Goal: Obtain resource: Download file/media

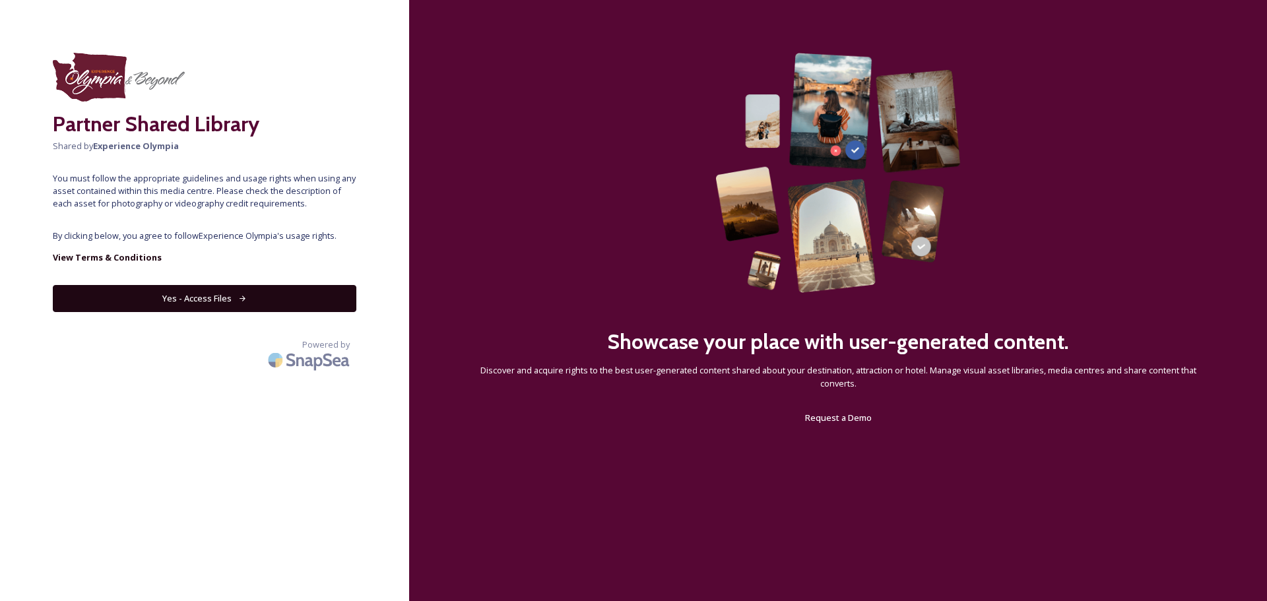
click at [219, 292] on button "Yes - Access Files" at bounding box center [205, 298] width 304 height 27
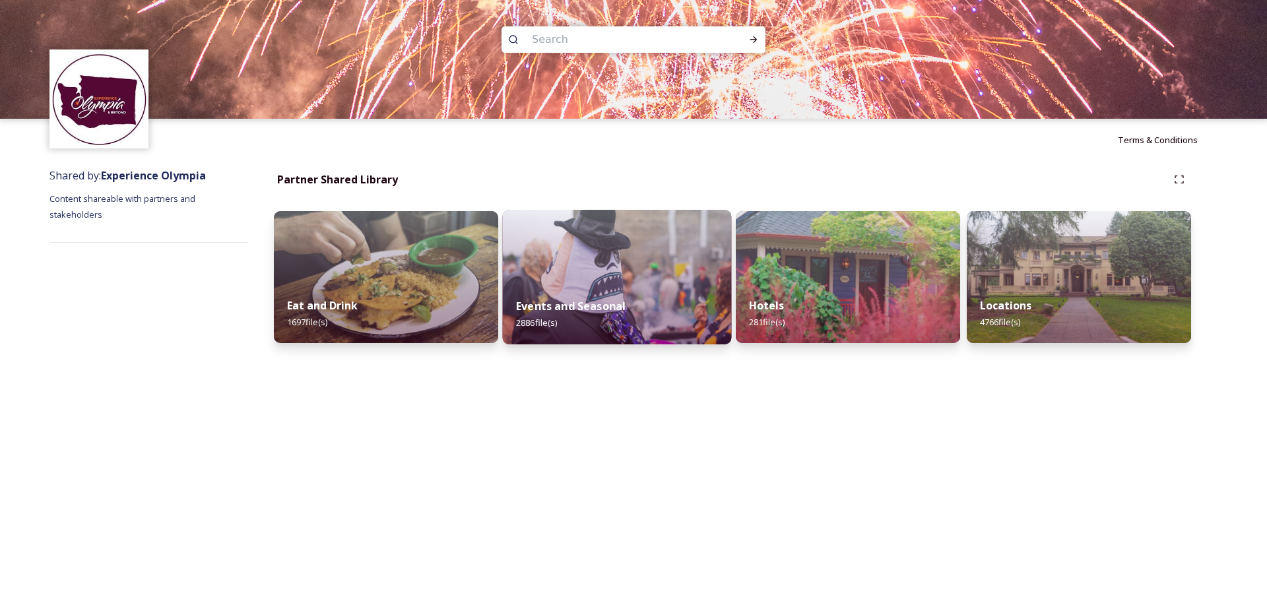
click at [618, 283] on img at bounding box center [617, 277] width 229 height 135
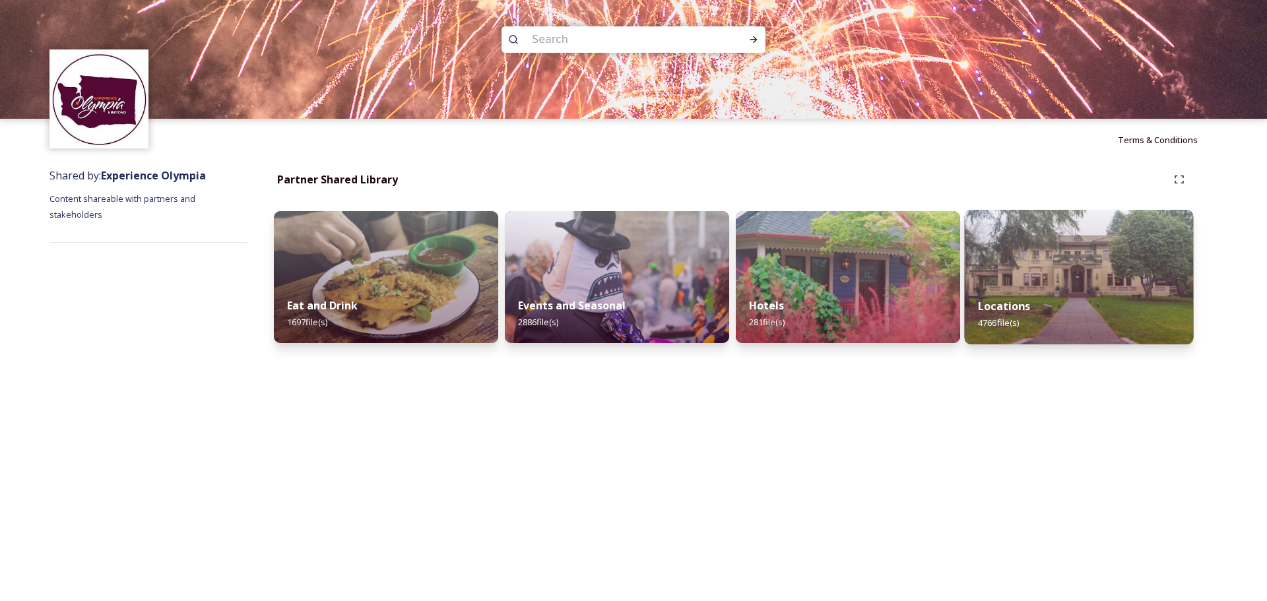
click at [1069, 277] on img at bounding box center [1079, 277] width 229 height 135
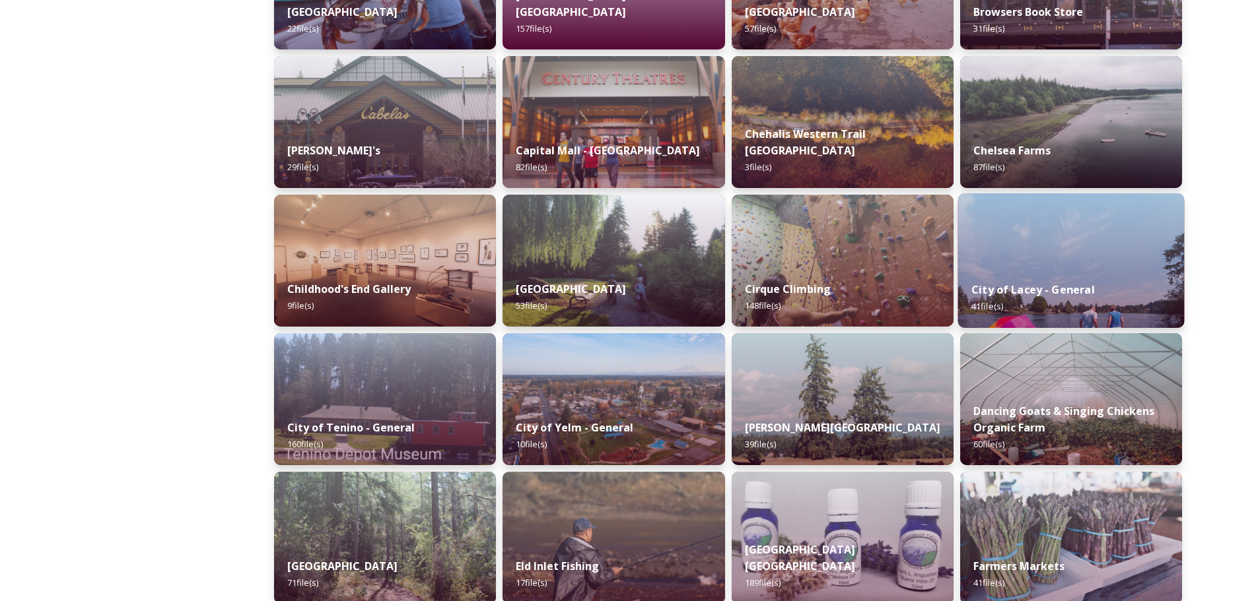
scroll to position [594, 0]
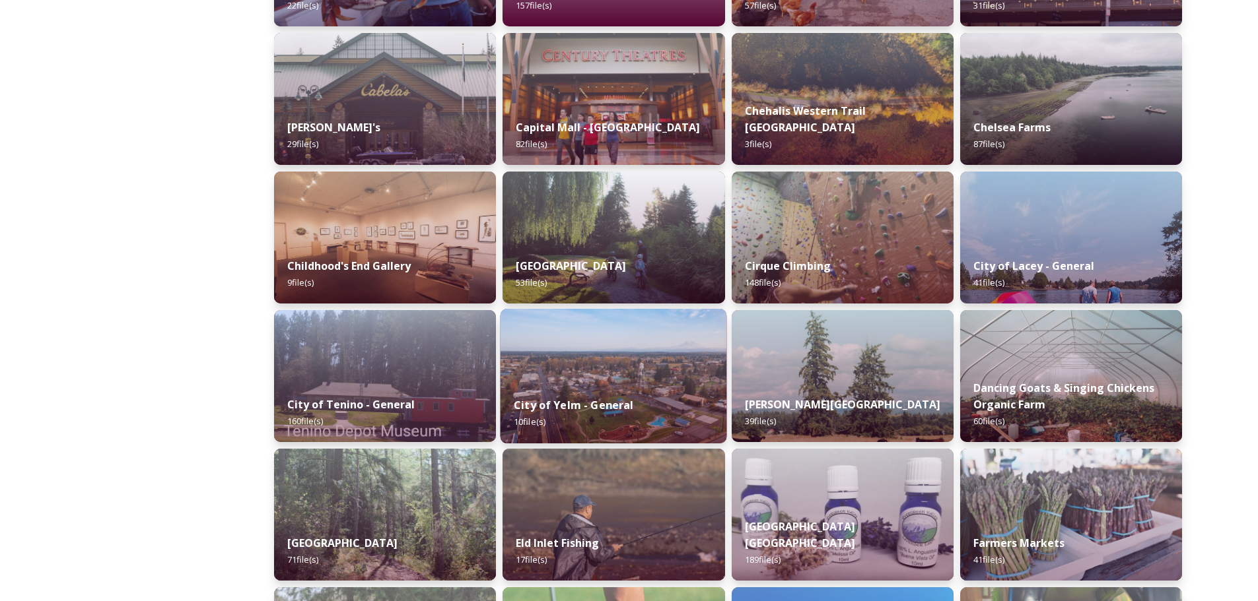
click at [570, 391] on div "City of Yelm - General 10 file(s)" at bounding box center [613, 414] width 226 height 60
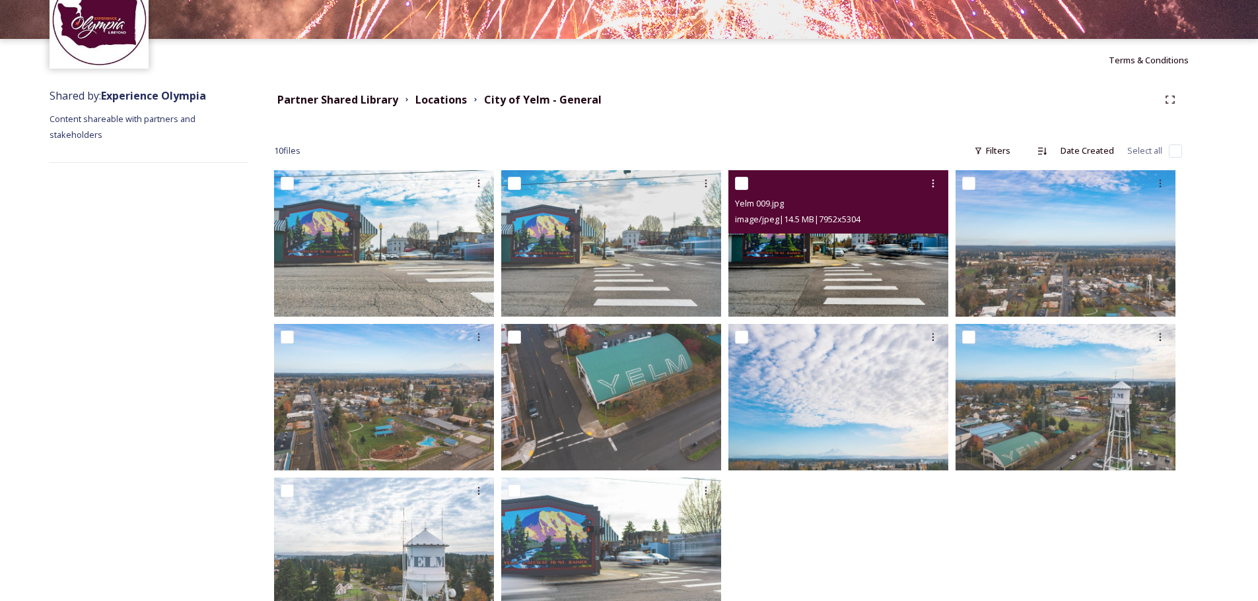
scroll to position [132, 0]
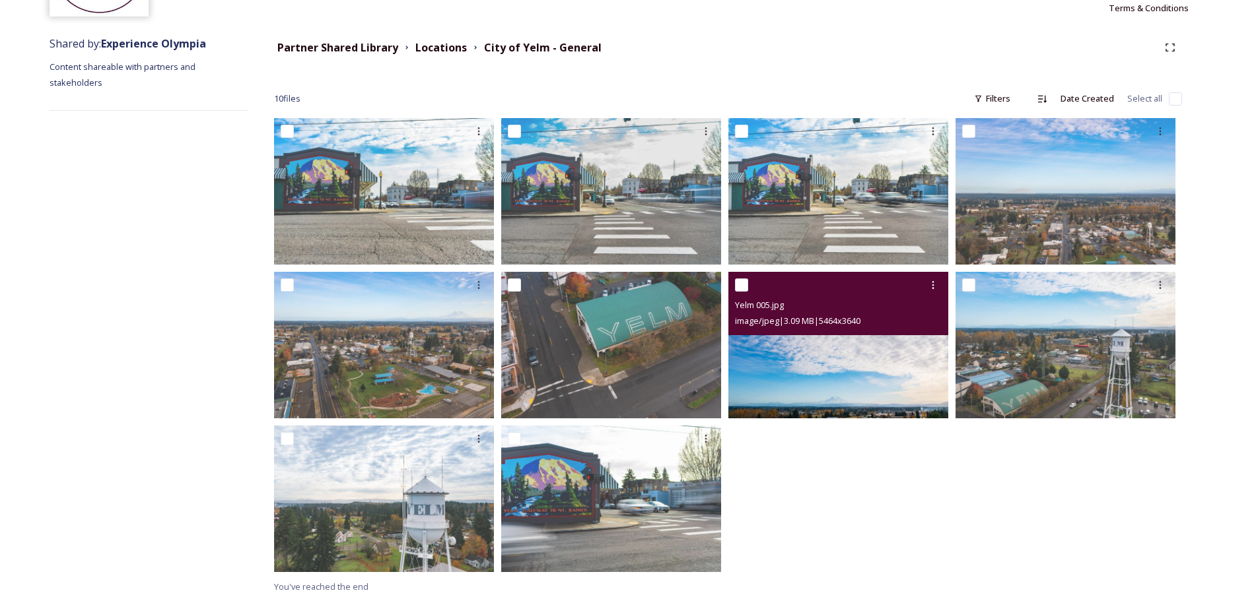
click at [847, 364] on img at bounding box center [838, 345] width 220 height 147
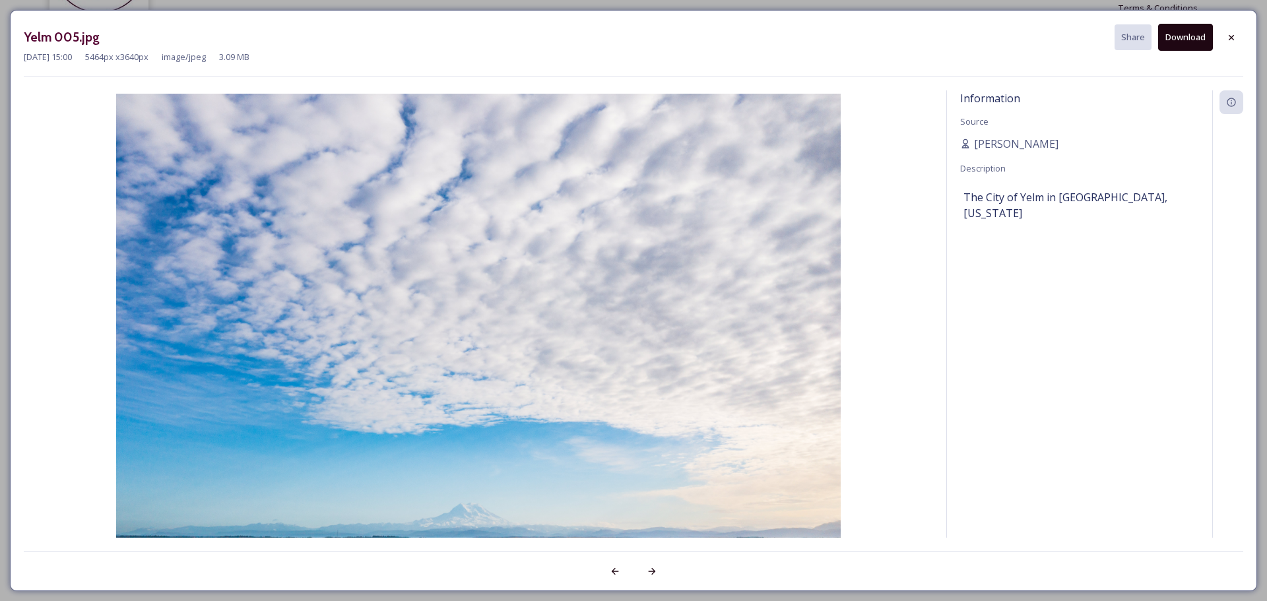
click at [1182, 36] on button "Download" at bounding box center [1186, 37] width 55 height 27
click at [1232, 36] on icon at bounding box center [1232, 37] width 11 height 11
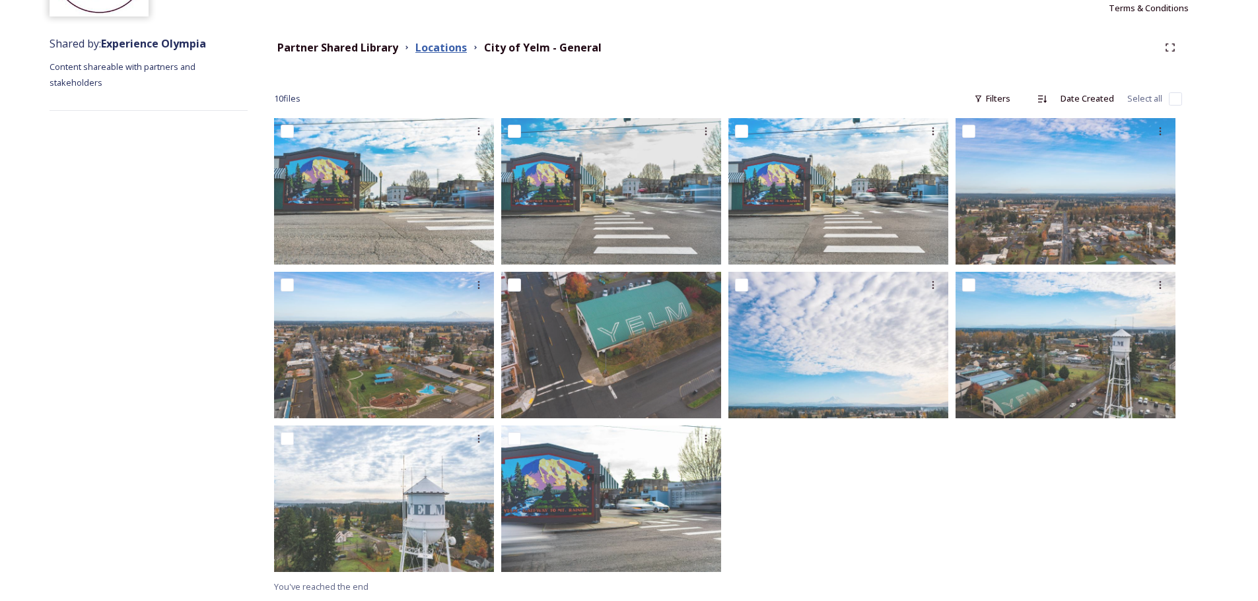
click at [444, 46] on strong "Locations" at bounding box center [440, 47] width 51 height 15
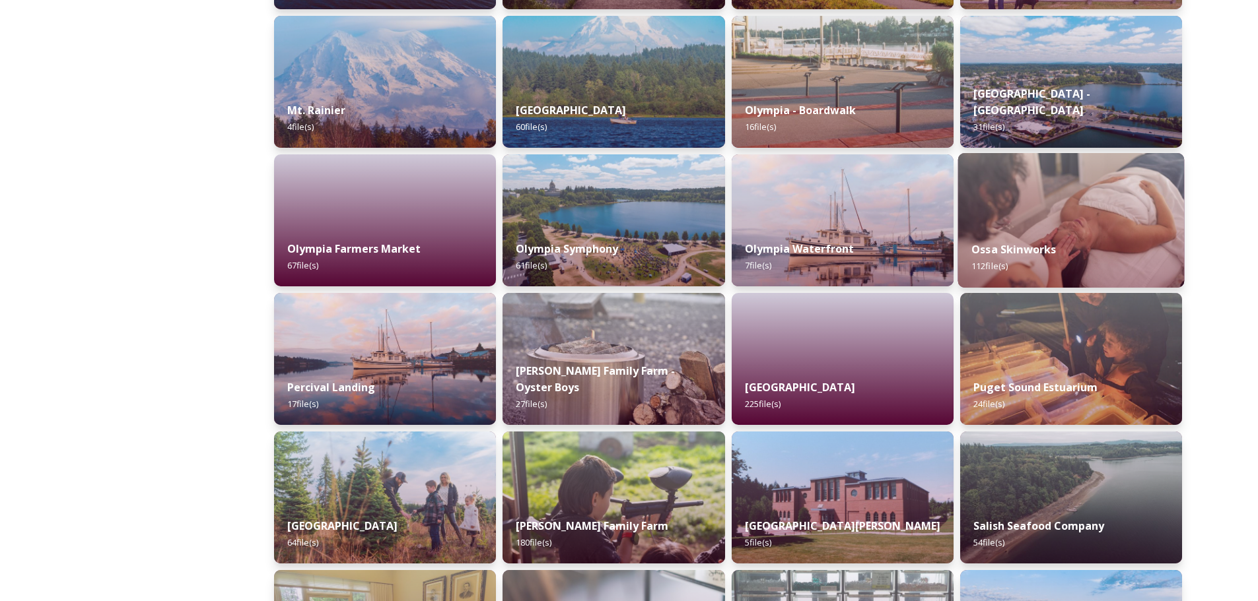
scroll to position [1980, 0]
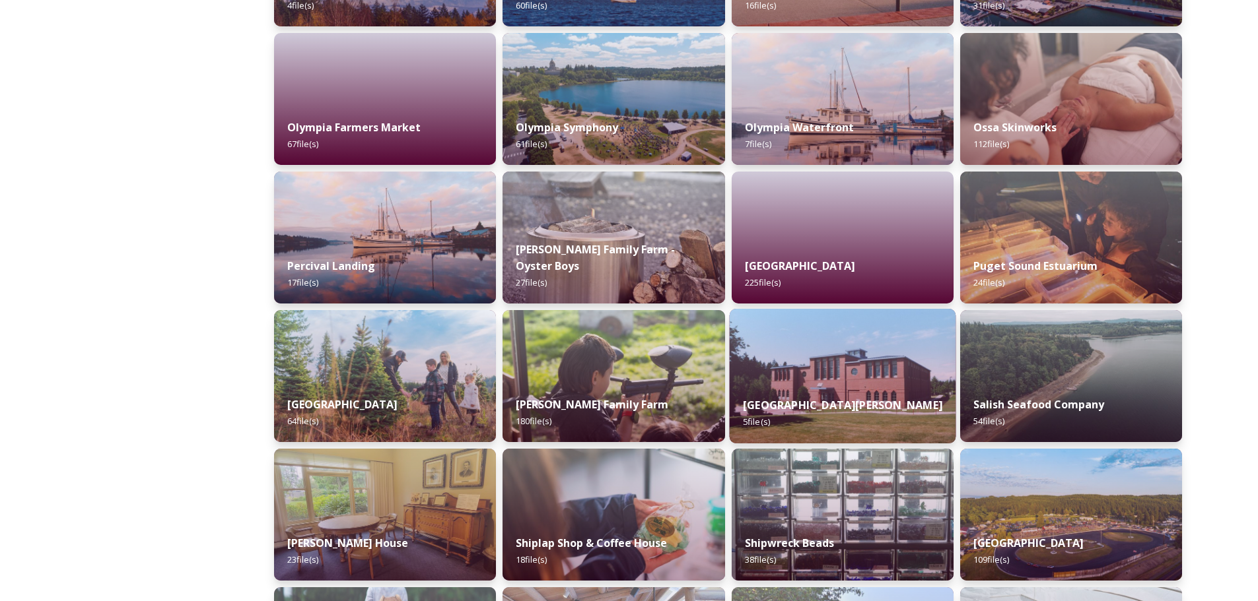
click at [857, 350] on img at bounding box center [842, 376] width 226 height 135
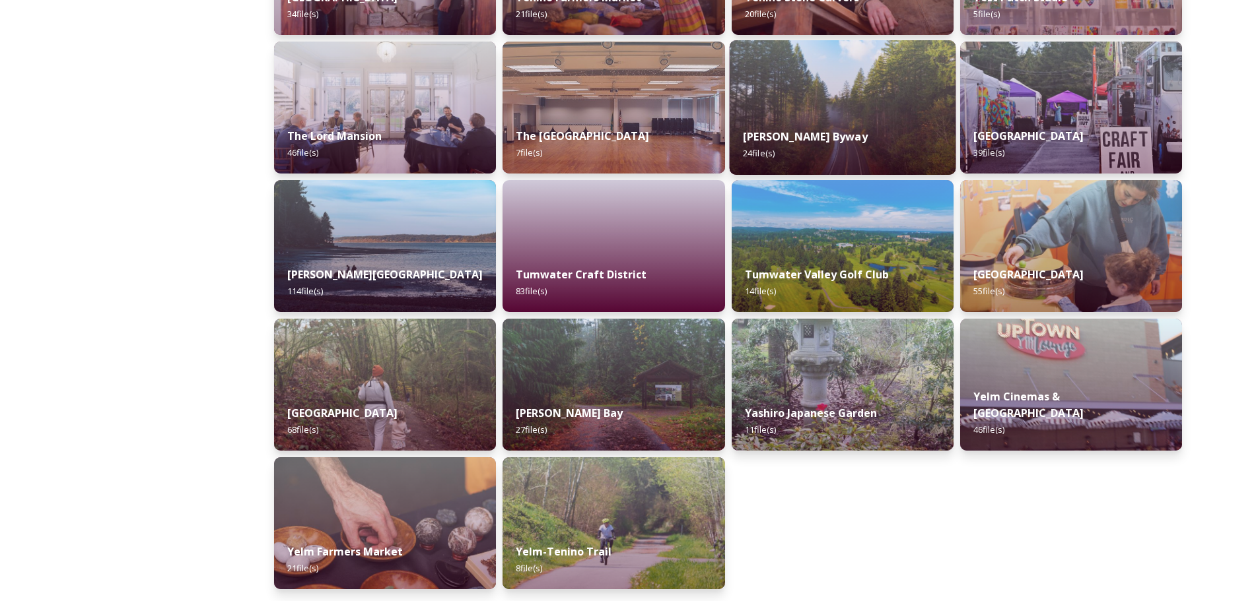
scroll to position [2992, 0]
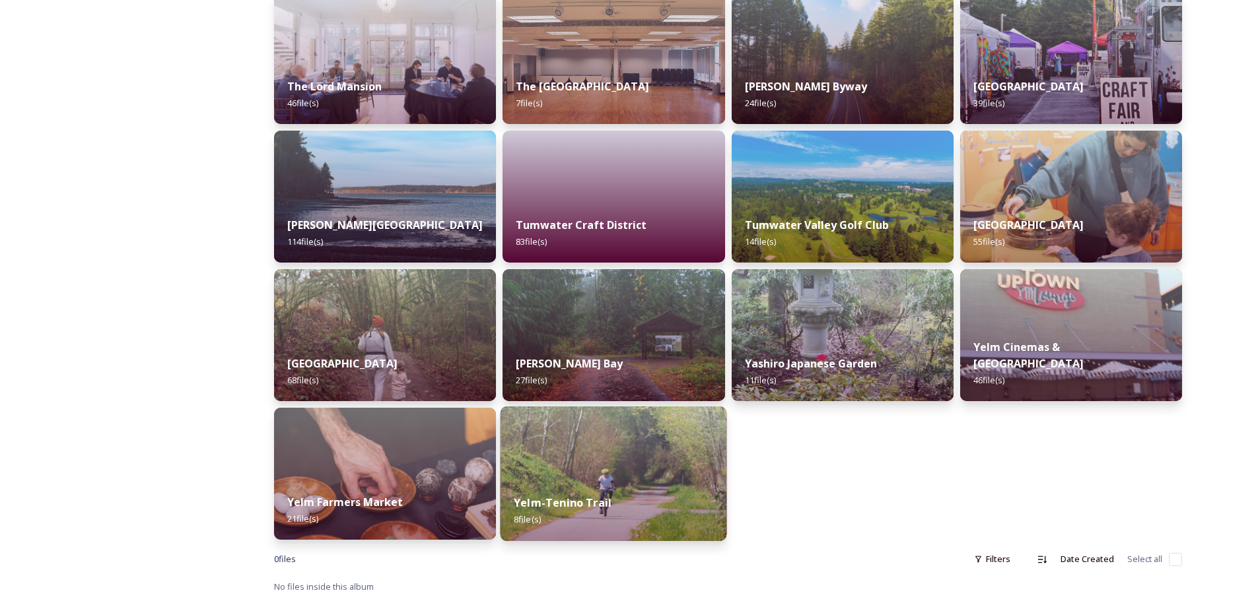
click at [623, 462] on img at bounding box center [613, 474] width 226 height 135
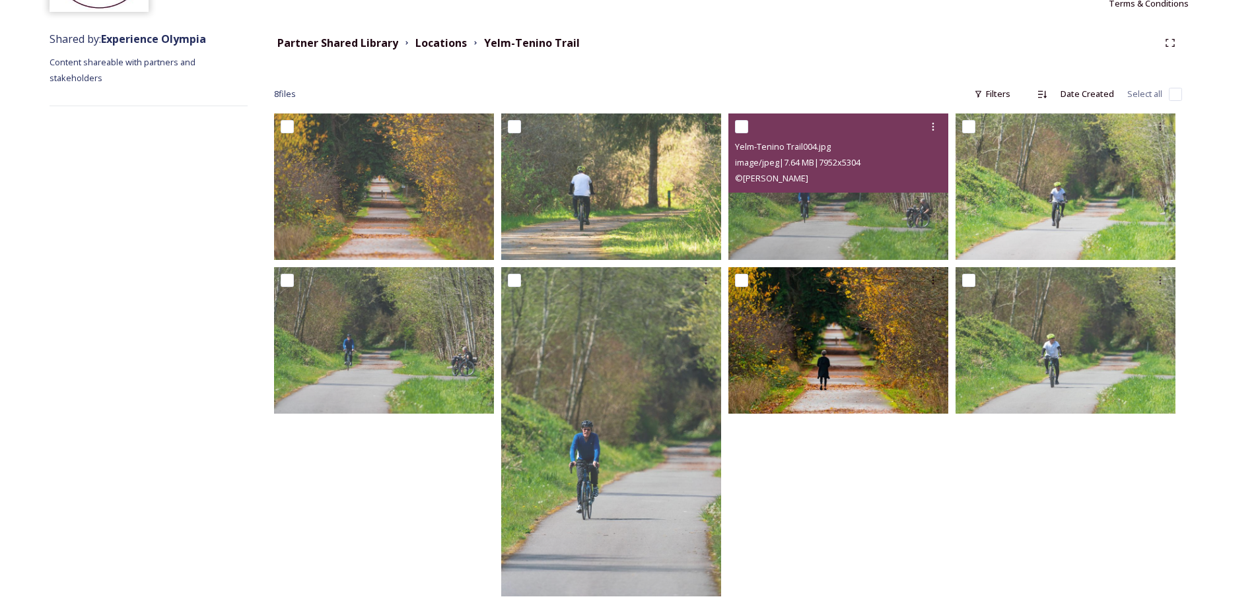
scroll to position [162, 0]
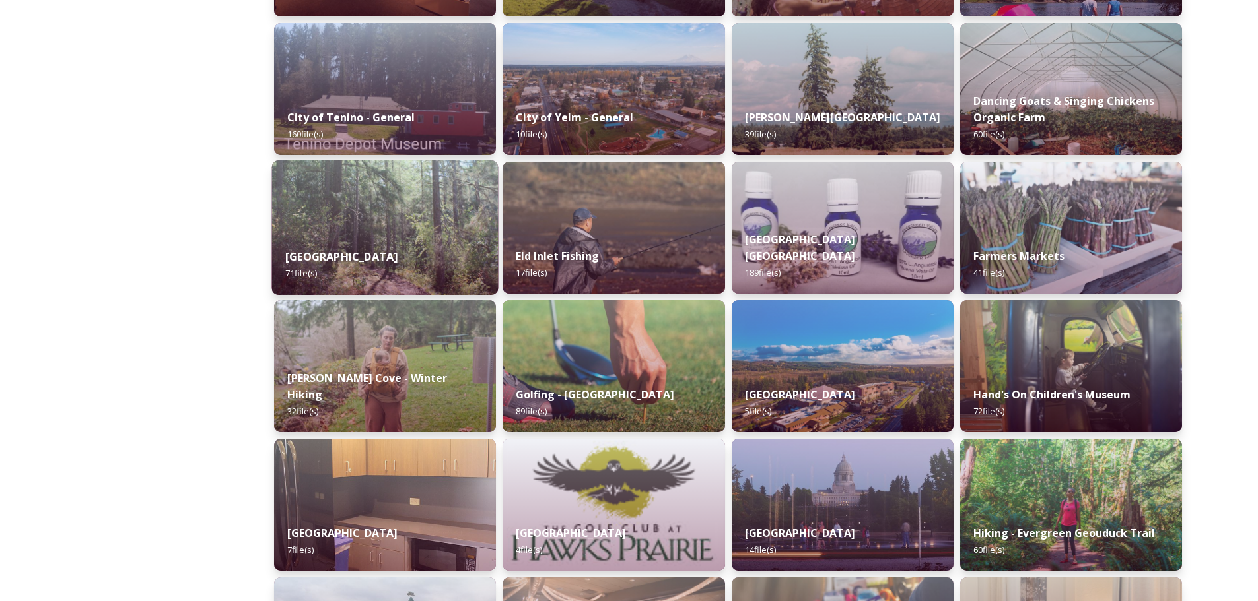
scroll to position [990, 0]
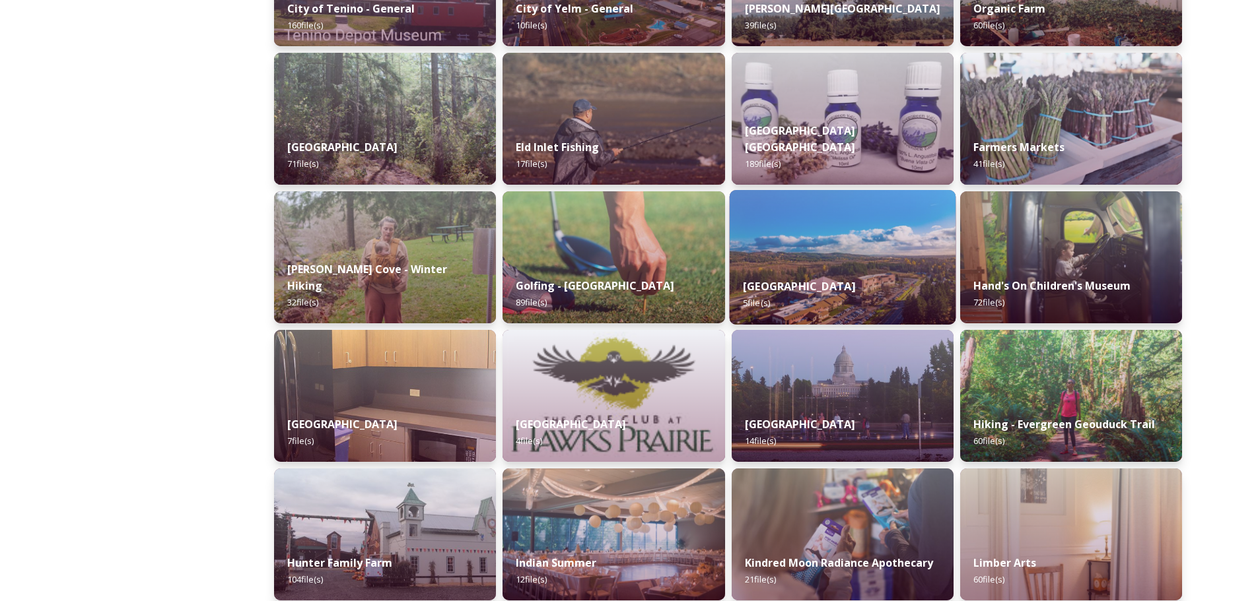
click at [848, 253] on img at bounding box center [842, 257] width 226 height 135
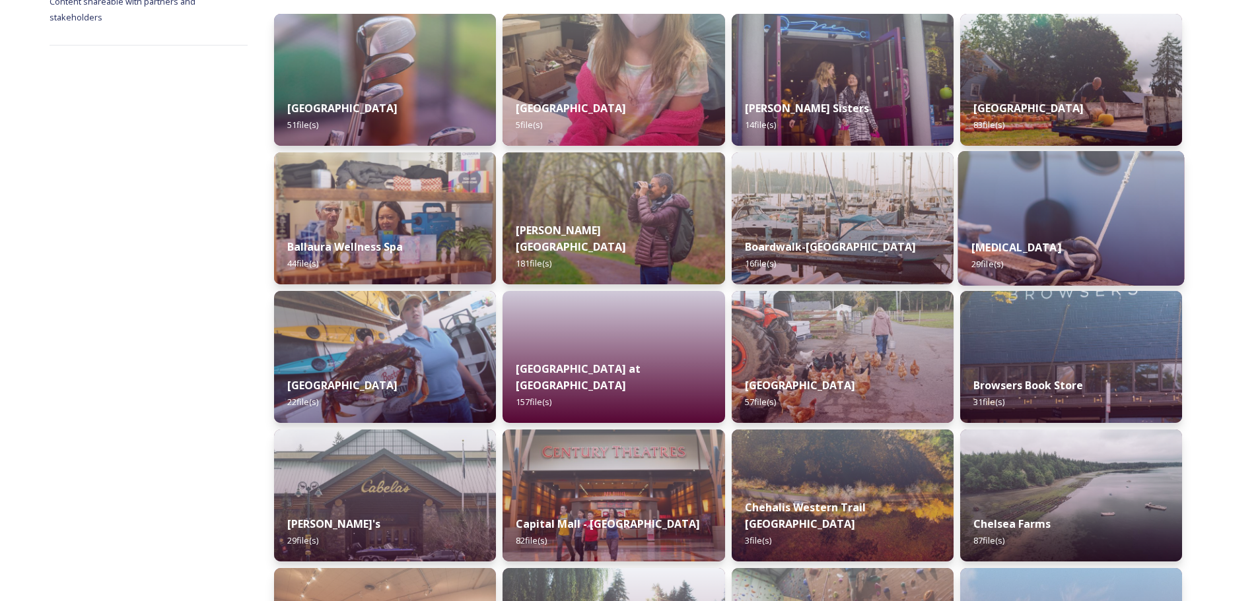
scroll to position [198, 0]
click at [1058, 215] on img at bounding box center [1070, 218] width 226 height 135
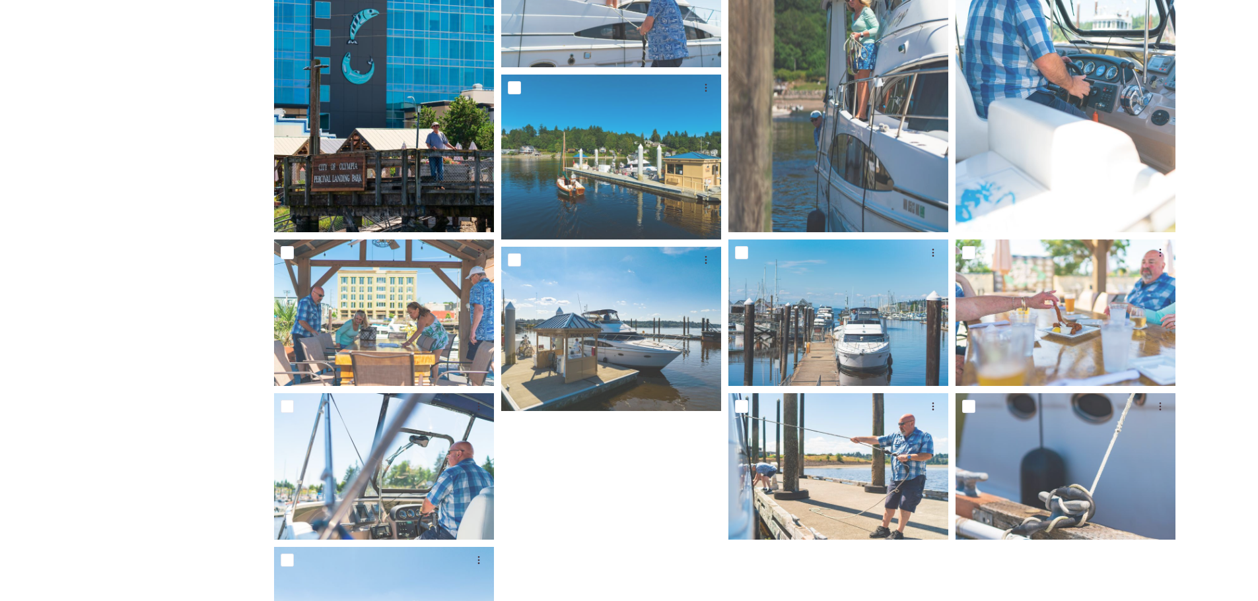
scroll to position [956, 0]
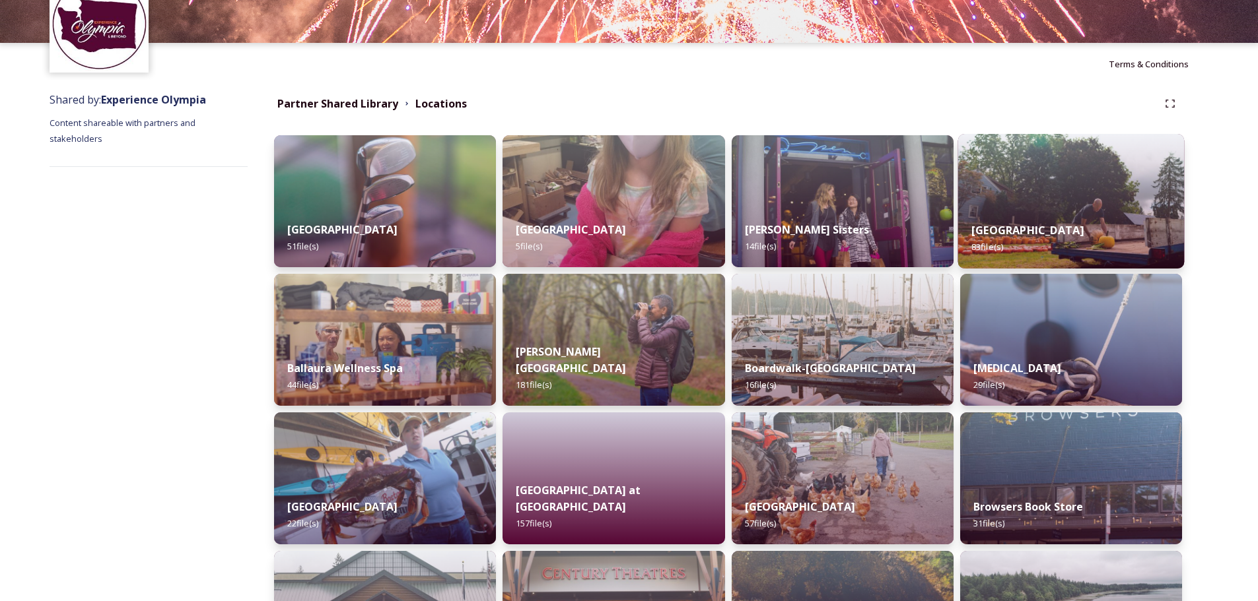
scroll to position [132, 0]
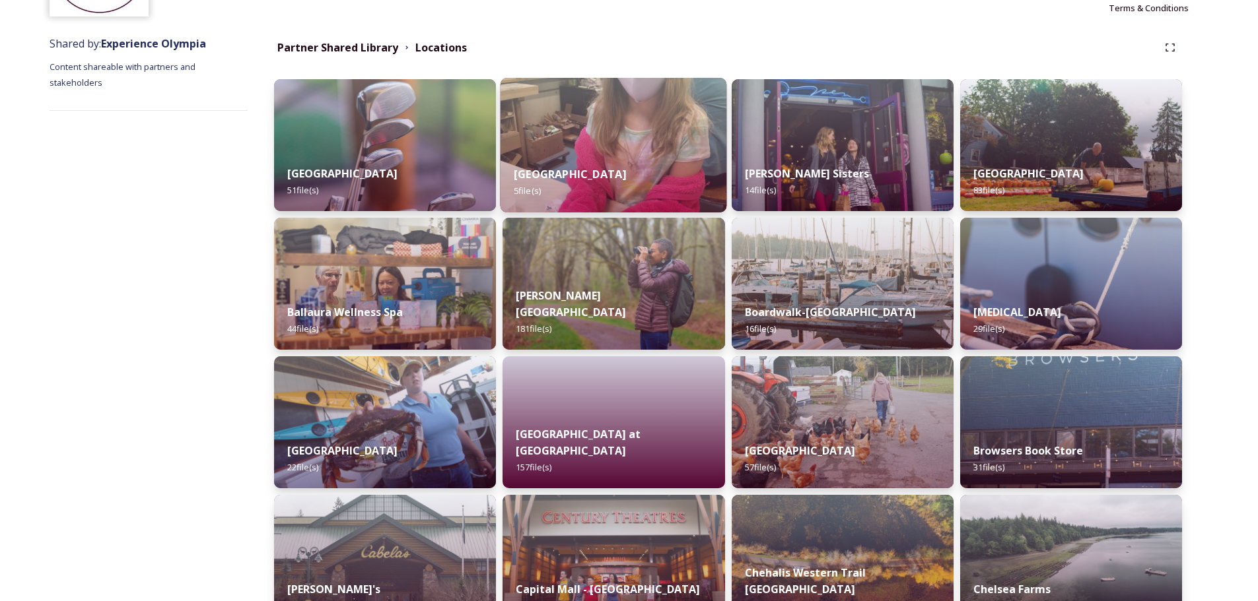
click at [627, 129] on img at bounding box center [613, 145] width 226 height 135
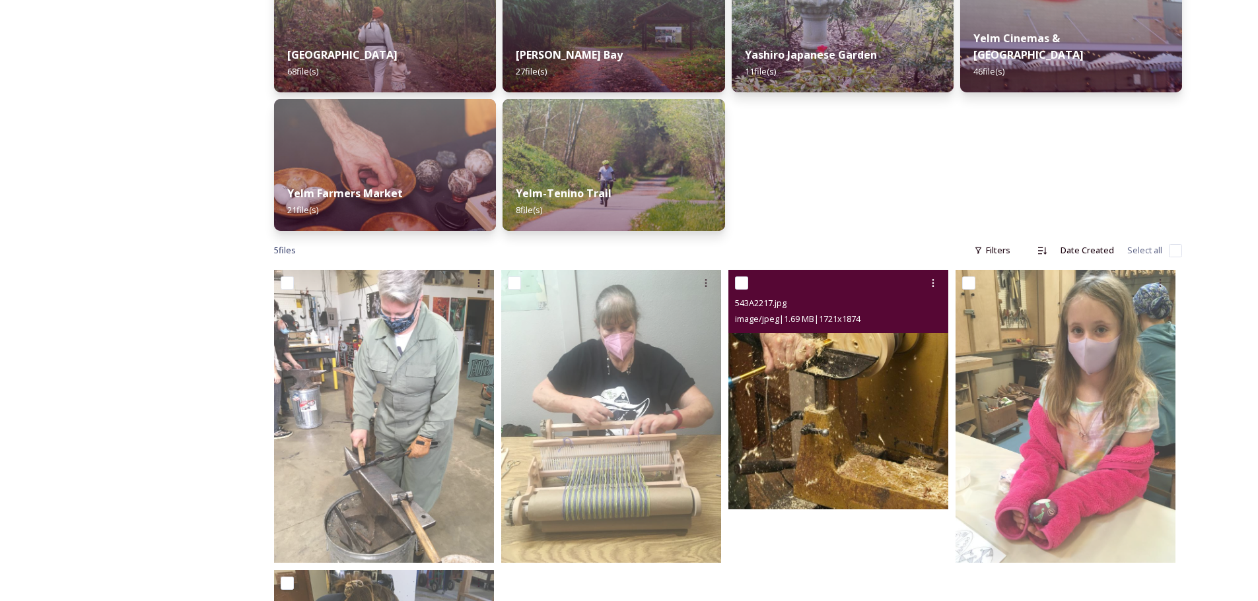
scroll to position [726, 0]
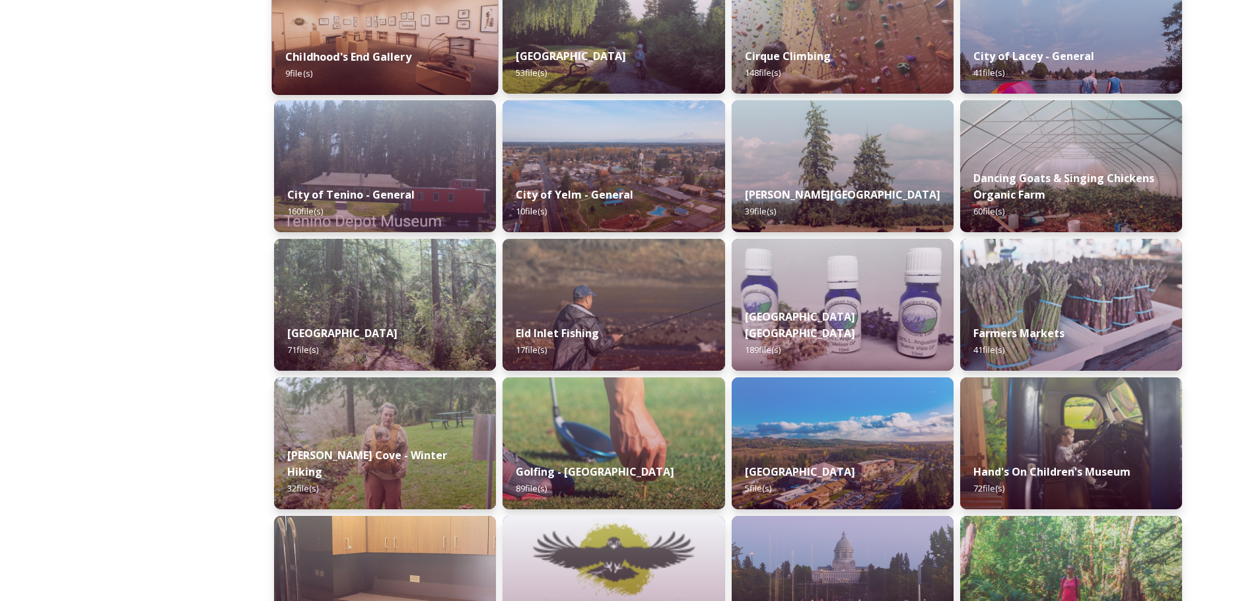
scroll to position [924, 0]
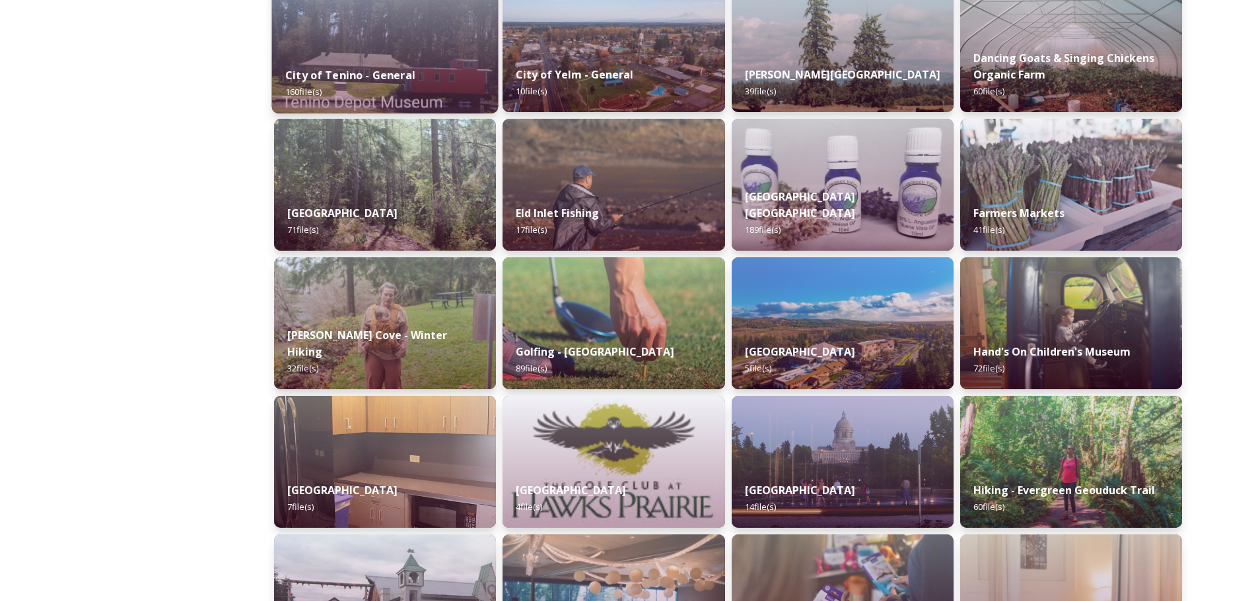
click at [368, 55] on div "City of Tenino - General 160 file(s)" at bounding box center [385, 83] width 226 height 60
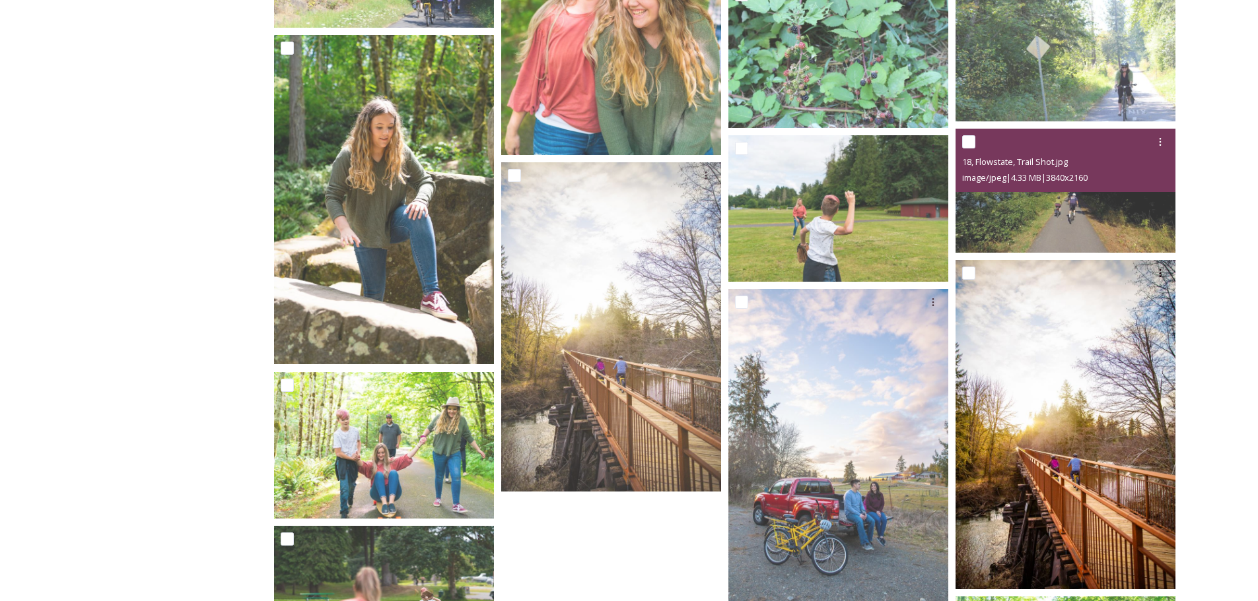
scroll to position [6803, 0]
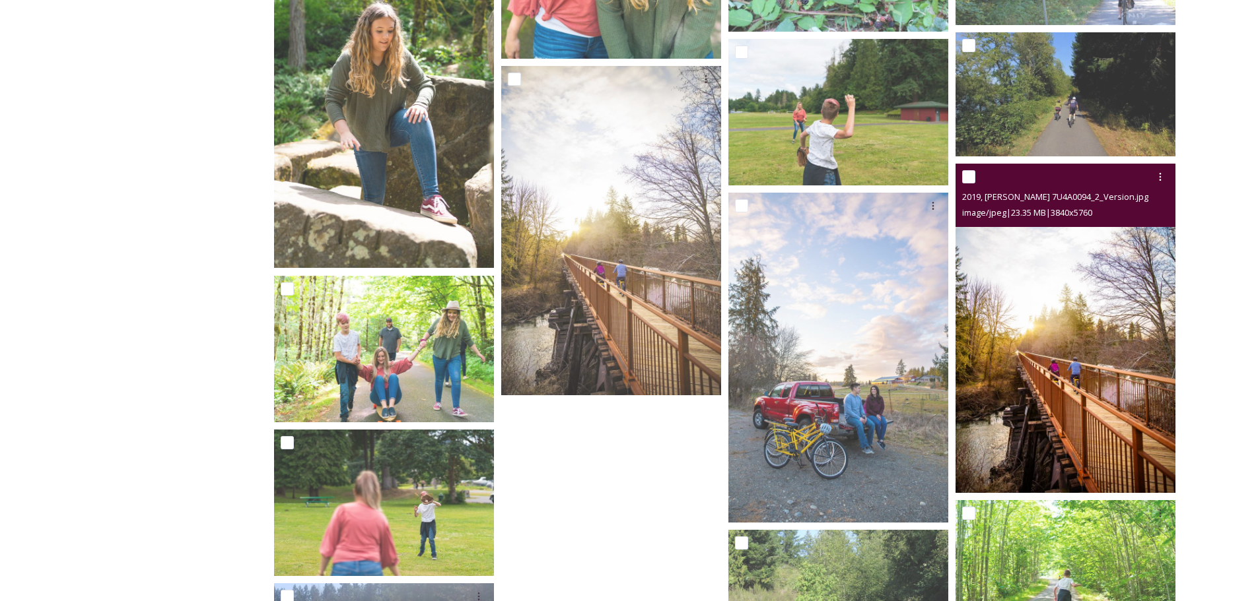
click at [1102, 305] on img at bounding box center [1065, 329] width 220 height 330
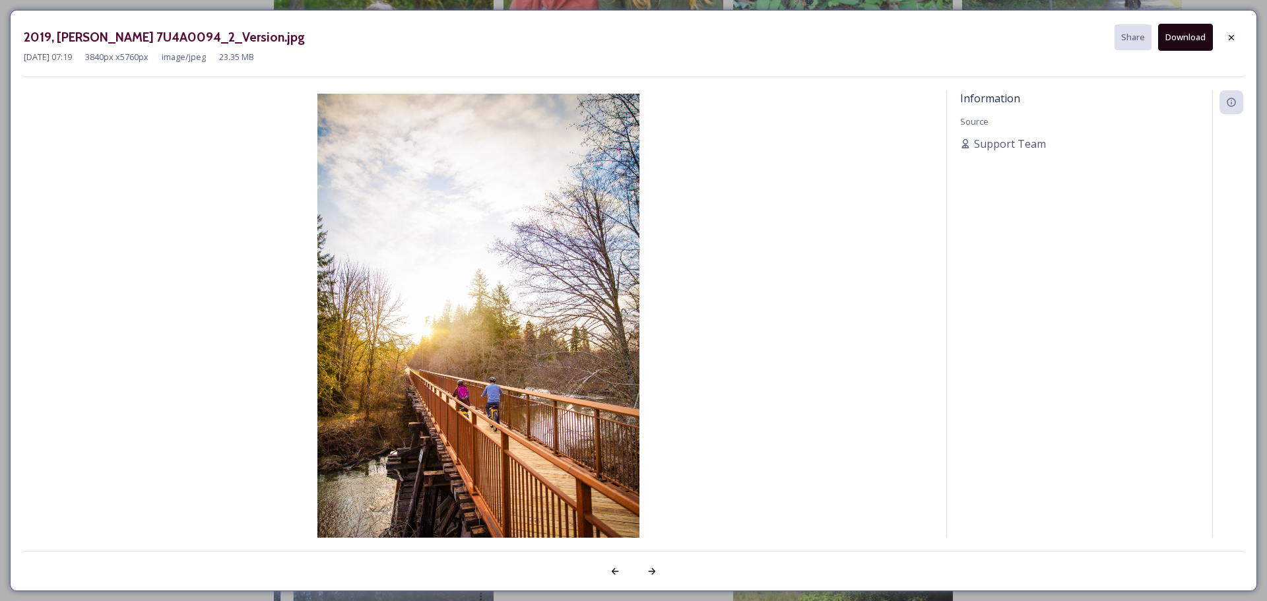
drag, startPoint x: 1190, startPoint y: 38, endPoint x: -777, endPoint y: 331, distance: 1988.4
click at [1193, 39] on button "Download" at bounding box center [1186, 37] width 55 height 27
click at [883, 46] on div "2019, [PERSON_NAME] 7U4A0094_2_Version.jpg Share Download" at bounding box center [634, 37] width 1220 height 27
click at [1235, 36] on icon at bounding box center [1232, 37] width 11 height 11
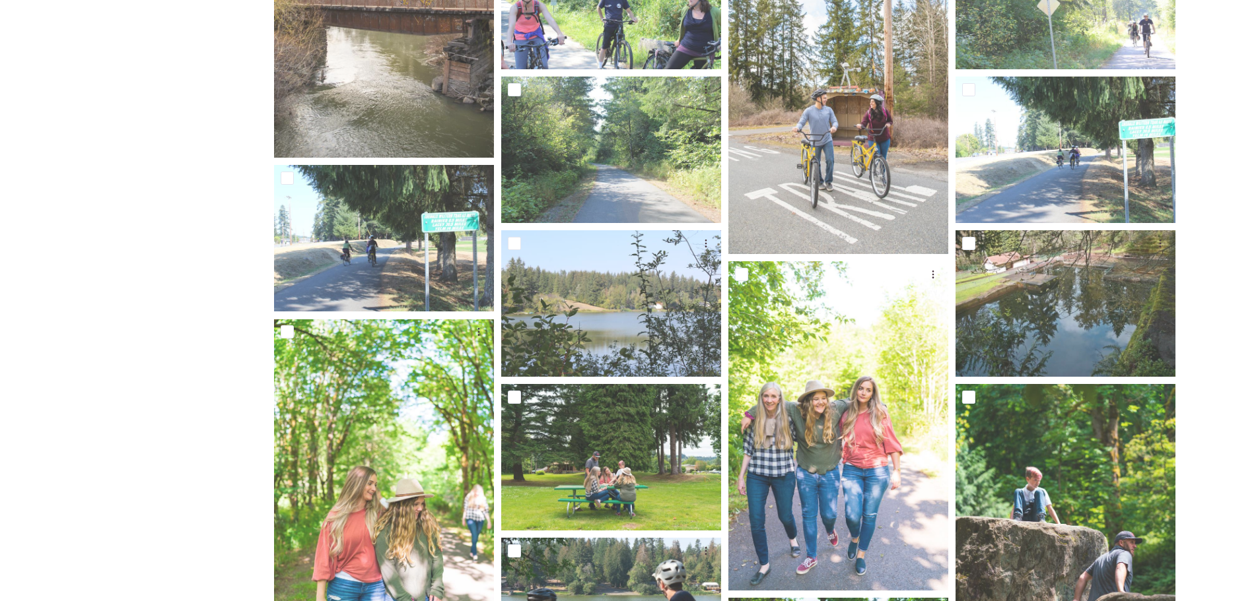
scroll to position [0, 0]
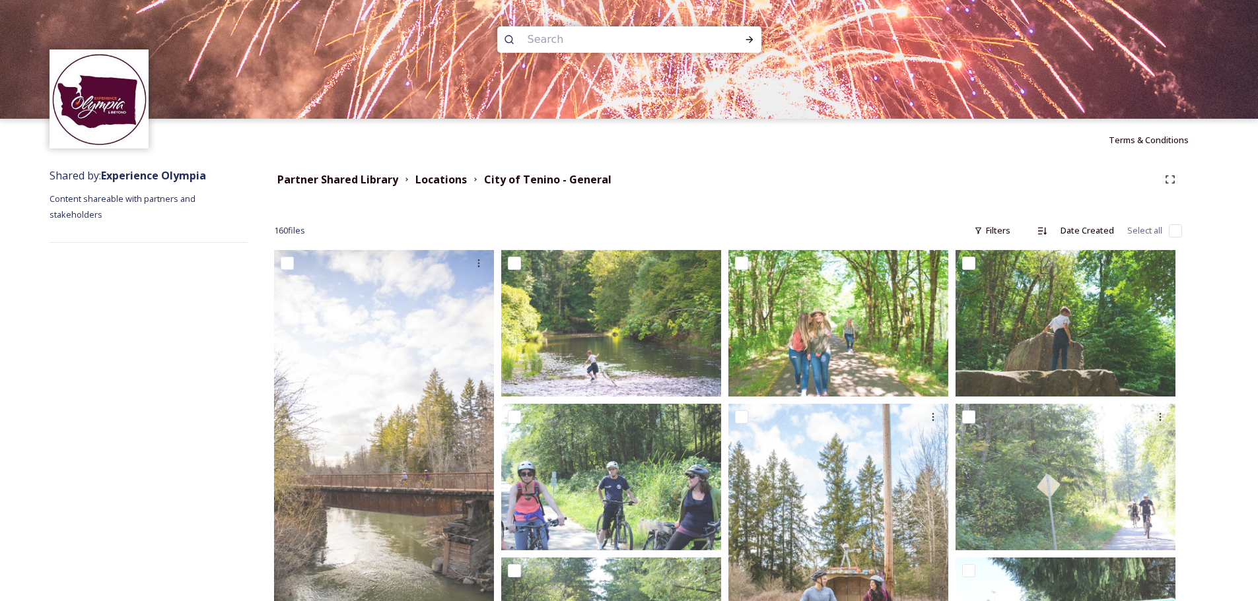
click at [558, 36] on input at bounding box center [611, 39] width 181 height 29
type input "children"
click at [351, 178] on strong "Partner Shared Library" at bounding box center [337, 179] width 121 height 15
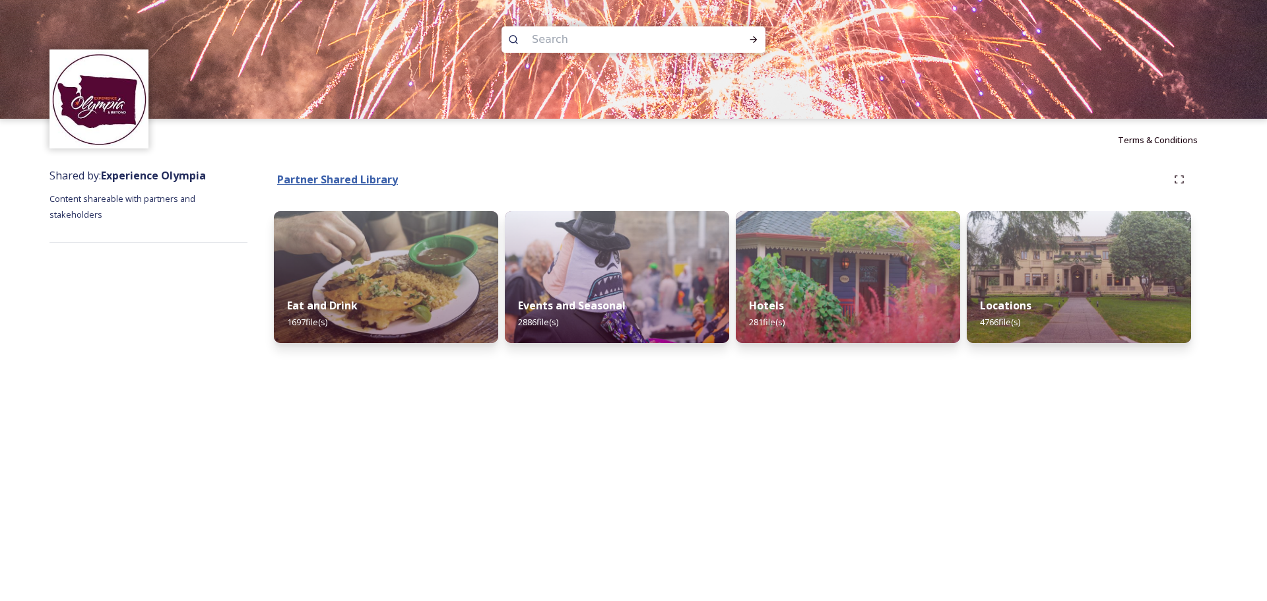
click at [329, 173] on strong "Partner Shared Library" at bounding box center [337, 179] width 121 height 15
click at [564, 38] on input at bounding box center [615, 39] width 181 height 29
type input "children"
click at [749, 37] on icon at bounding box center [754, 39] width 11 height 11
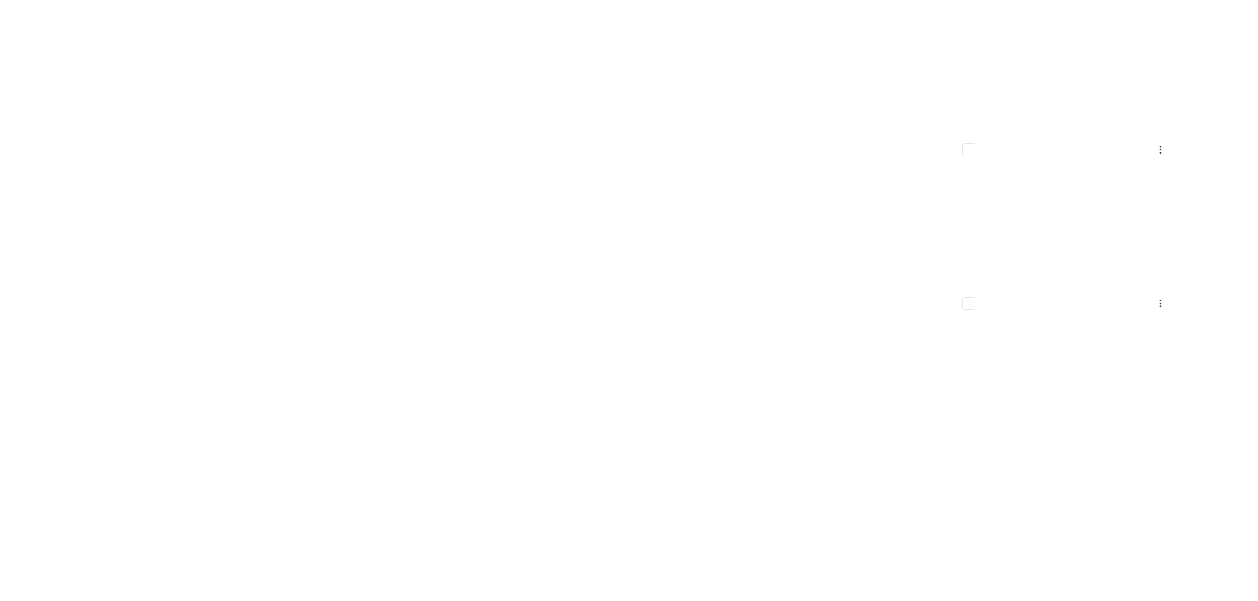
scroll to position [18581, 0]
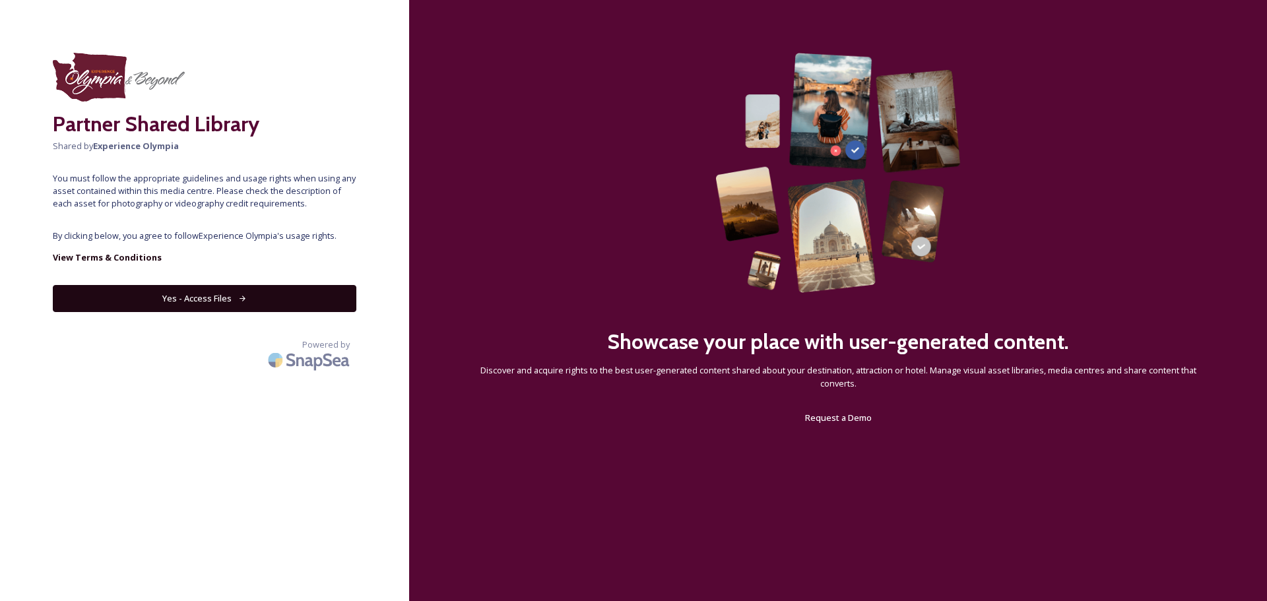
click at [235, 303] on button "Yes - Access Files" at bounding box center [205, 298] width 304 height 27
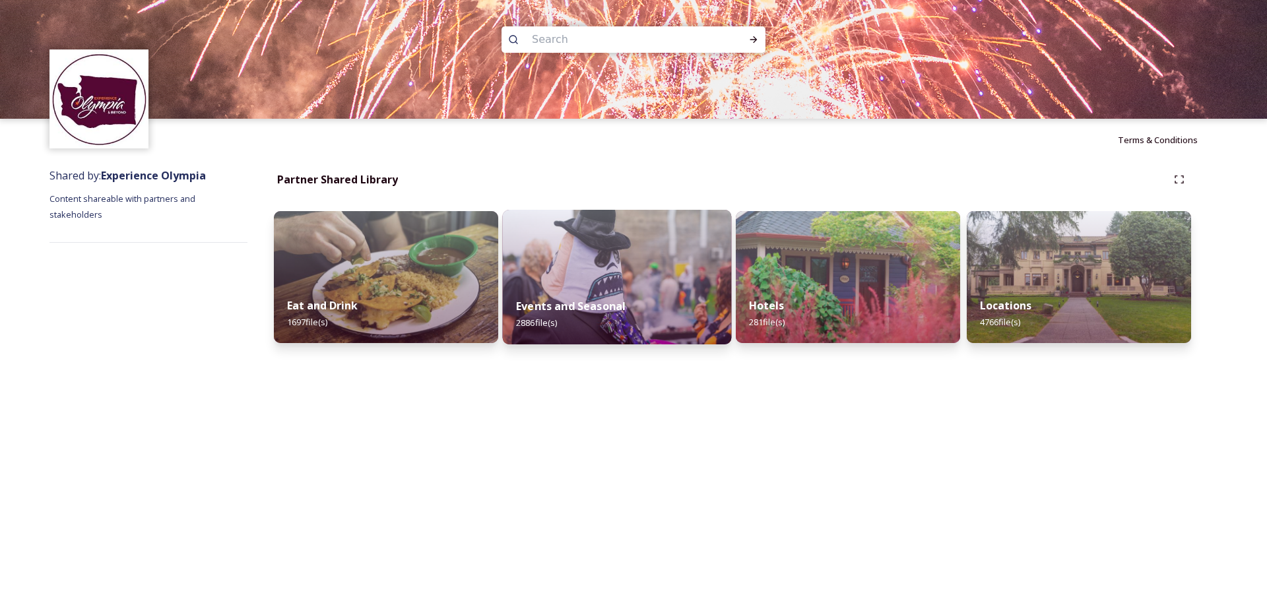
click at [607, 269] on img at bounding box center [617, 277] width 229 height 135
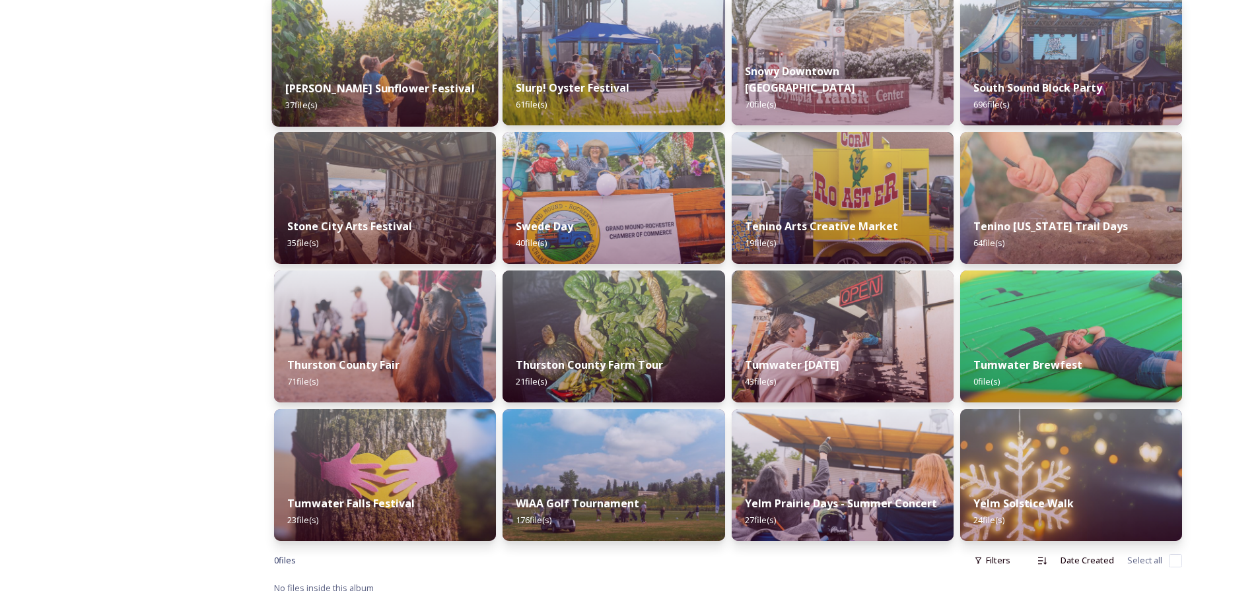
scroll to position [1051, 0]
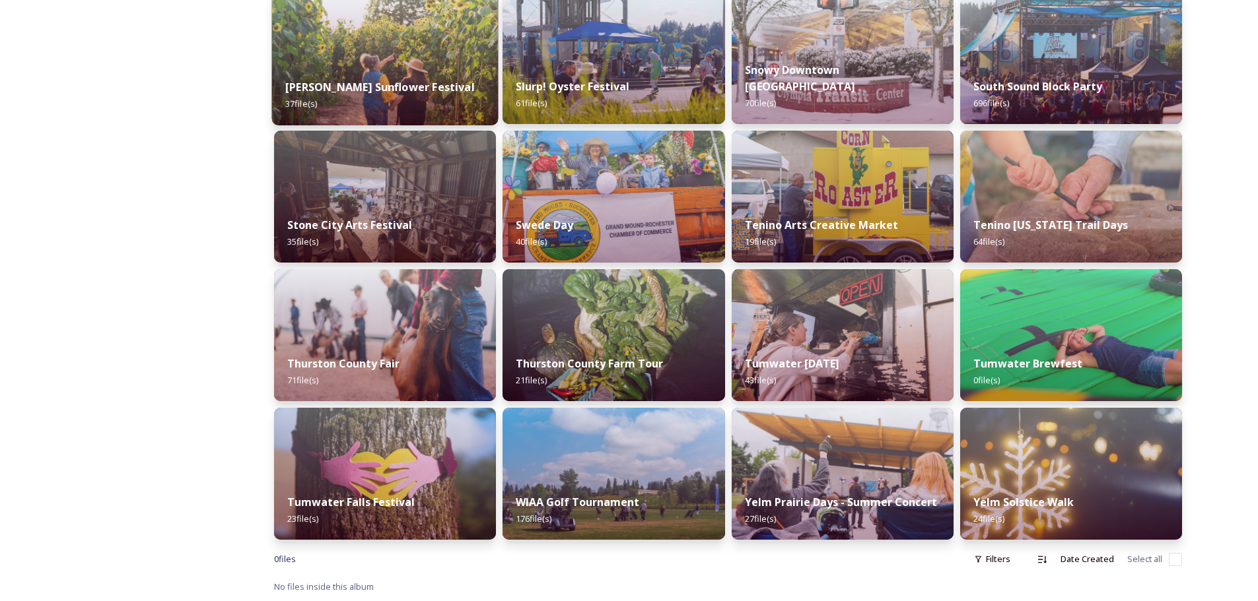
click at [364, 57] on img at bounding box center [385, 58] width 226 height 135
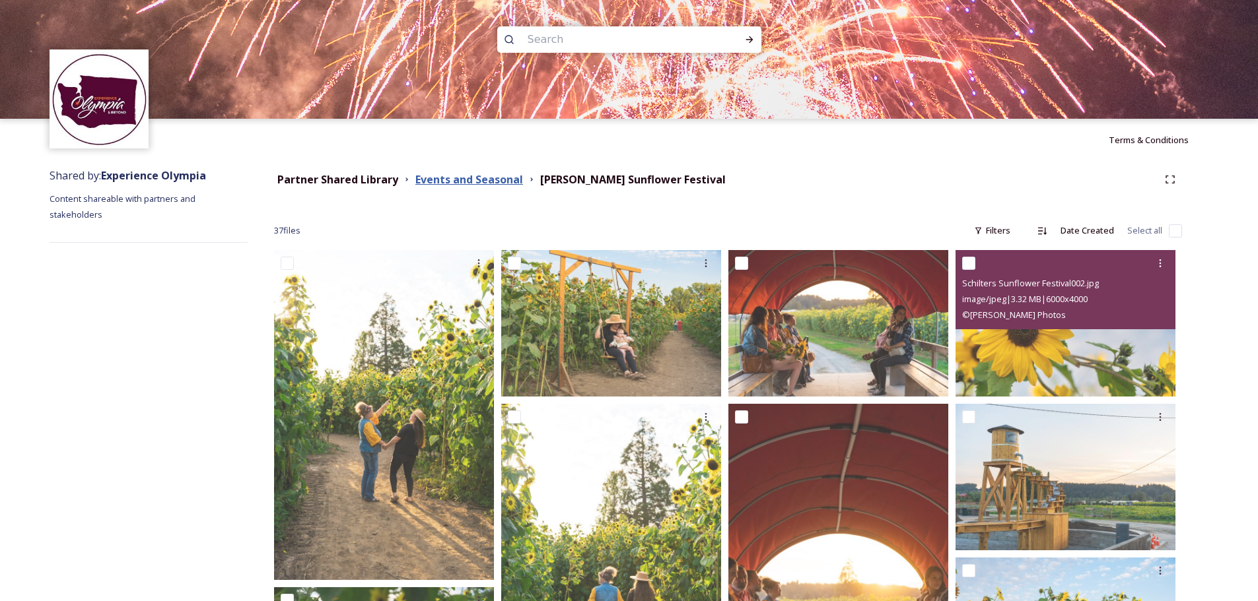
click at [482, 178] on strong "Events and Seasonal" at bounding box center [469, 179] width 108 height 15
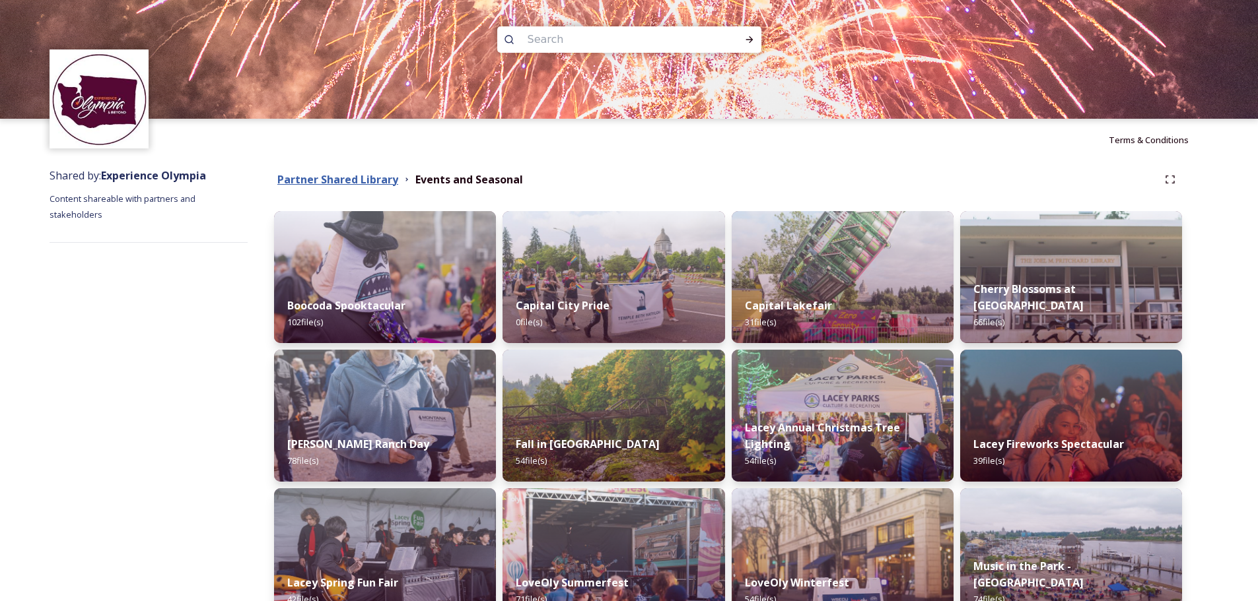
click at [321, 180] on strong "Partner Shared Library" at bounding box center [337, 179] width 121 height 15
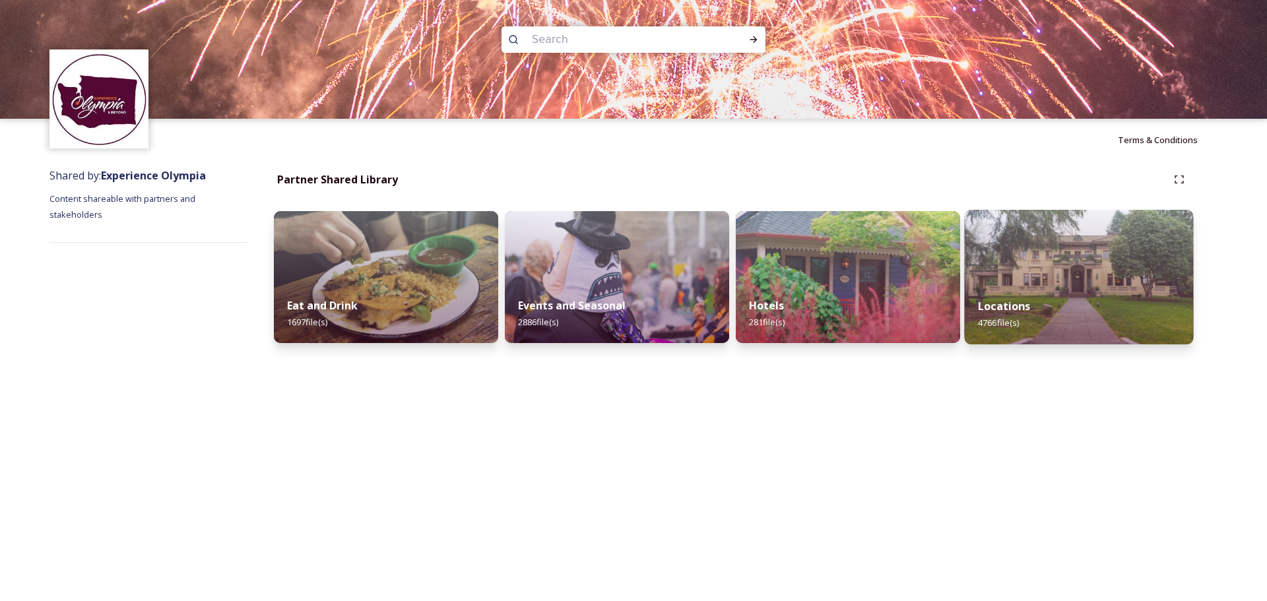
click at [1124, 269] on img at bounding box center [1079, 277] width 229 height 135
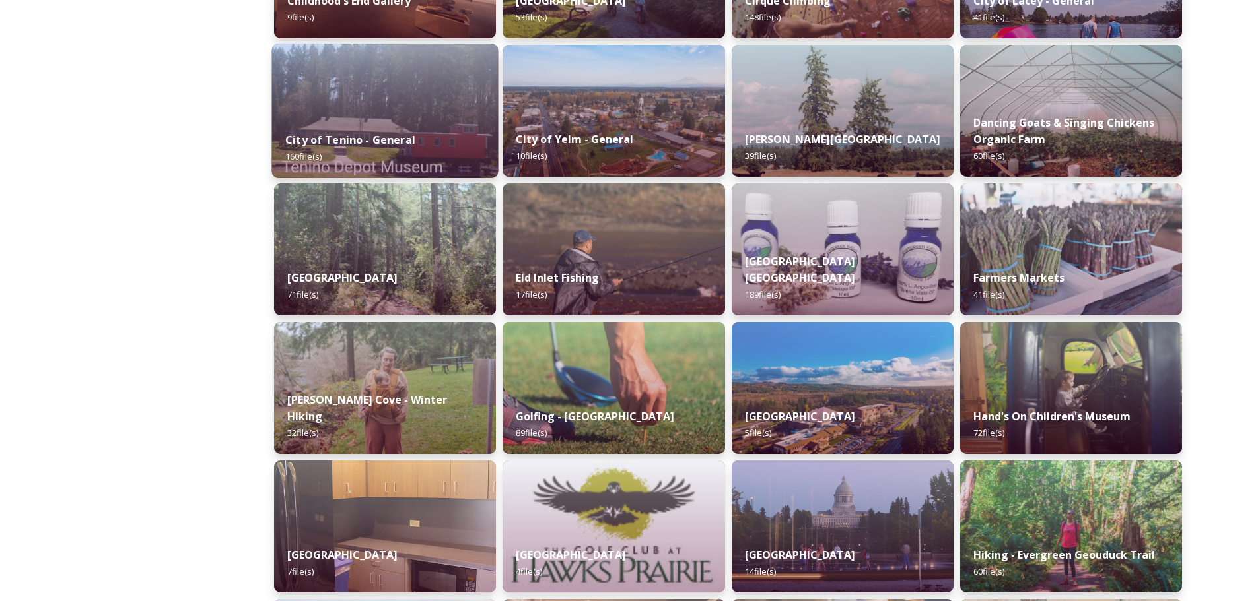
scroll to position [924, 0]
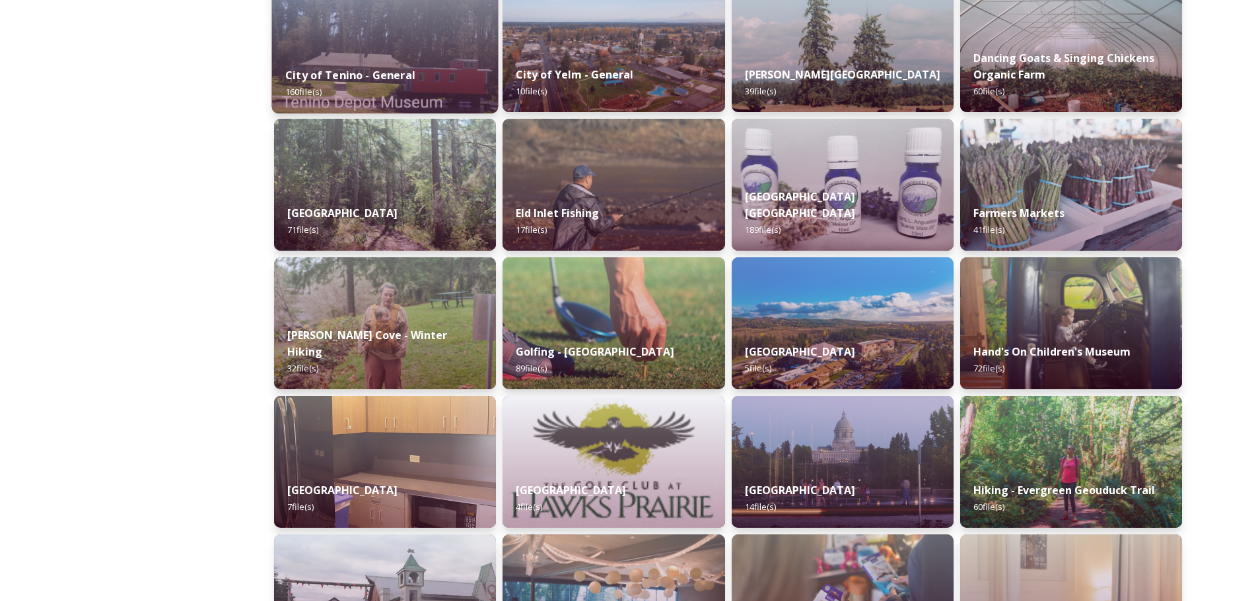
click at [393, 56] on div "City of Tenino - General 160 file(s)" at bounding box center [385, 83] width 226 height 60
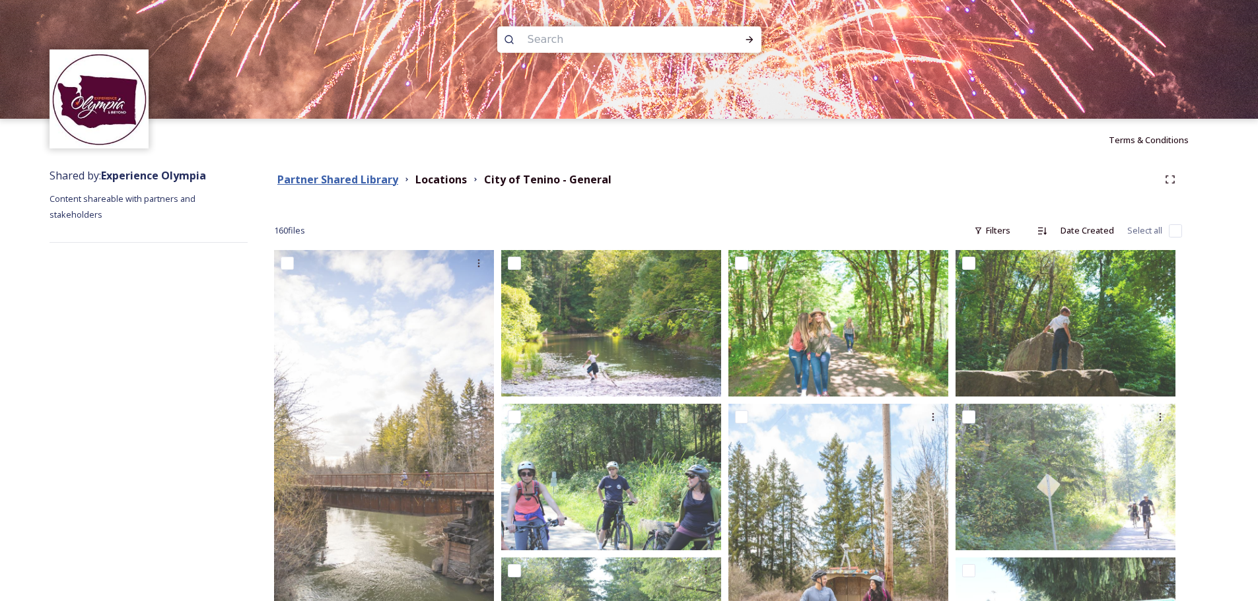
click at [365, 180] on strong "Partner Shared Library" at bounding box center [337, 179] width 121 height 15
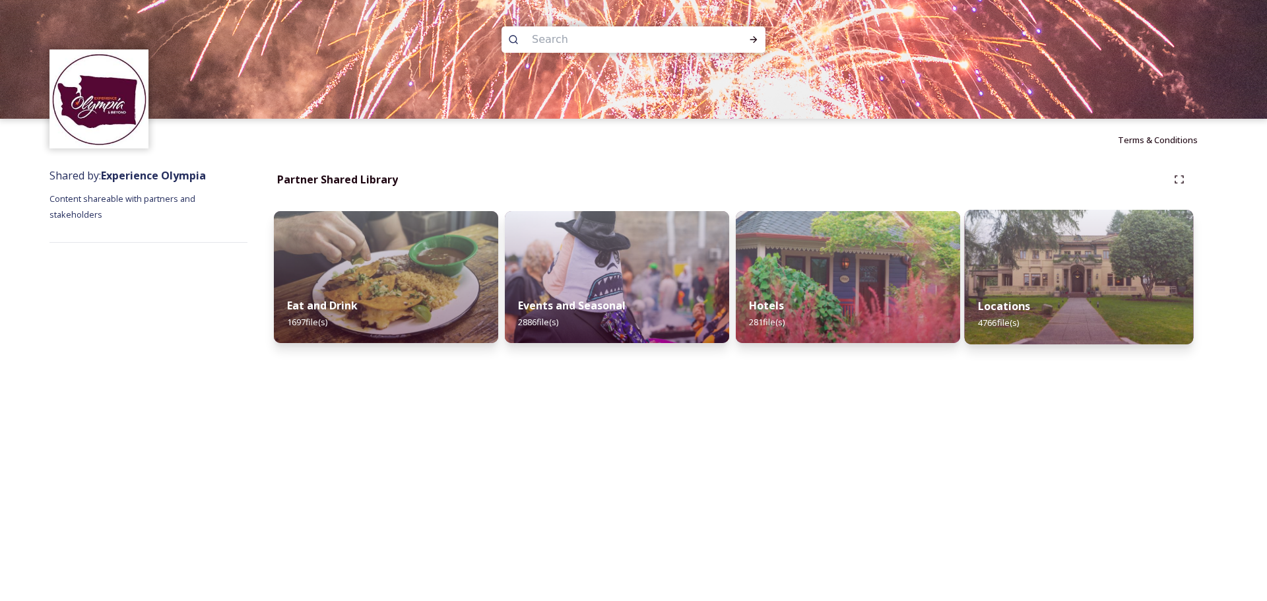
click at [1098, 286] on div "Locations 4766 file(s)" at bounding box center [1079, 315] width 229 height 60
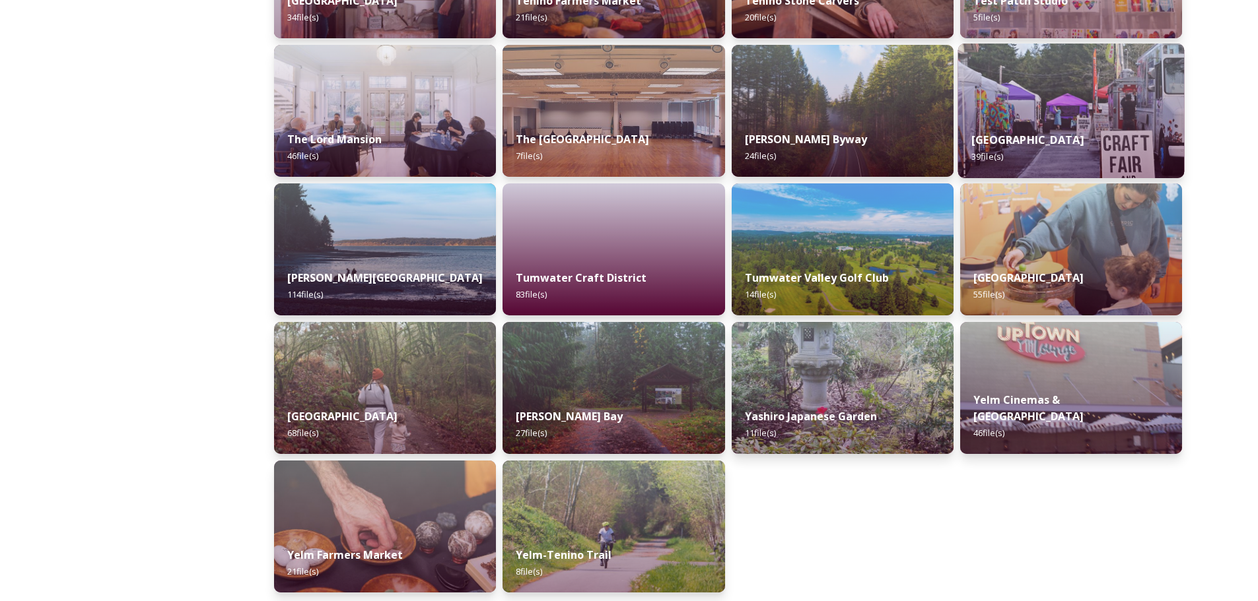
scroll to position [2992, 0]
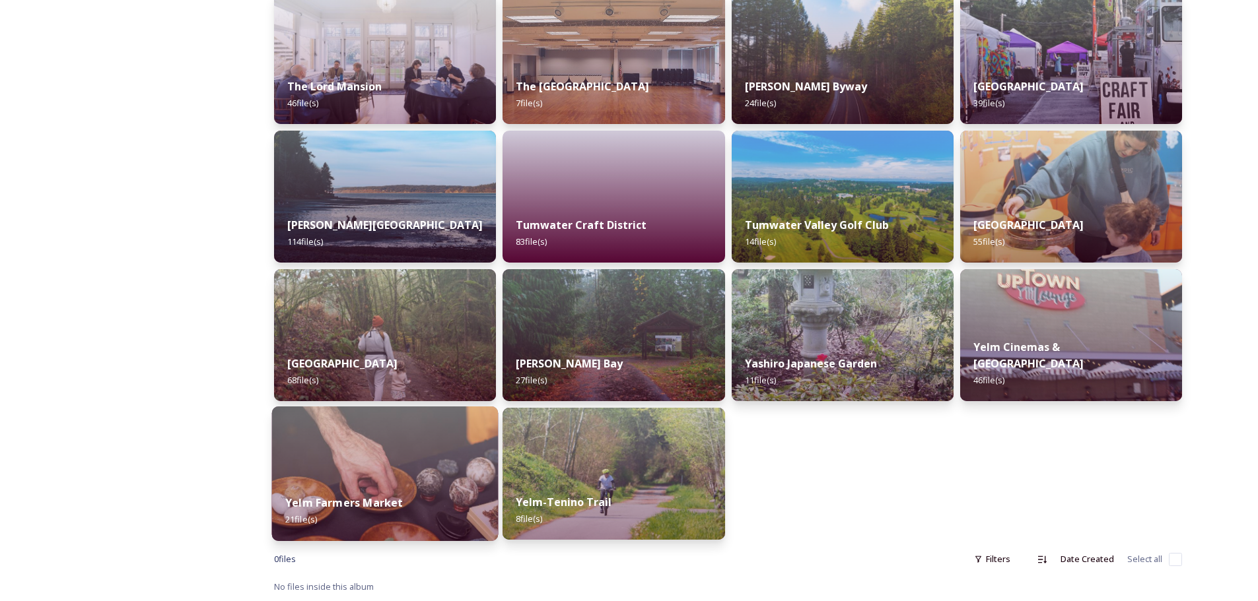
click at [419, 478] on img at bounding box center [385, 474] width 226 height 135
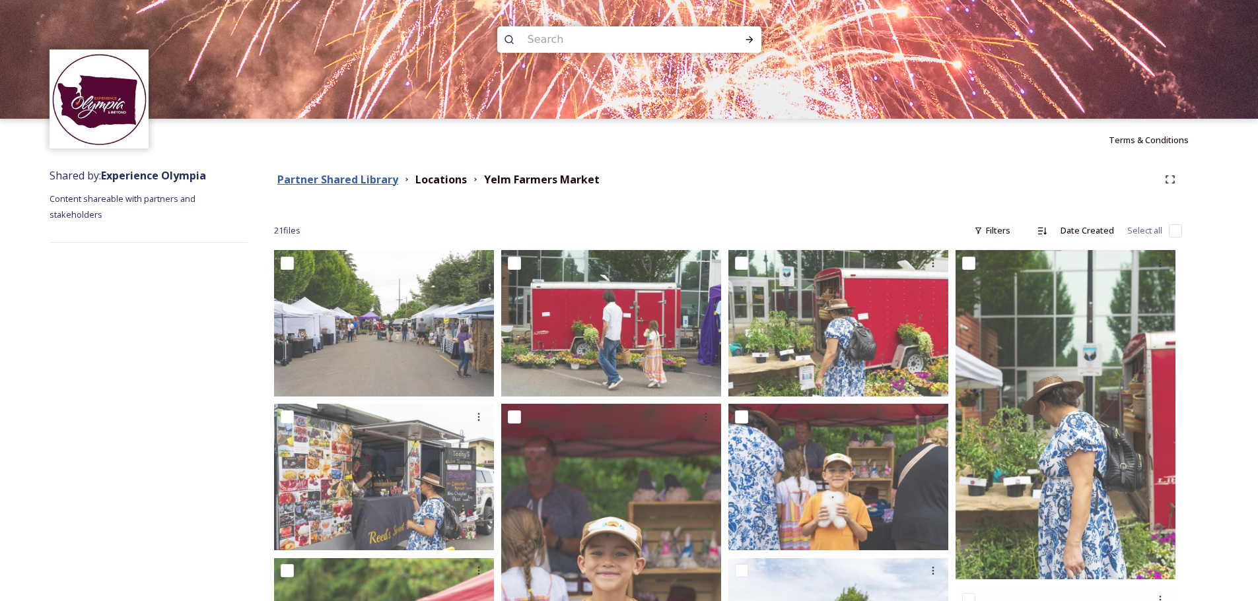
click at [384, 182] on strong "Partner Shared Library" at bounding box center [337, 179] width 121 height 15
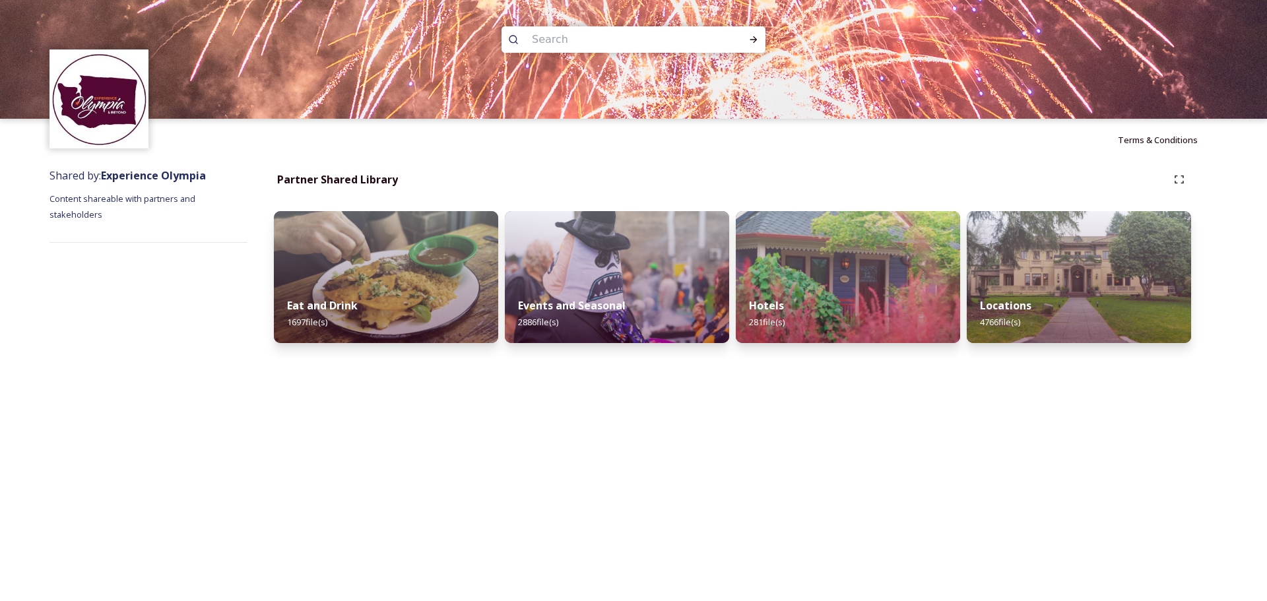
click at [556, 40] on input at bounding box center [615, 39] width 181 height 29
type input "house"
click at [753, 37] on icon at bounding box center [754, 39] width 11 height 11
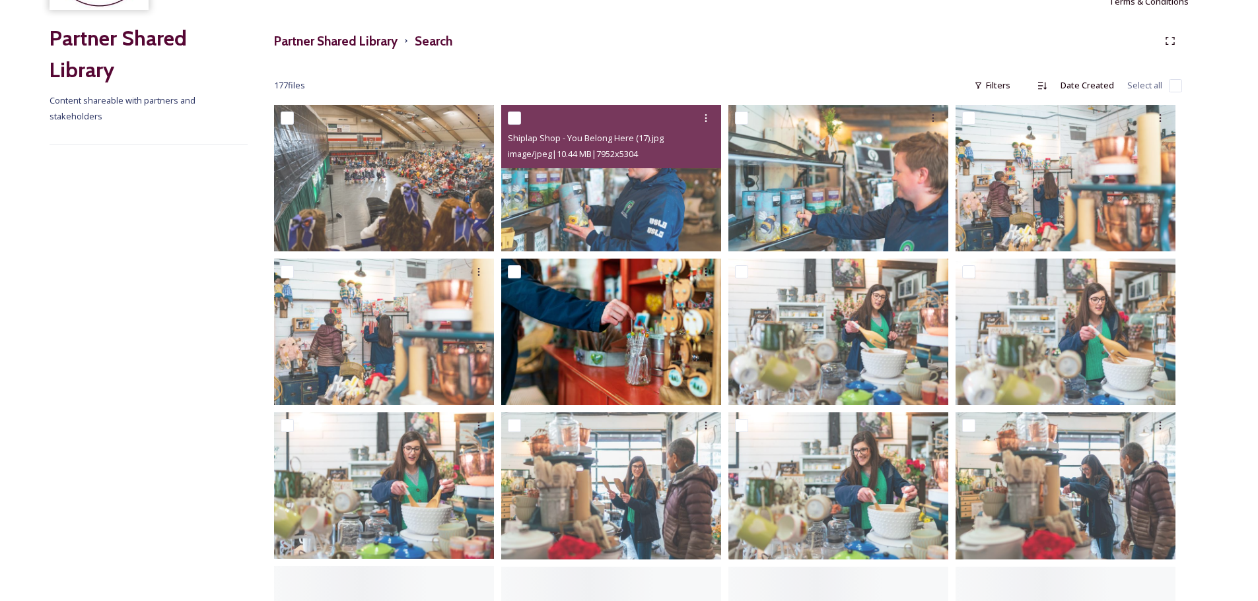
scroll to position [198, 0]
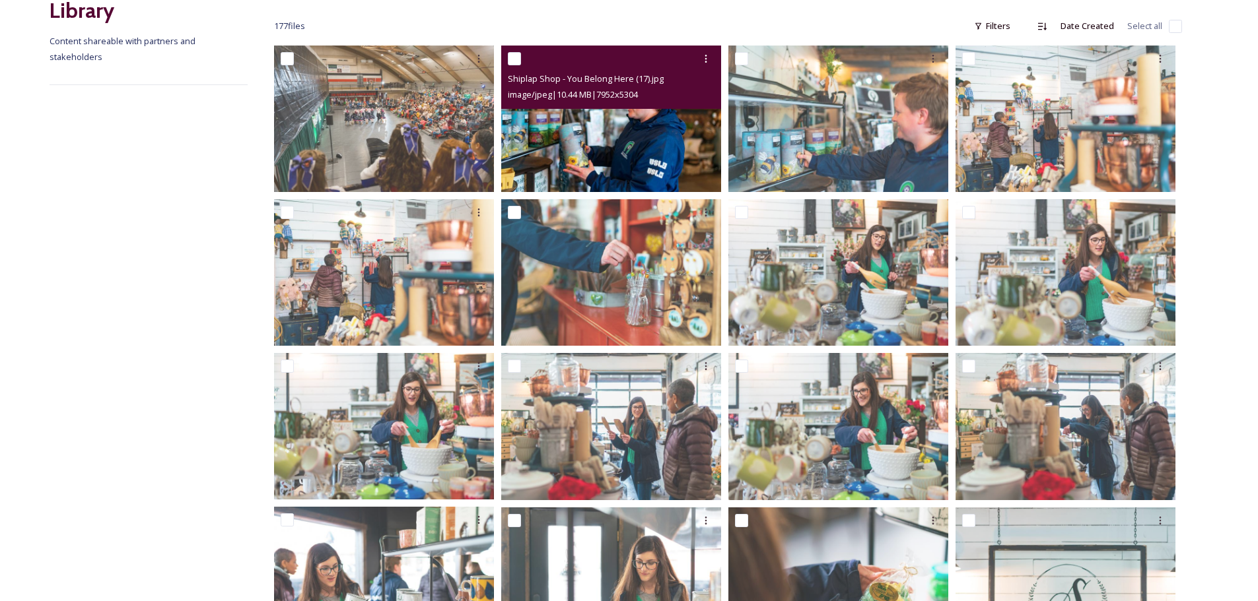
click at [630, 122] on img at bounding box center [611, 119] width 220 height 147
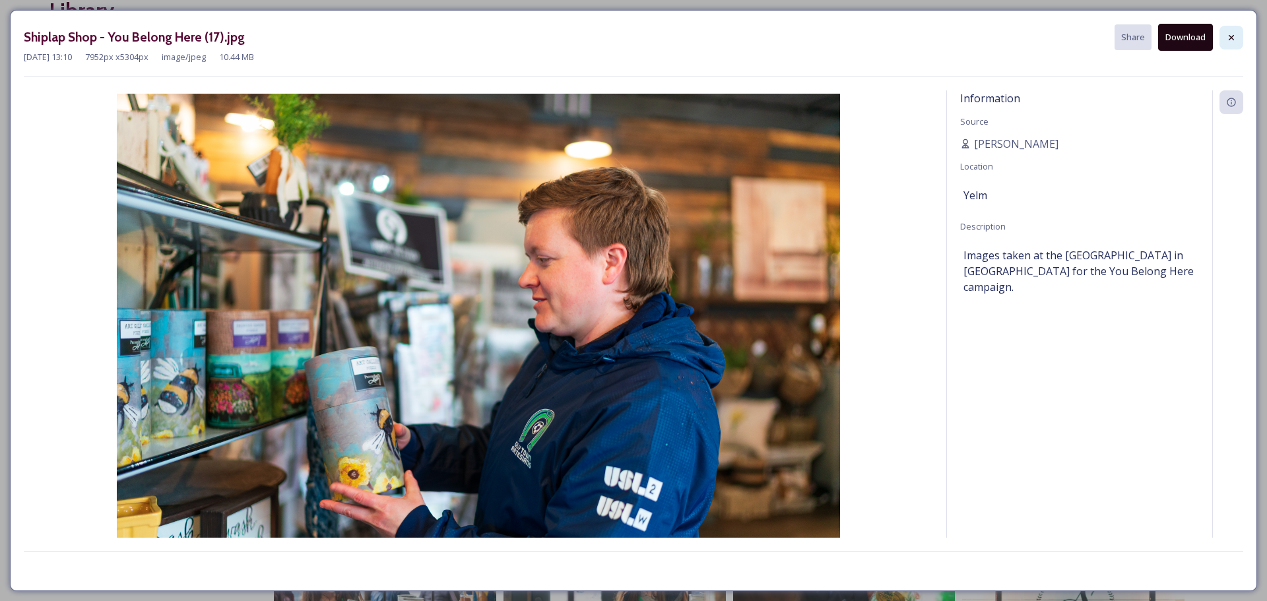
click at [1231, 31] on div at bounding box center [1232, 38] width 24 height 24
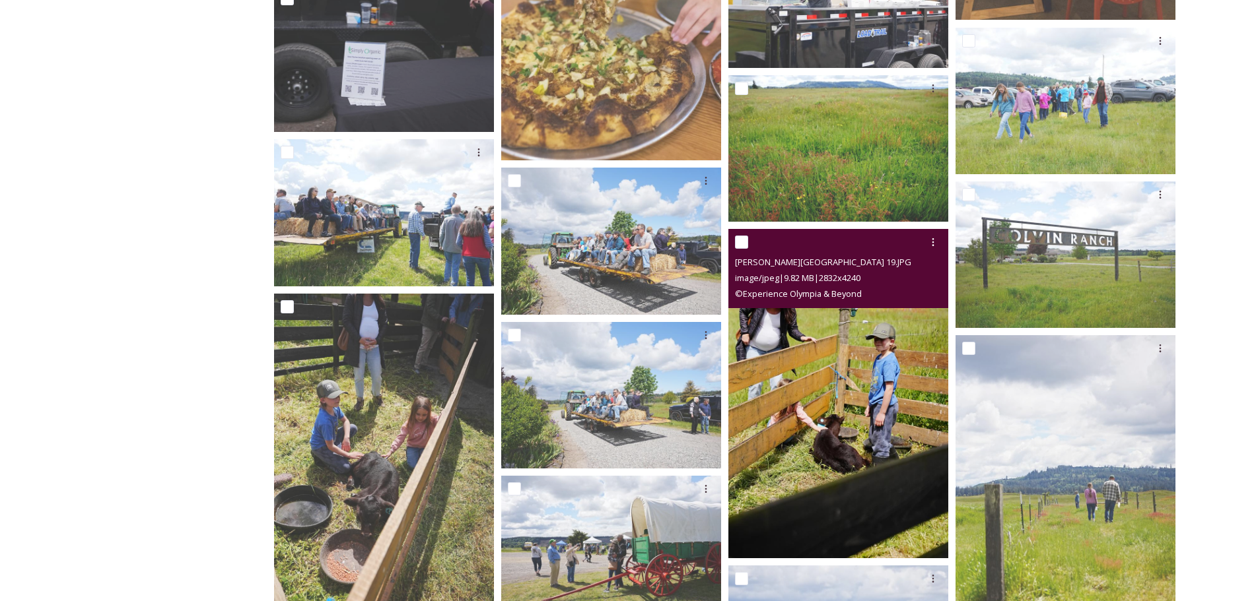
scroll to position [3202, 0]
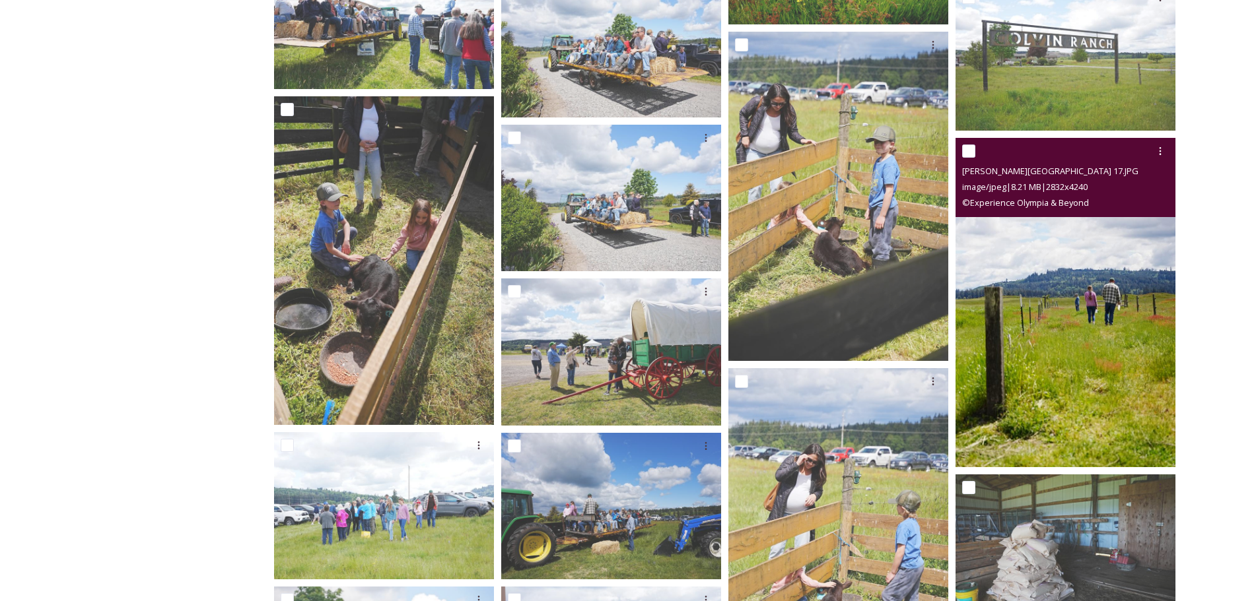
click at [1116, 291] on img at bounding box center [1065, 302] width 220 height 329
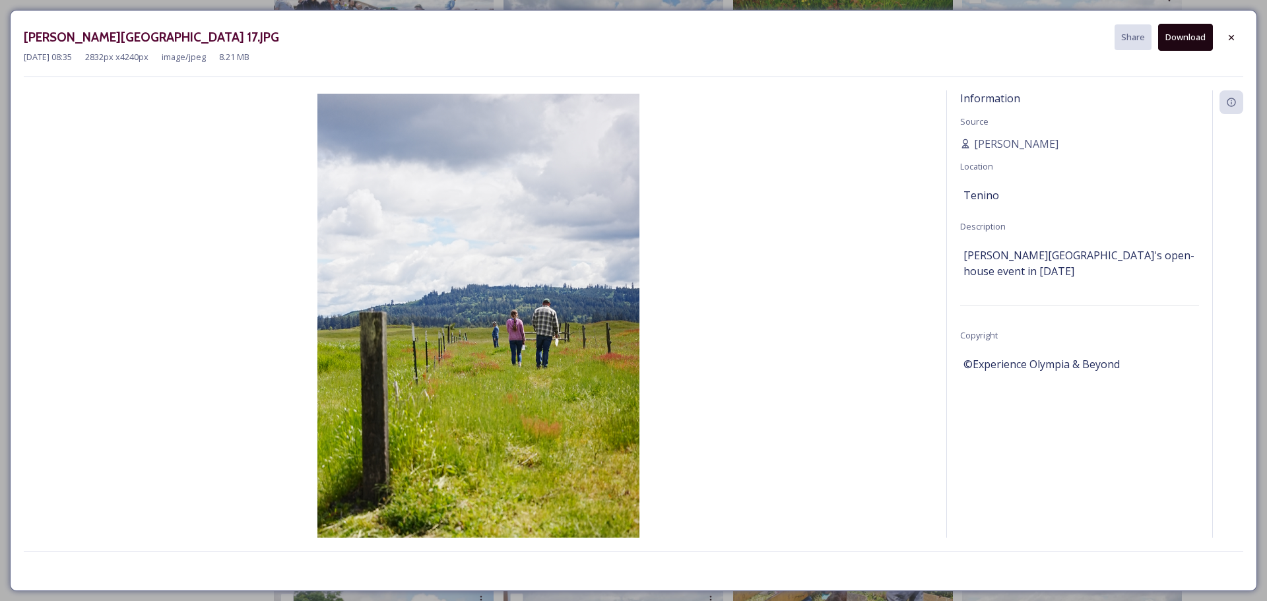
click at [1190, 34] on button "Download" at bounding box center [1186, 37] width 55 height 27
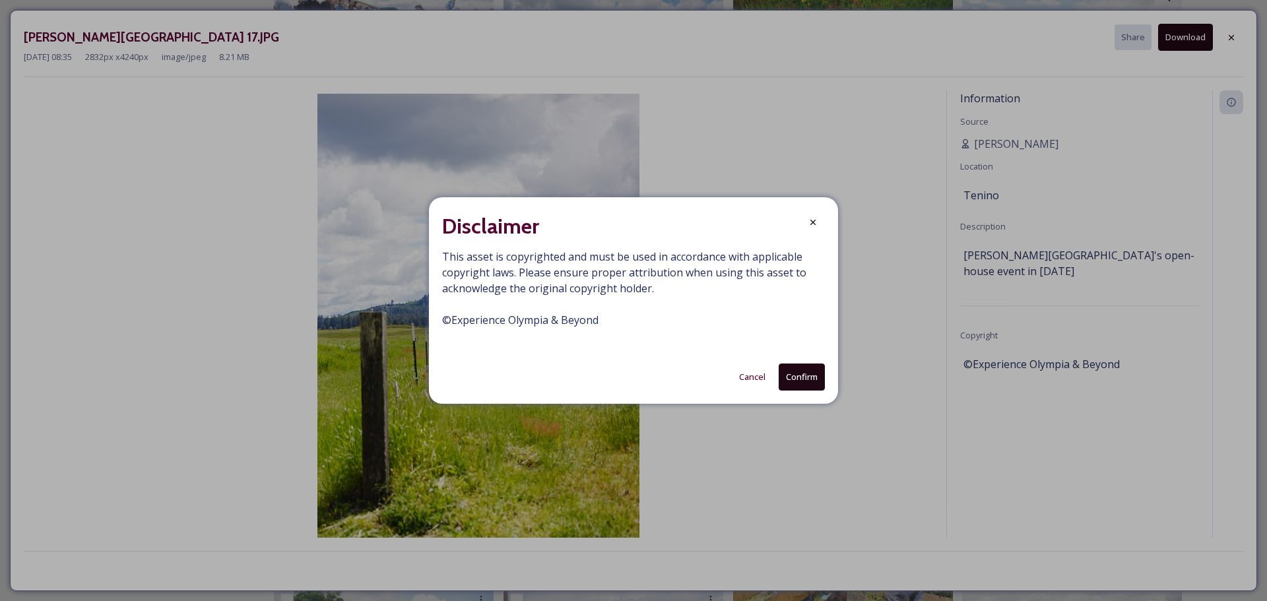
click at [801, 372] on button "Confirm" at bounding box center [802, 377] width 46 height 27
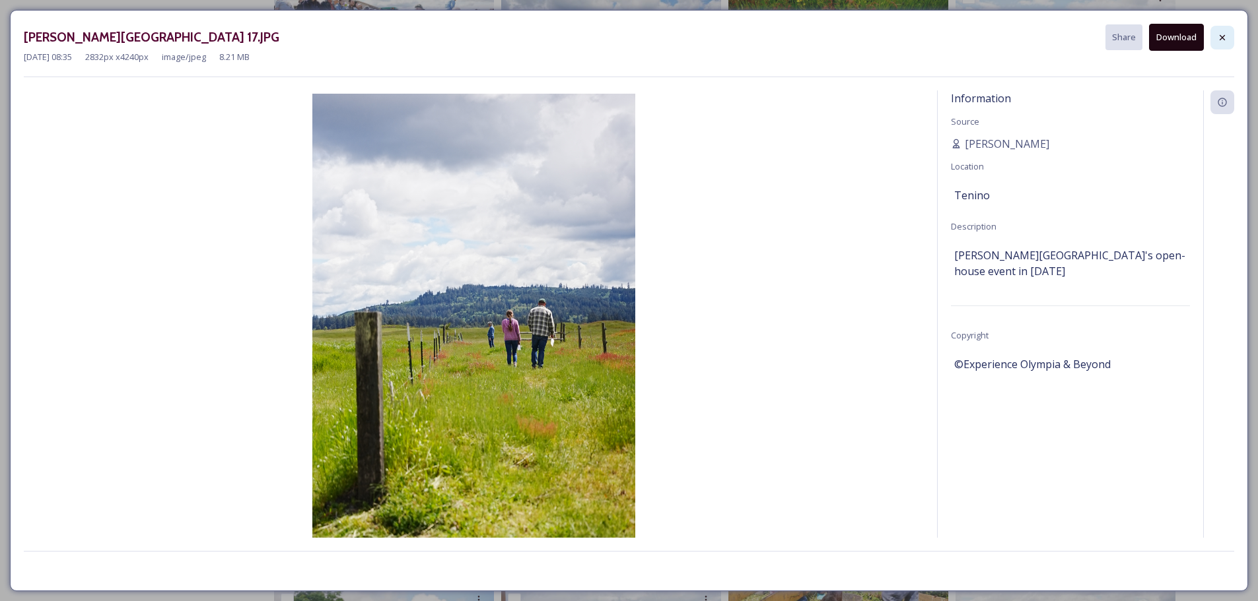
click at [1219, 33] on icon at bounding box center [1222, 37] width 11 height 11
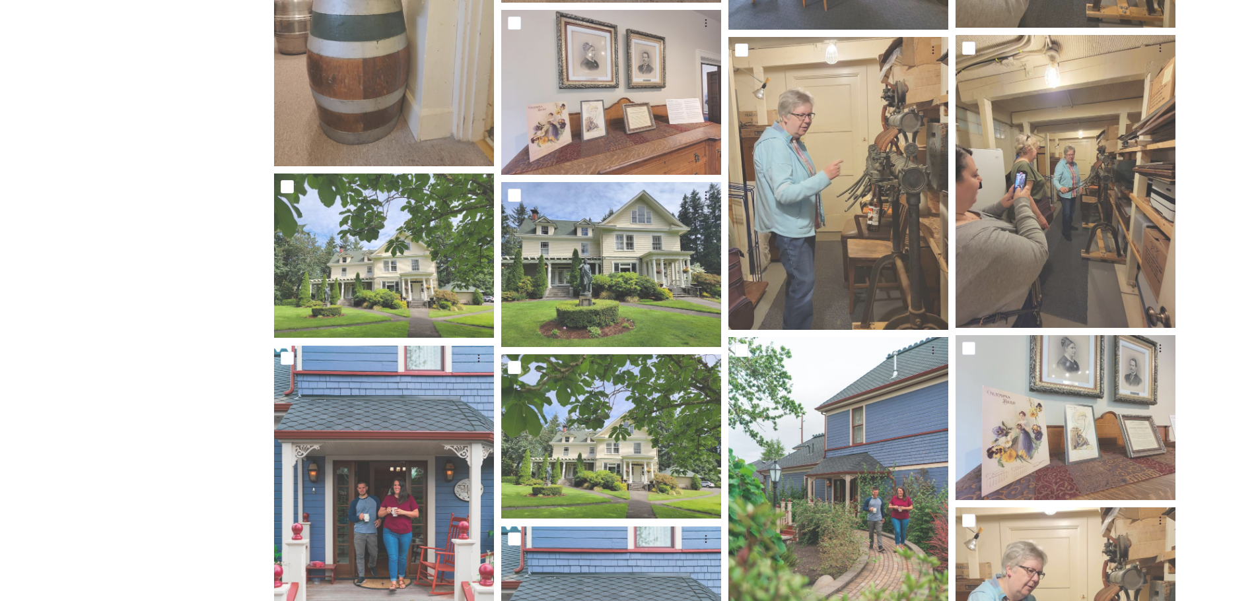
scroll to position [6107, 0]
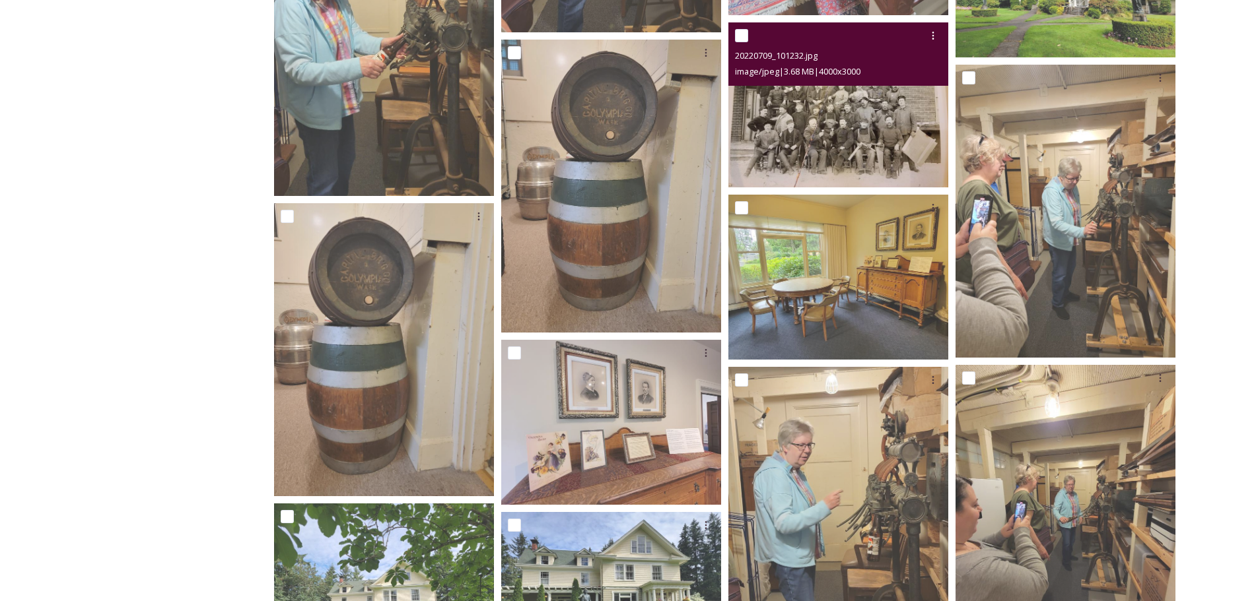
click at [885, 123] on img at bounding box center [838, 104] width 220 height 165
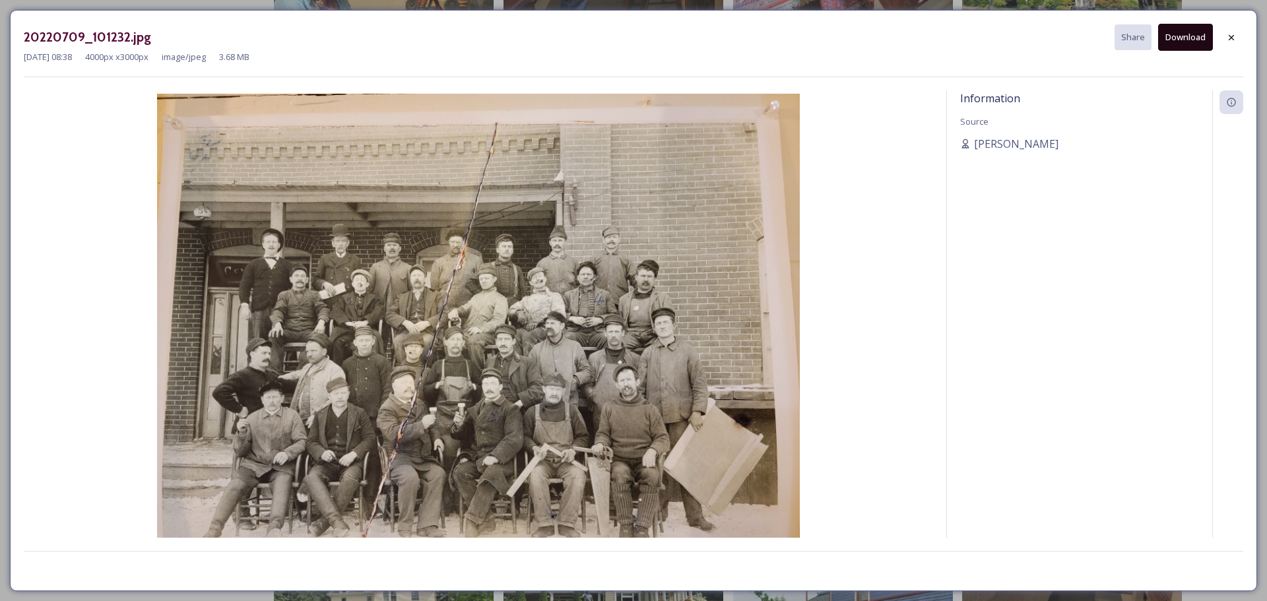
click at [1195, 37] on button "Download" at bounding box center [1186, 37] width 55 height 27
click at [1233, 31] on div "20220709_101232.jpg Share Download [DATE] 08:38 4000 px x 3000 px image/jpeg 3.…" at bounding box center [634, 301] width 1248 height 582
click at [1229, 38] on icon at bounding box center [1232, 37] width 11 height 11
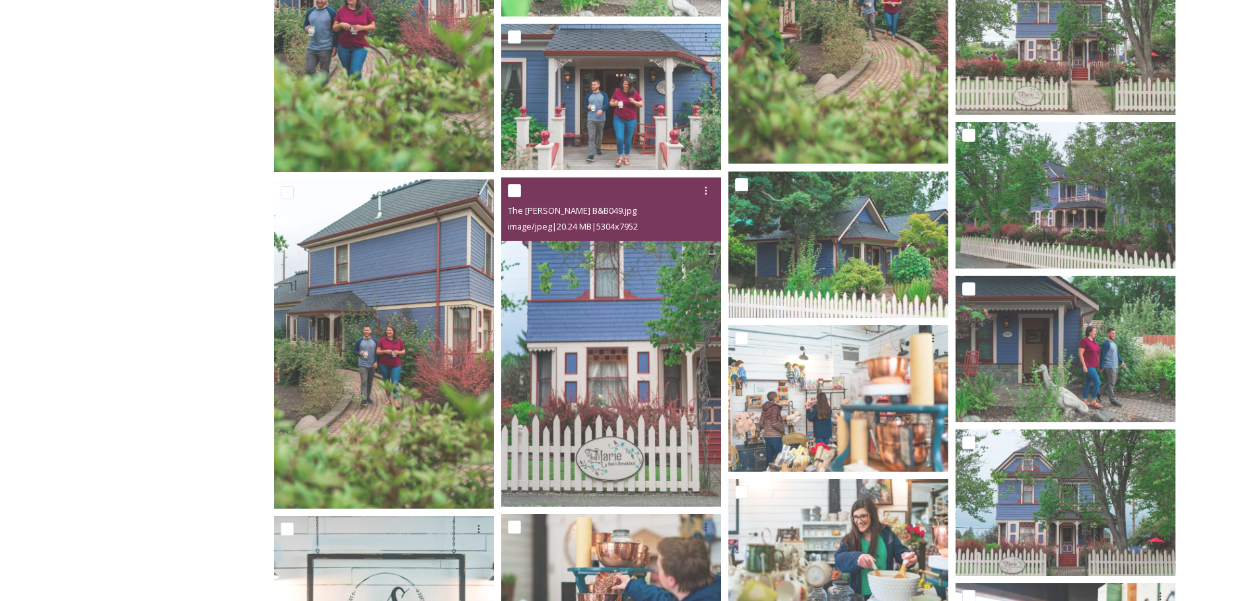
scroll to position [7427, 0]
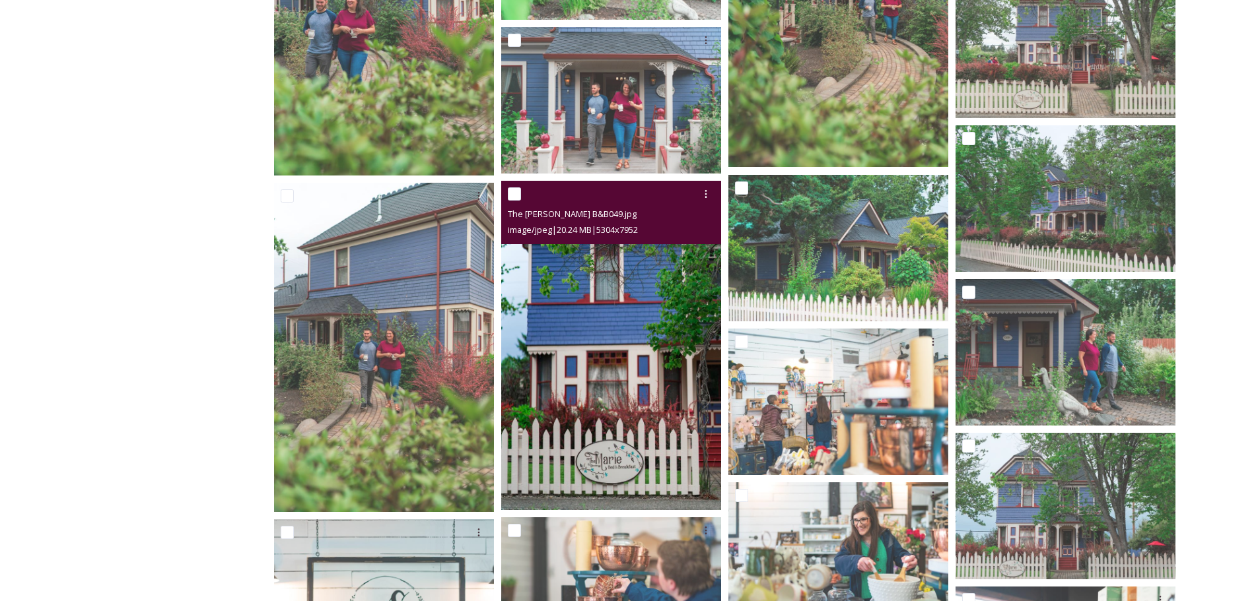
click at [659, 302] on img at bounding box center [611, 345] width 220 height 329
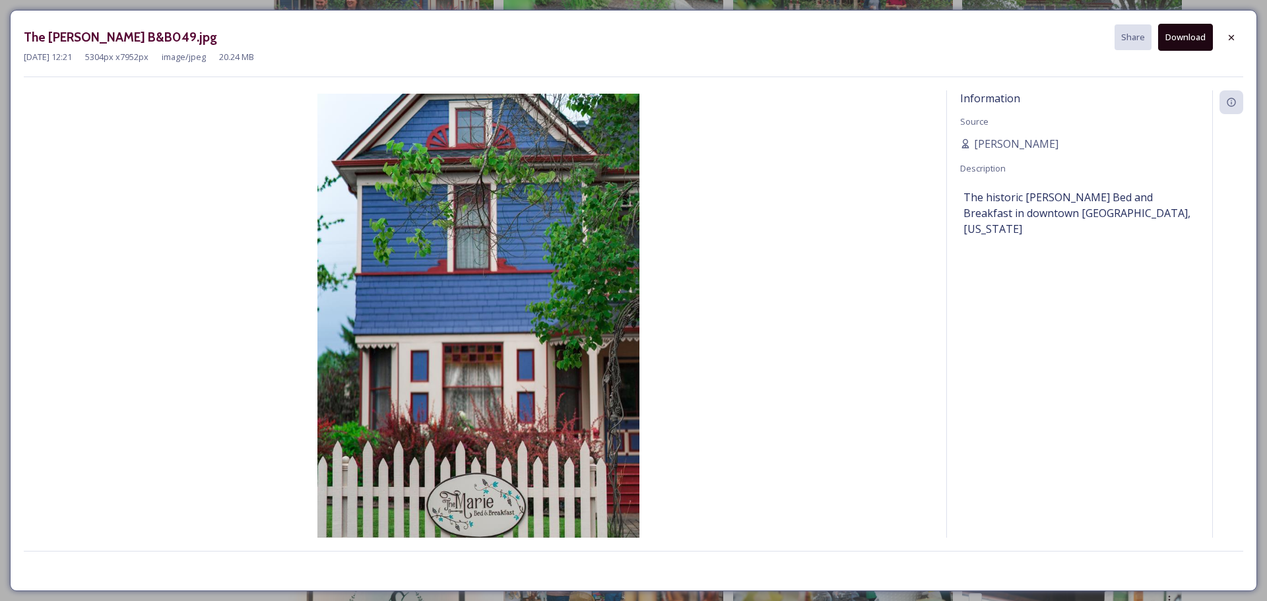
click at [1189, 36] on button "Download" at bounding box center [1186, 37] width 55 height 27
click at [1231, 36] on icon at bounding box center [1232, 37] width 11 height 11
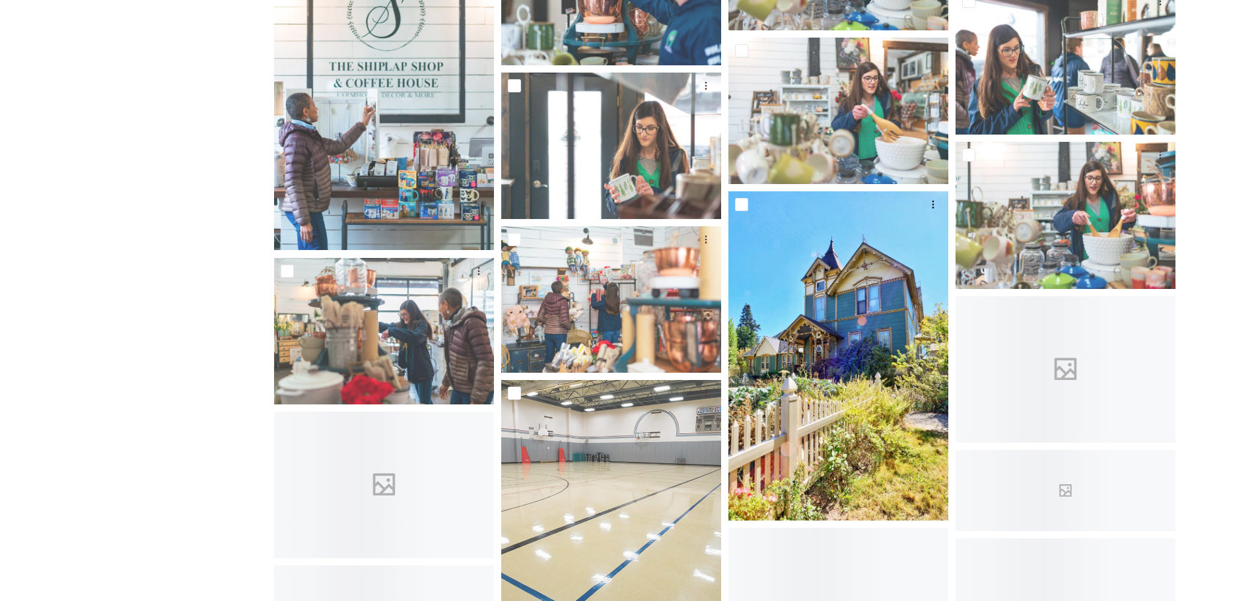
scroll to position [7955, 0]
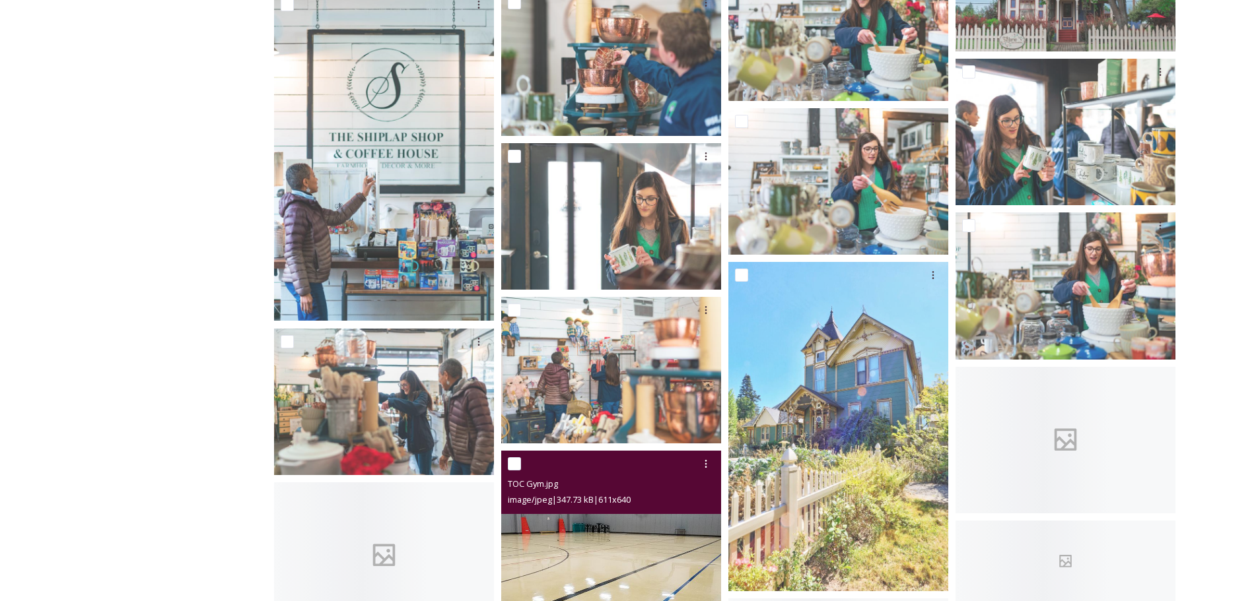
drag, startPoint x: 529, startPoint y: 453, endPoint x: 700, endPoint y: 479, distance: 173.0
click at [657, 479] on div "TOC Gym.jpg image/jpeg | 347.73 kB | 611 x 640" at bounding box center [611, 482] width 220 height 63
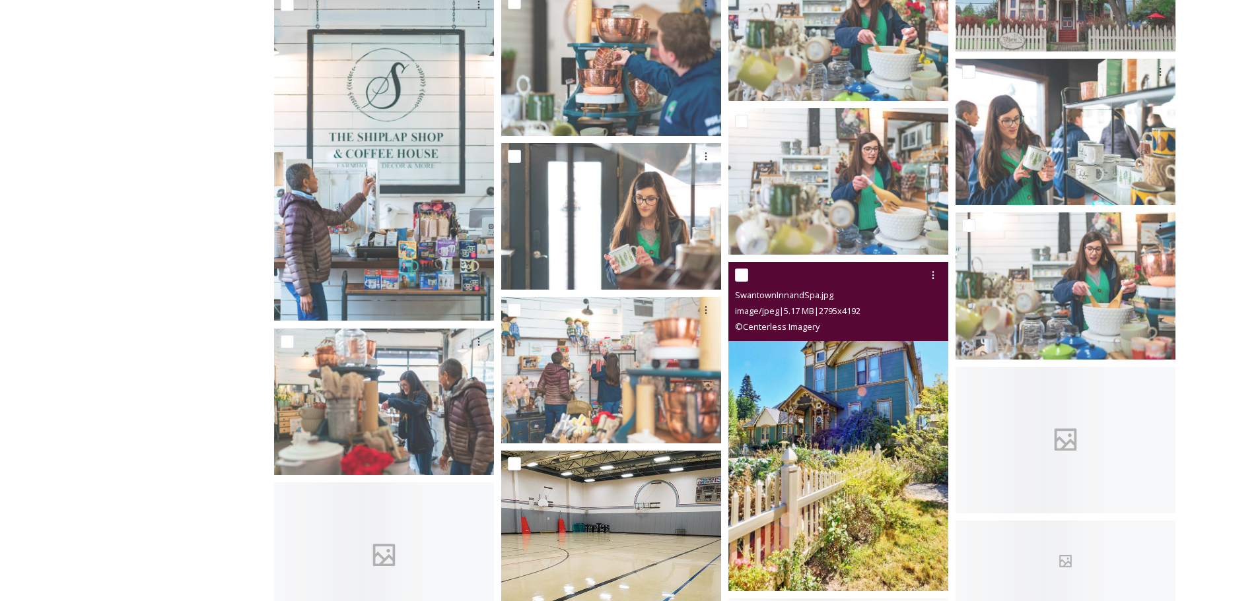
click at [873, 401] on img at bounding box center [838, 427] width 220 height 330
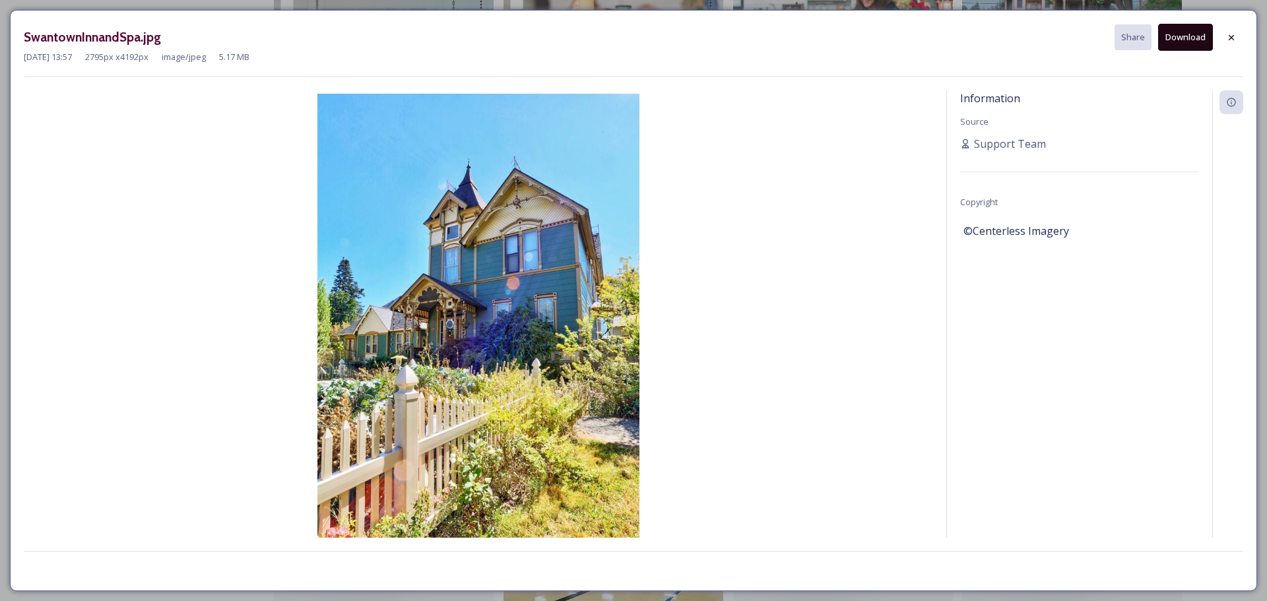
click at [1189, 37] on button "Download" at bounding box center [1186, 37] width 55 height 27
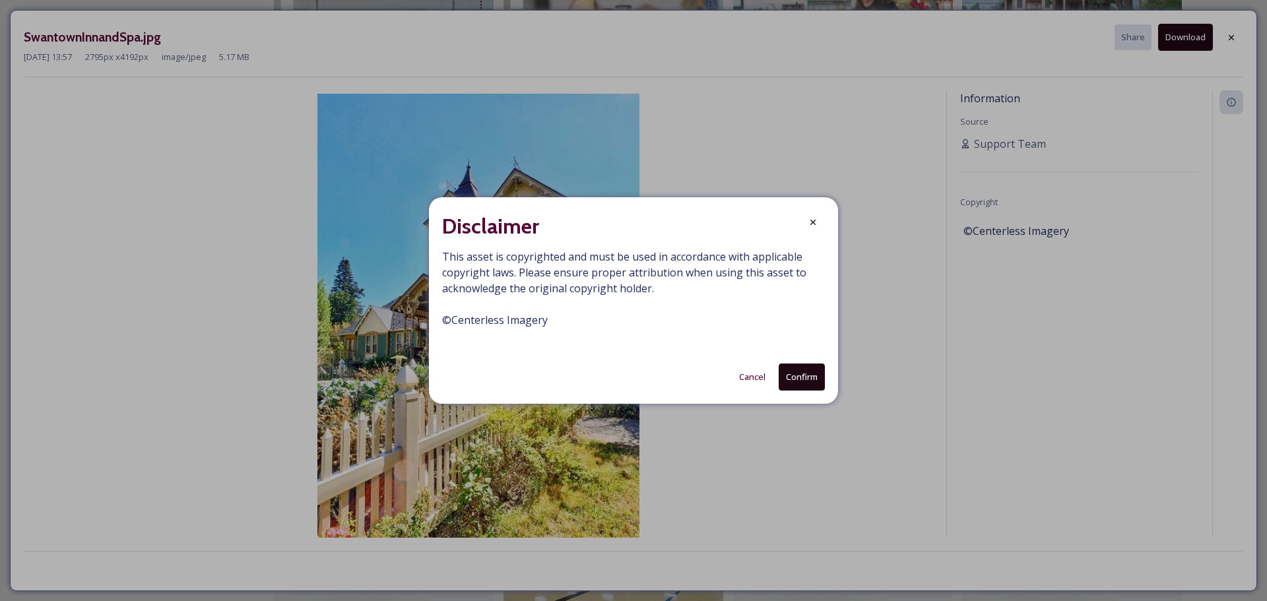
click at [801, 376] on button "Confirm" at bounding box center [802, 377] width 46 height 27
click at [815, 224] on icon at bounding box center [813, 222] width 5 height 5
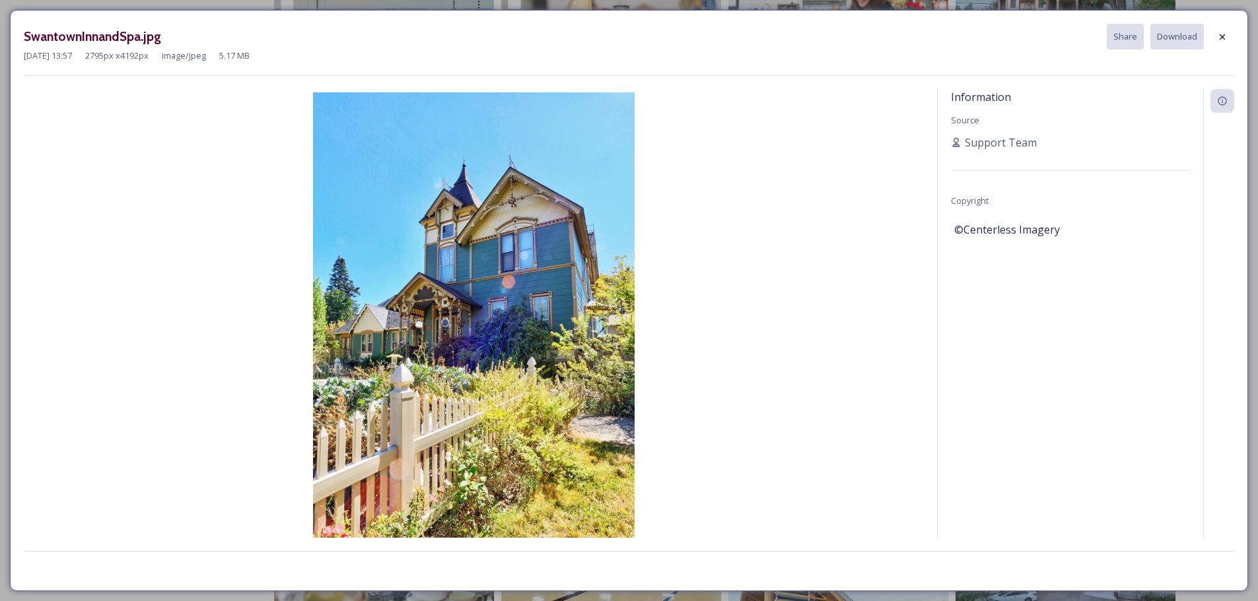
click at [863, 43] on div "SwantownInnandSpa.jpg Share Download" at bounding box center [629, 37] width 1210 height 26
click at [1225, 36] on icon at bounding box center [1222, 37] width 11 height 11
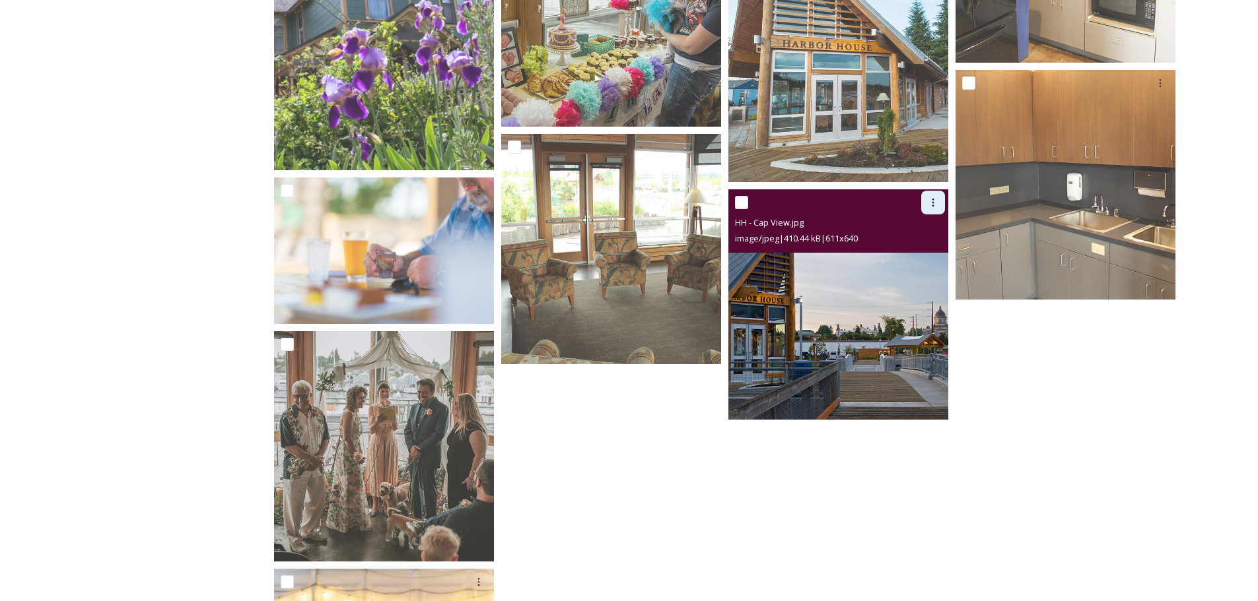
scroll to position [8901, 0]
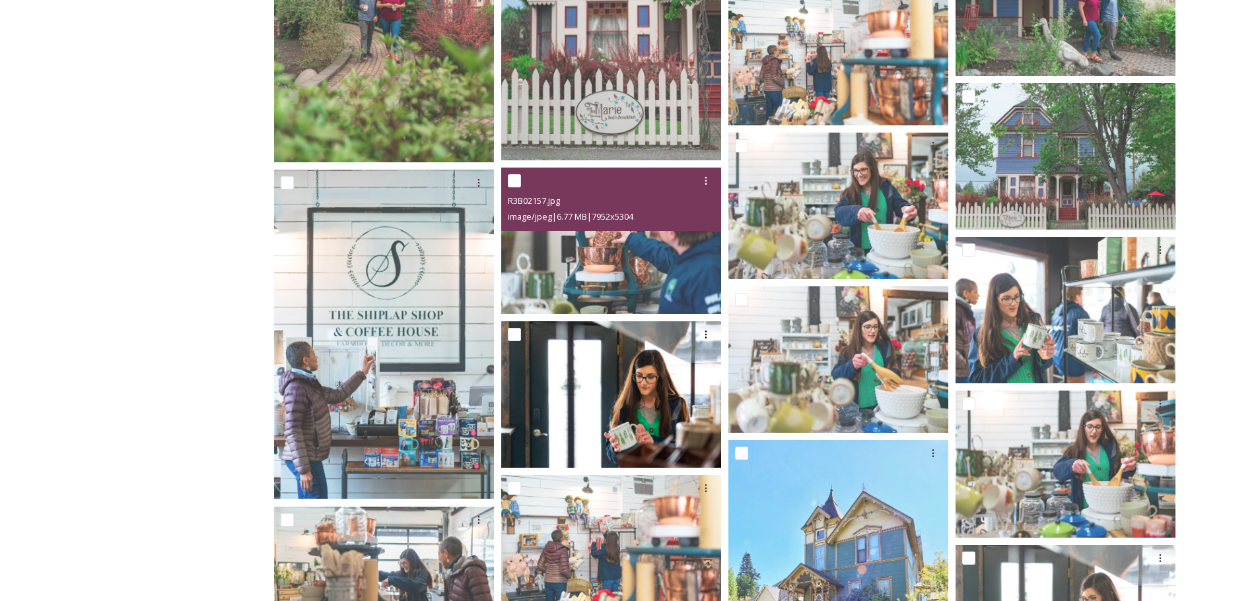
scroll to position [7778, 0]
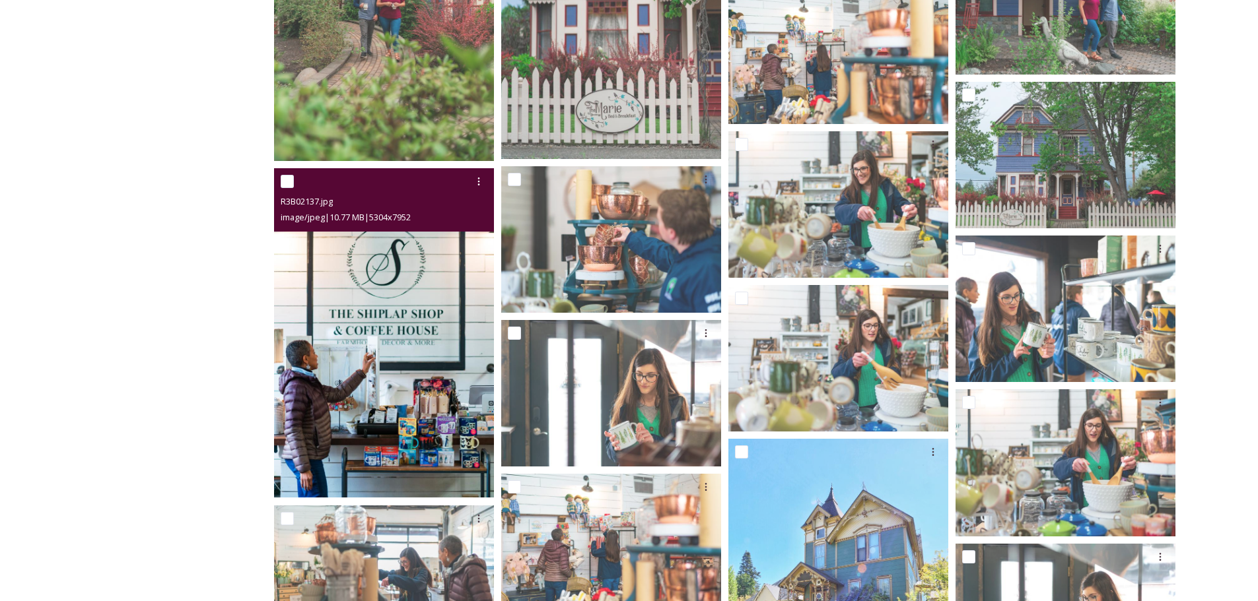
click at [413, 262] on img at bounding box center [384, 332] width 220 height 329
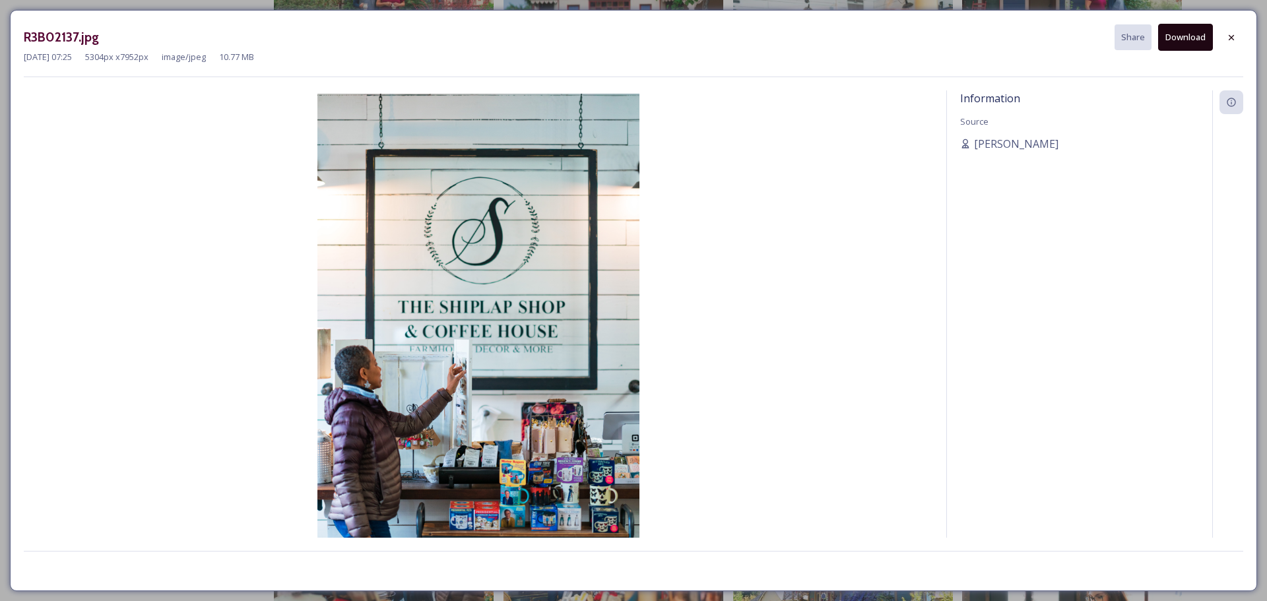
click at [1186, 36] on button "Download" at bounding box center [1186, 37] width 55 height 27
click at [1230, 41] on icon at bounding box center [1232, 37] width 11 height 11
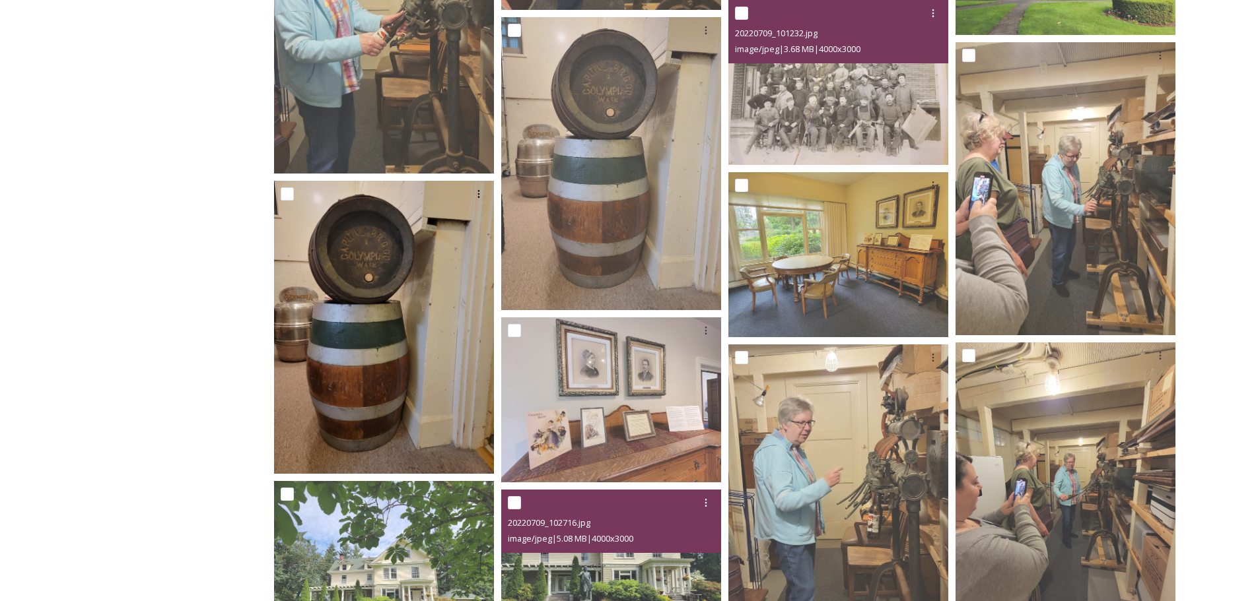
scroll to position [6128, 0]
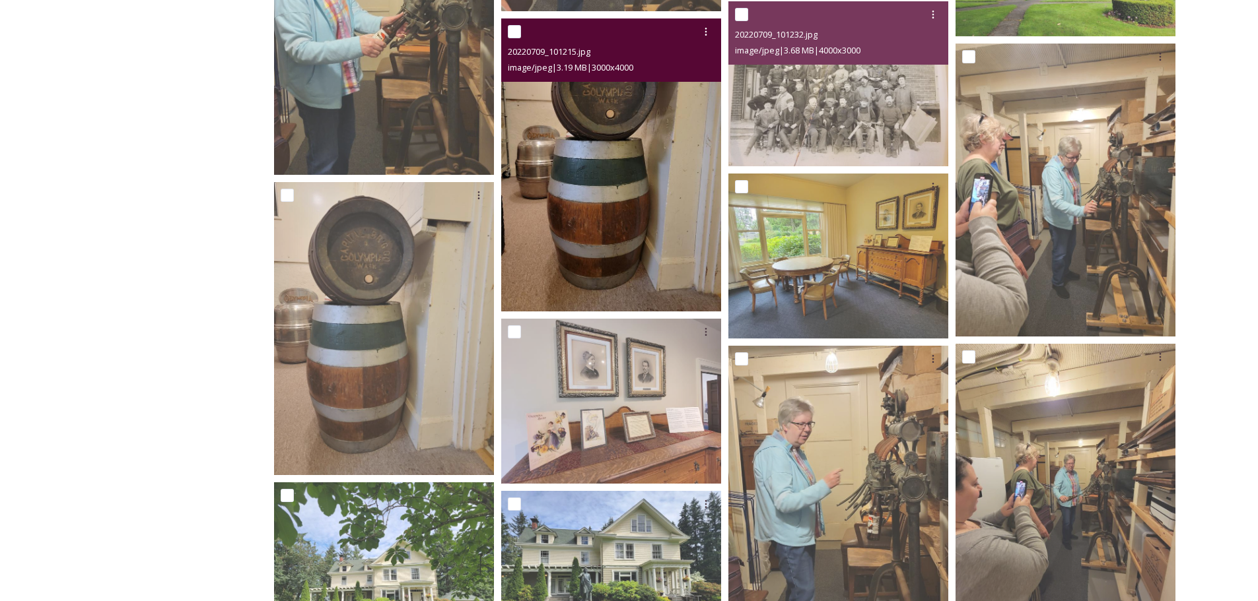
click at [620, 121] on img at bounding box center [611, 164] width 220 height 293
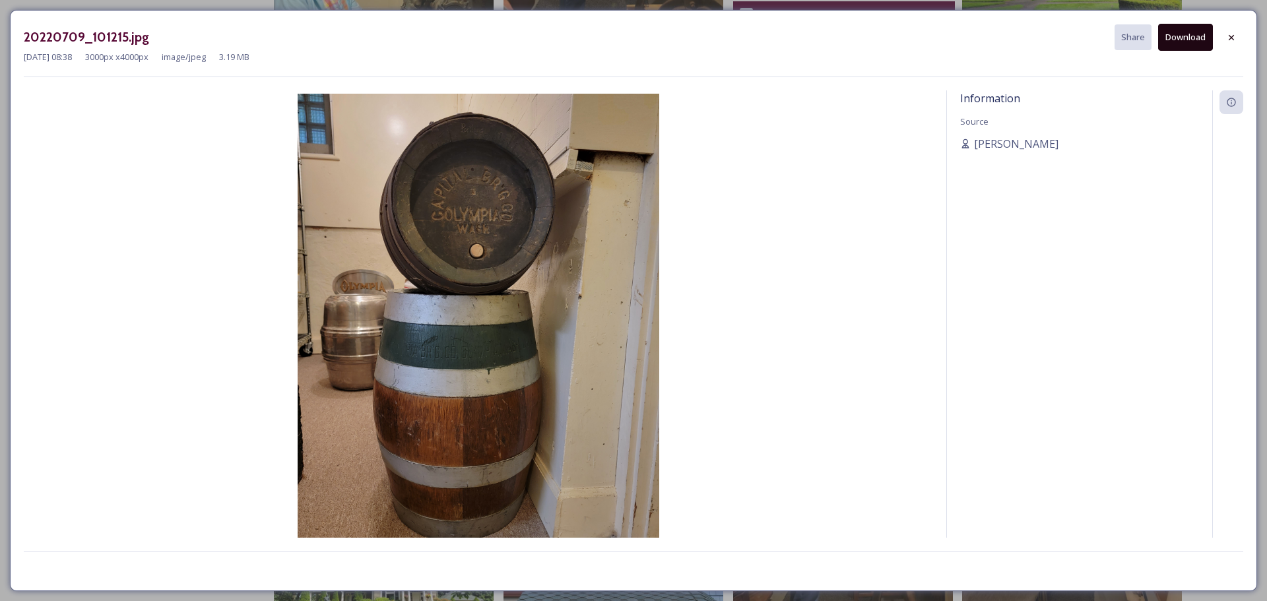
click at [1189, 29] on button "Download" at bounding box center [1186, 37] width 55 height 27
click at [1236, 38] on icon at bounding box center [1232, 37] width 11 height 11
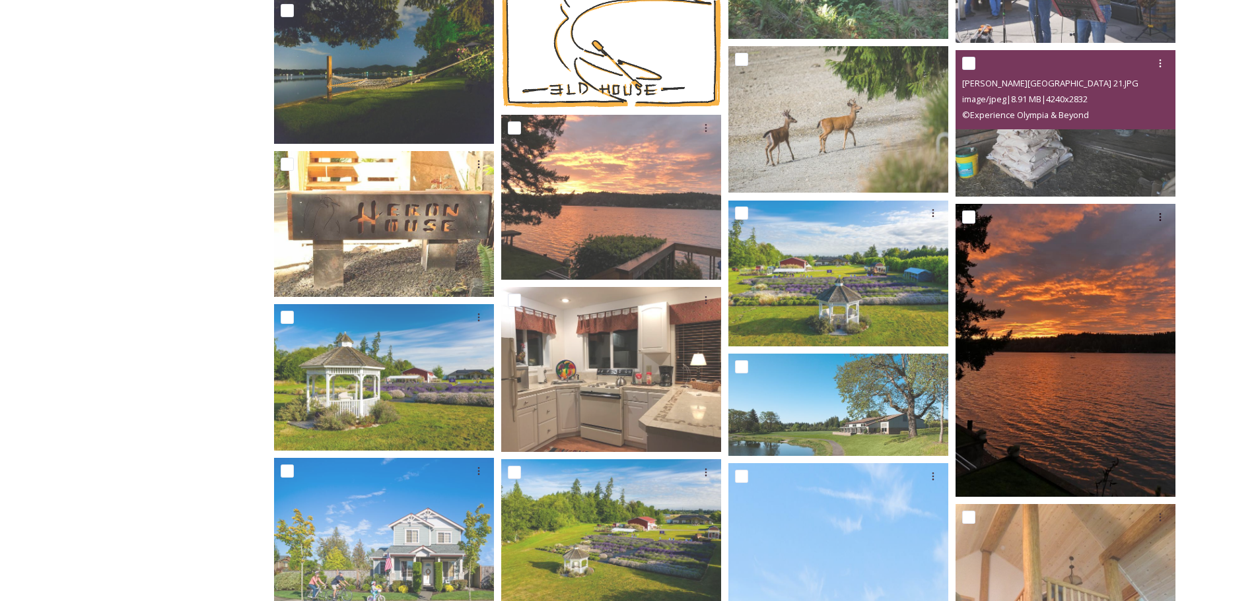
scroll to position [4742, 0]
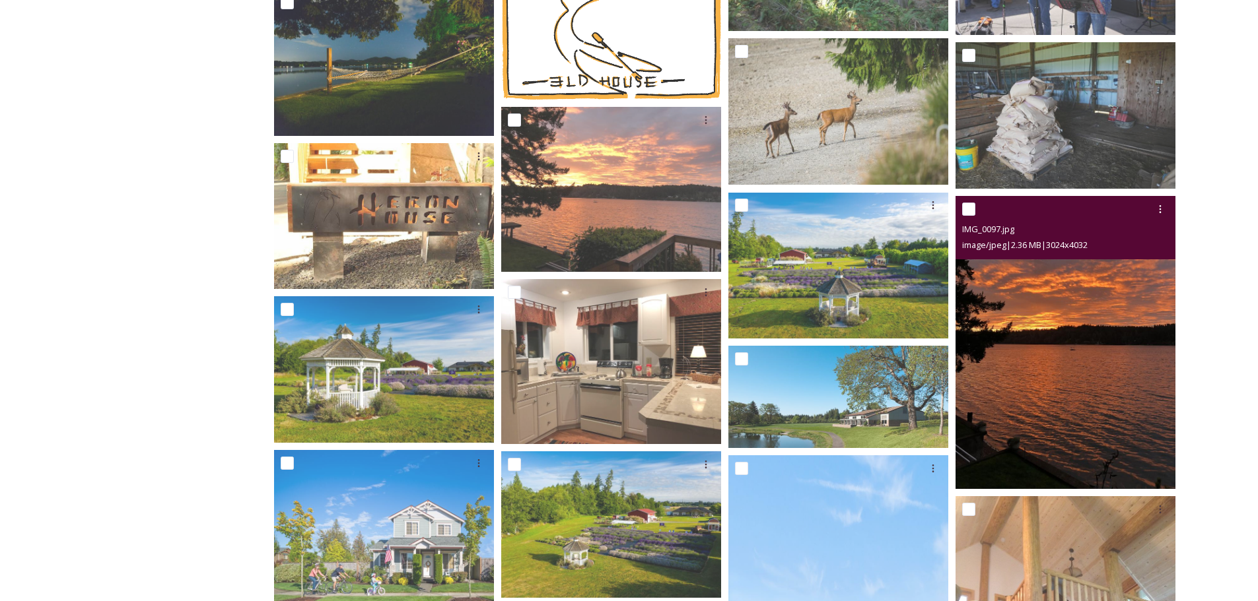
click at [1107, 300] on img at bounding box center [1065, 342] width 220 height 293
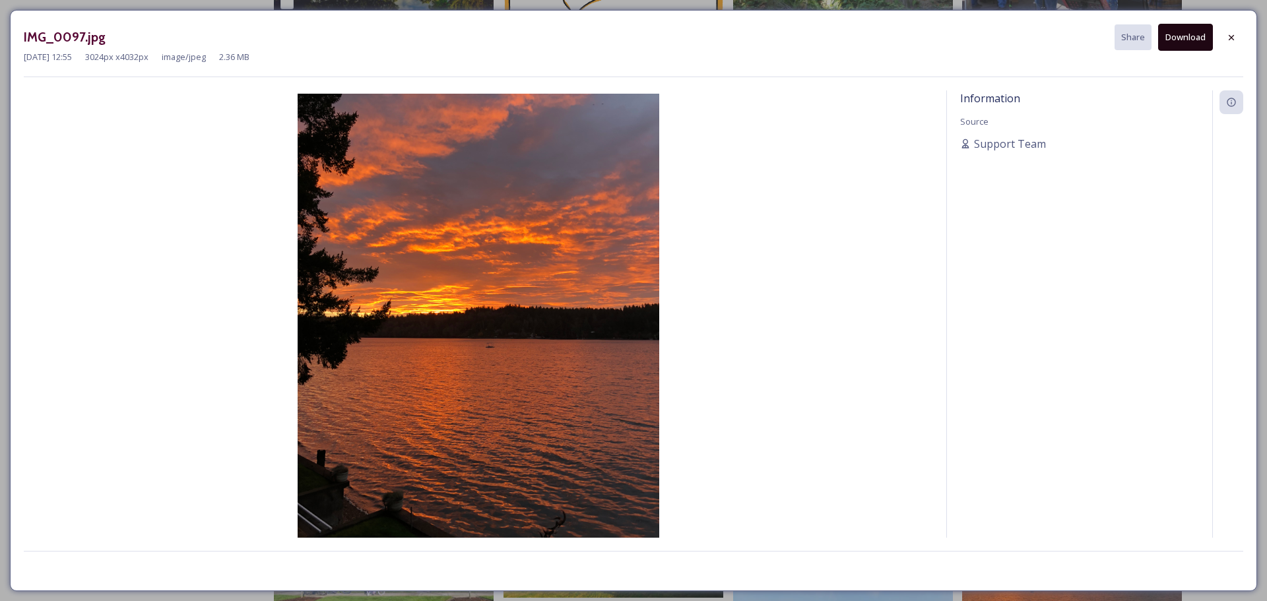
click at [1188, 32] on button "Download" at bounding box center [1186, 37] width 55 height 27
drag, startPoint x: 1234, startPoint y: 35, endPoint x: 1229, endPoint y: 40, distance: 7.5
click at [1234, 35] on icon at bounding box center [1231, 36] width 5 height 5
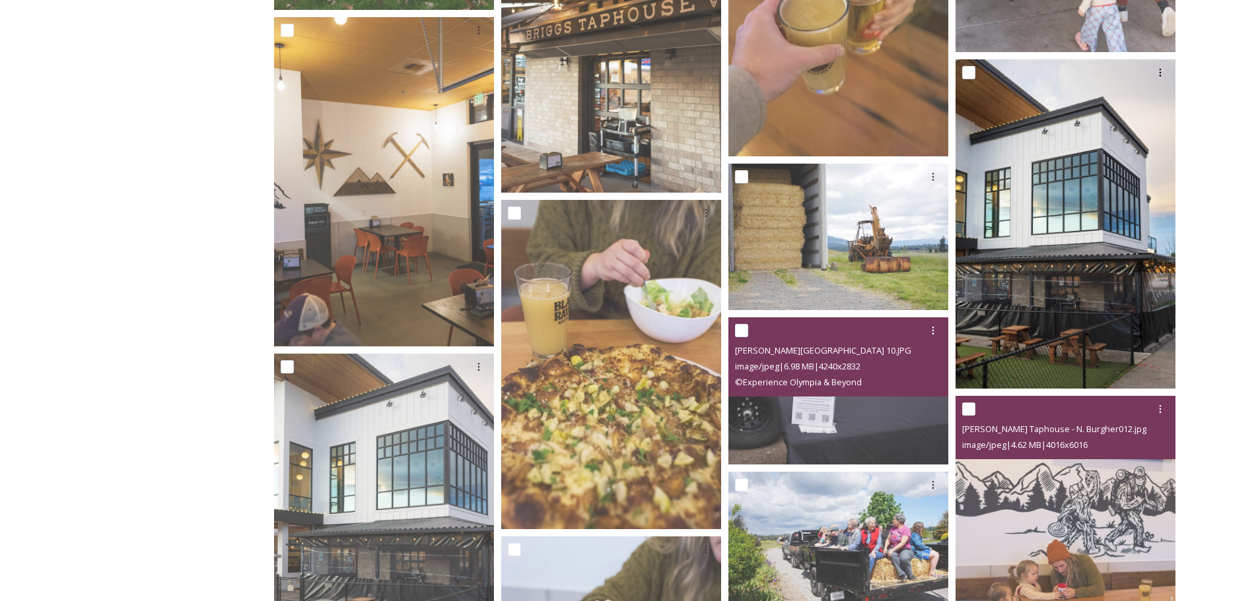
scroll to position [2299, 0]
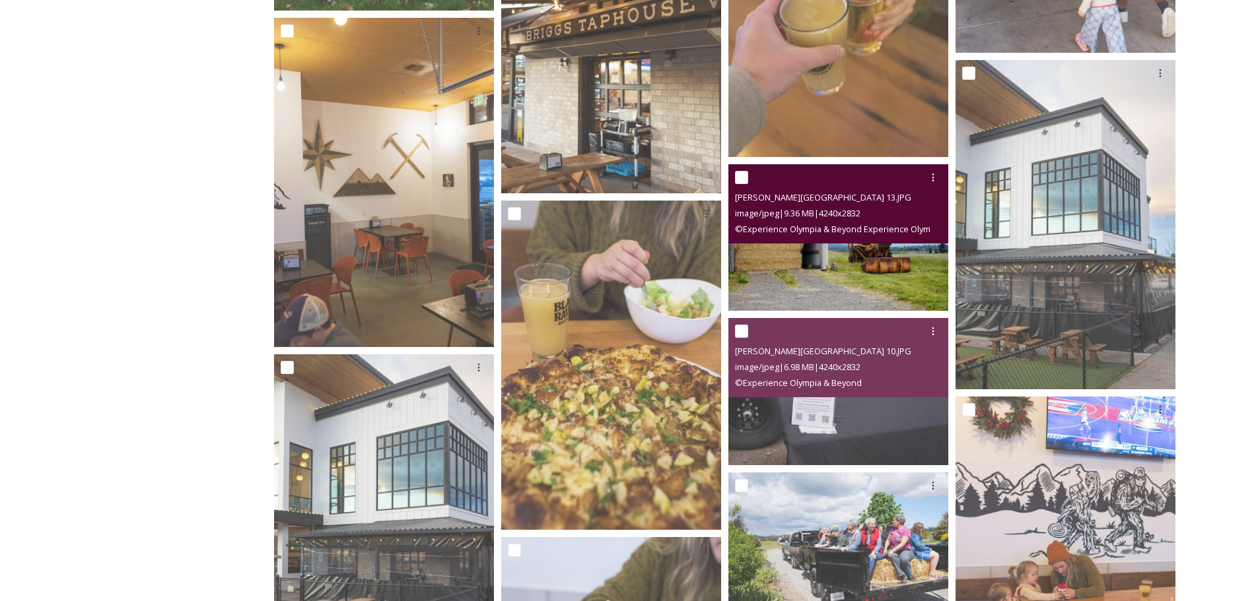
click at [881, 257] on img at bounding box center [838, 237] width 220 height 147
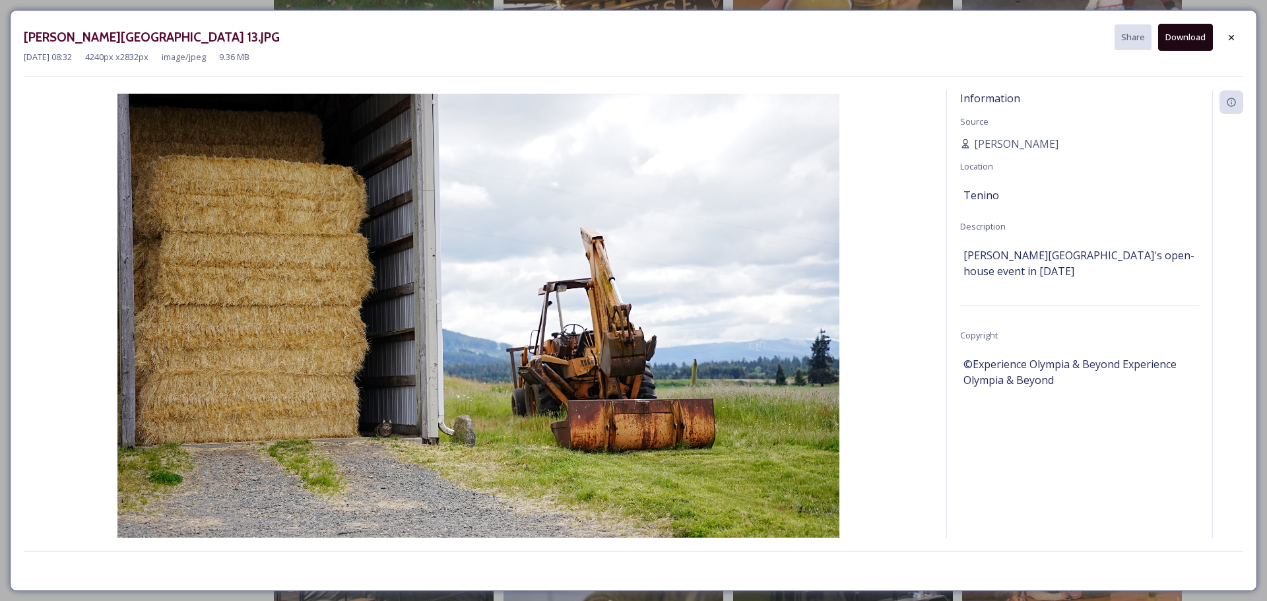
click at [1182, 36] on button "Download" at bounding box center [1186, 37] width 55 height 27
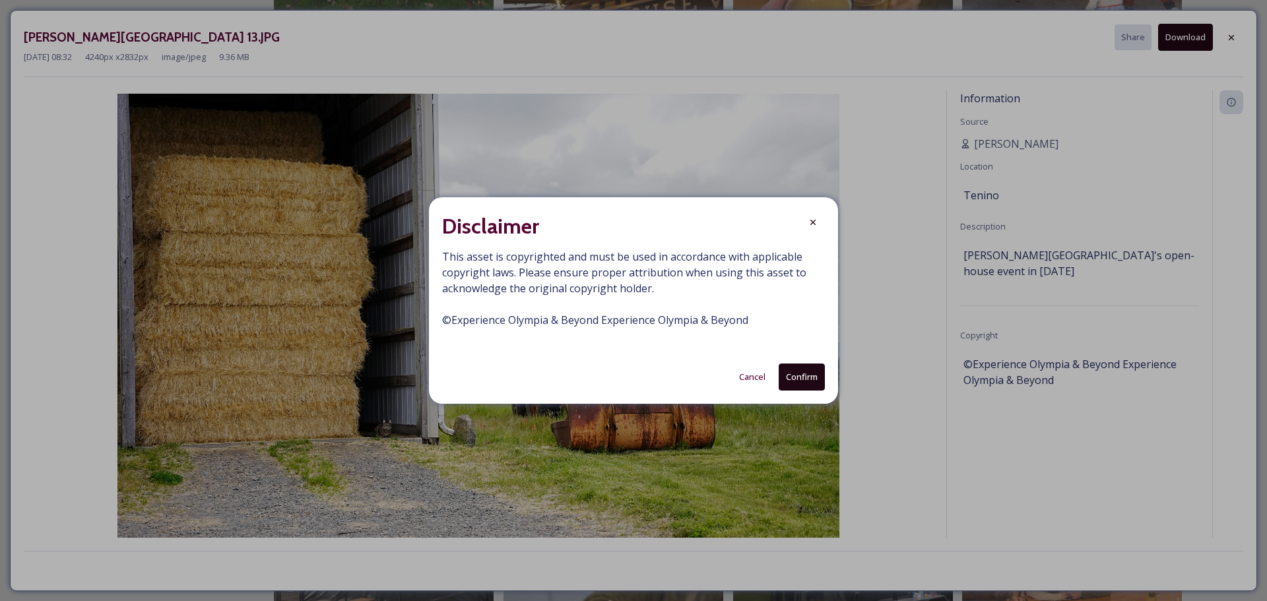
click at [797, 378] on button "Confirm" at bounding box center [802, 377] width 46 height 27
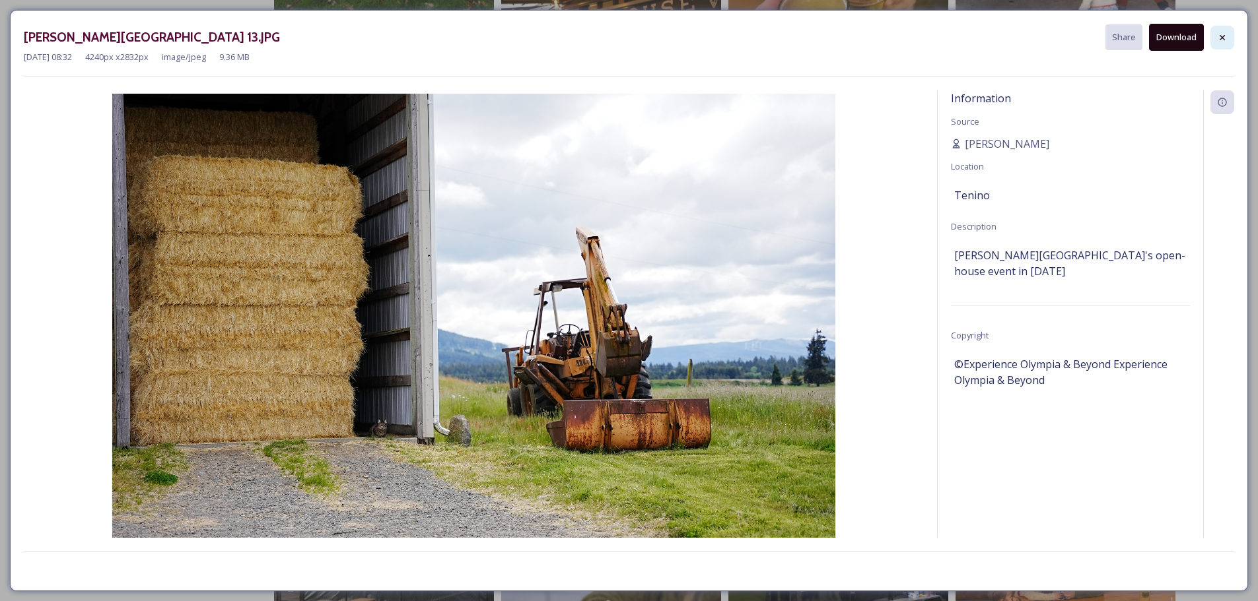
click at [1225, 36] on icon at bounding box center [1222, 37] width 11 height 11
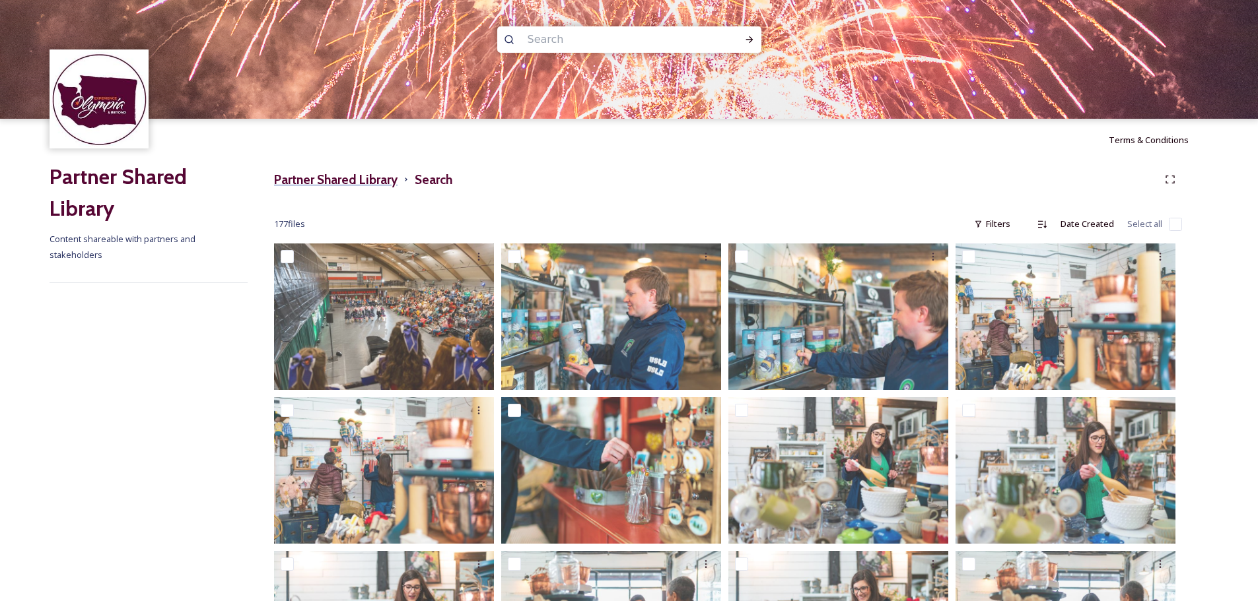
click at [345, 176] on h3 "Partner Shared Library" at bounding box center [335, 179] width 123 height 19
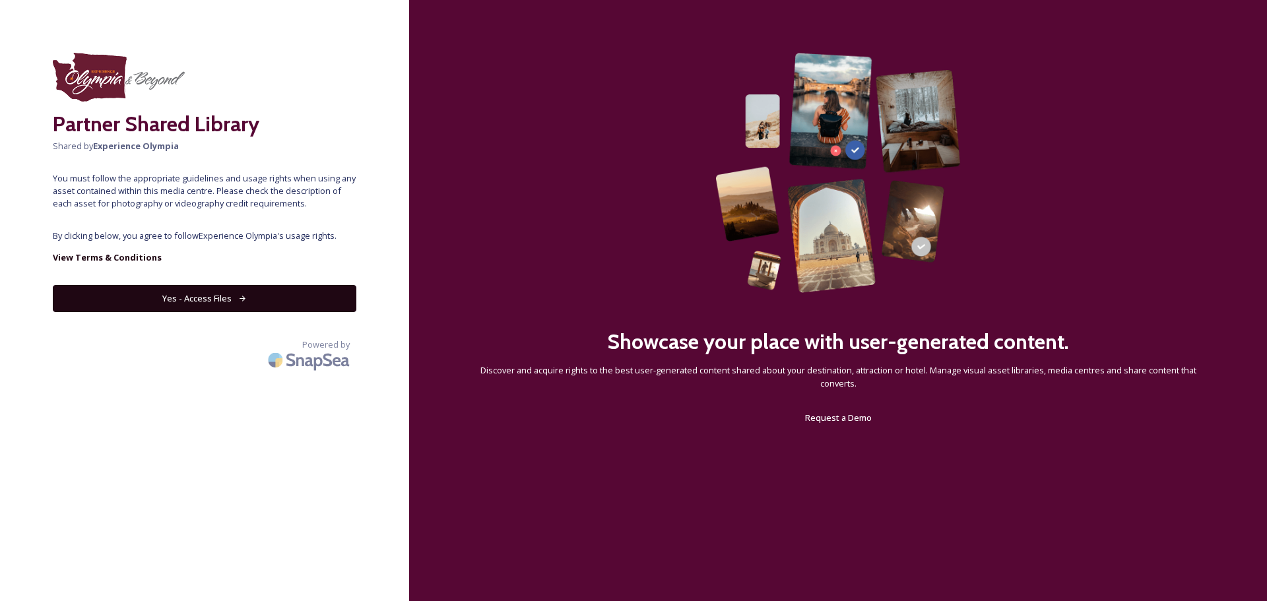
click at [215, 293] on button "Yes - Access Files" at bounding box center [205, 298] width 304 height 27
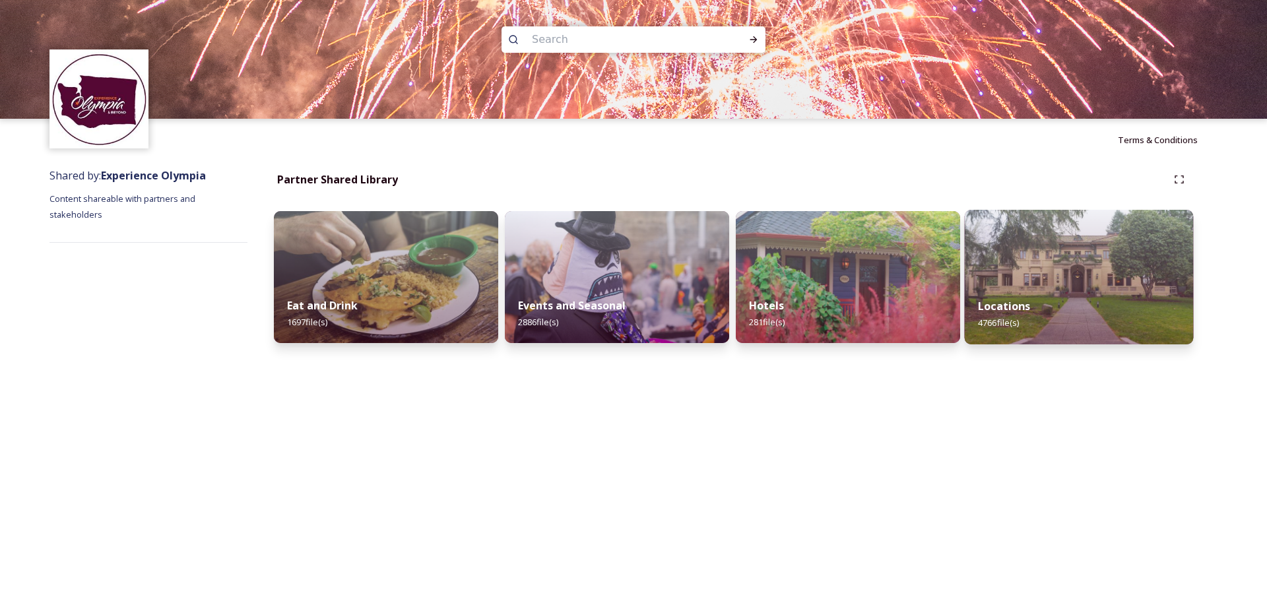
click at [1118, 292] on div "Locations 4766 file(s)" at bounding box center [1079, 315] width 229 height 60
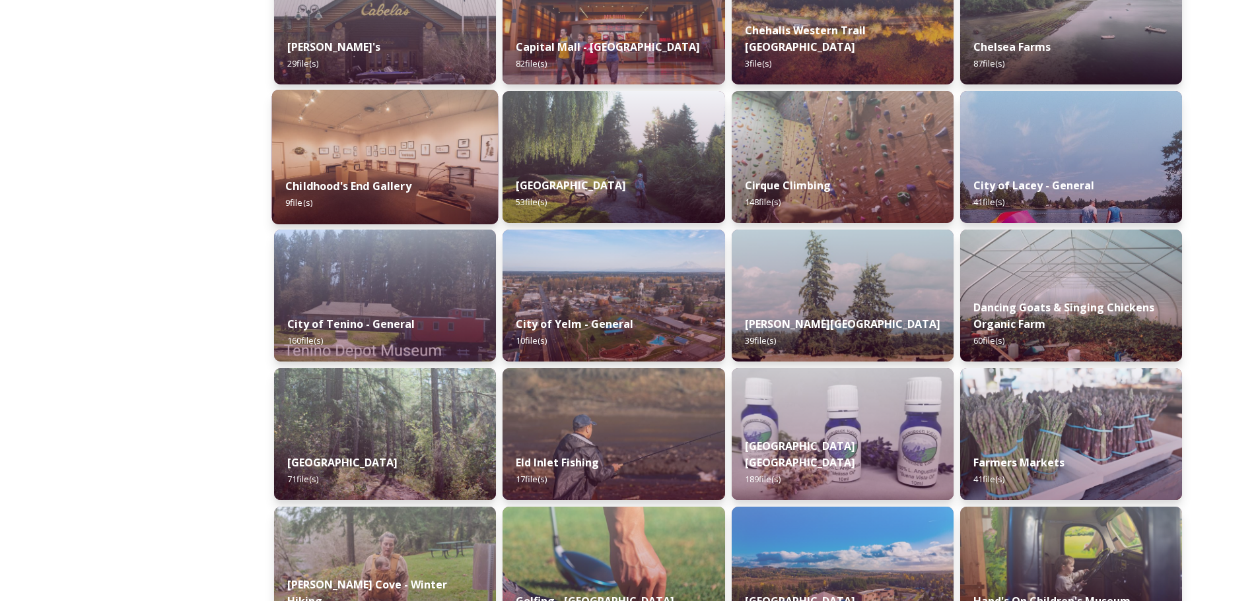
scroll to position [726, 0]
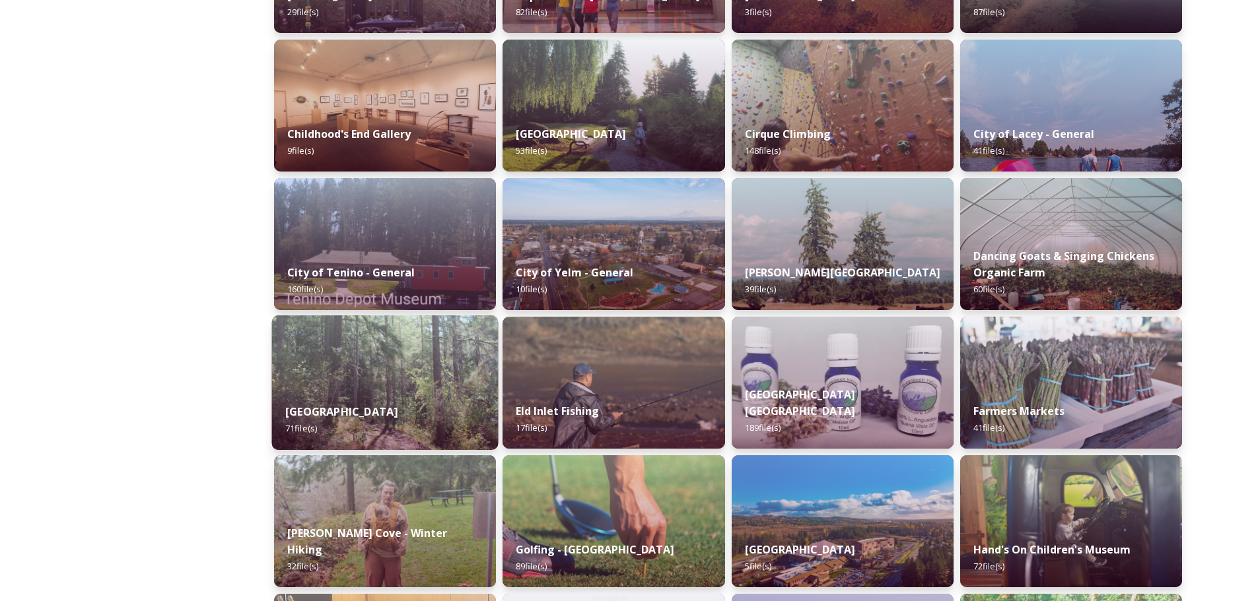
click at [376, 385] on img at bounding box center [385, 383] width 226 height 135
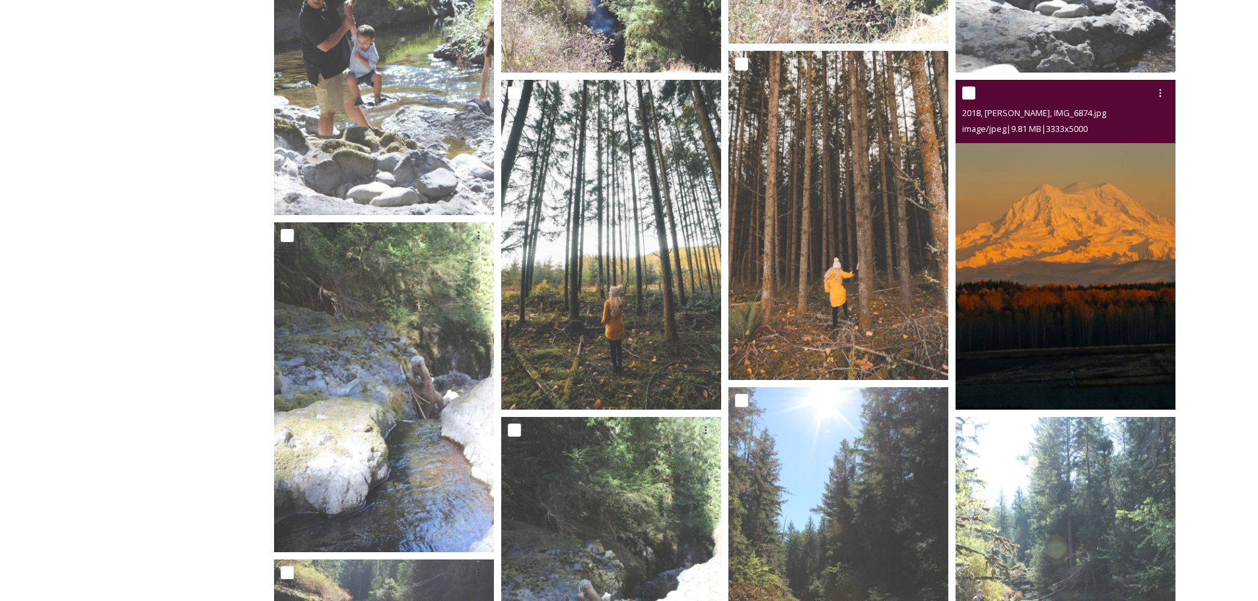
scroll to position [1914, 0]
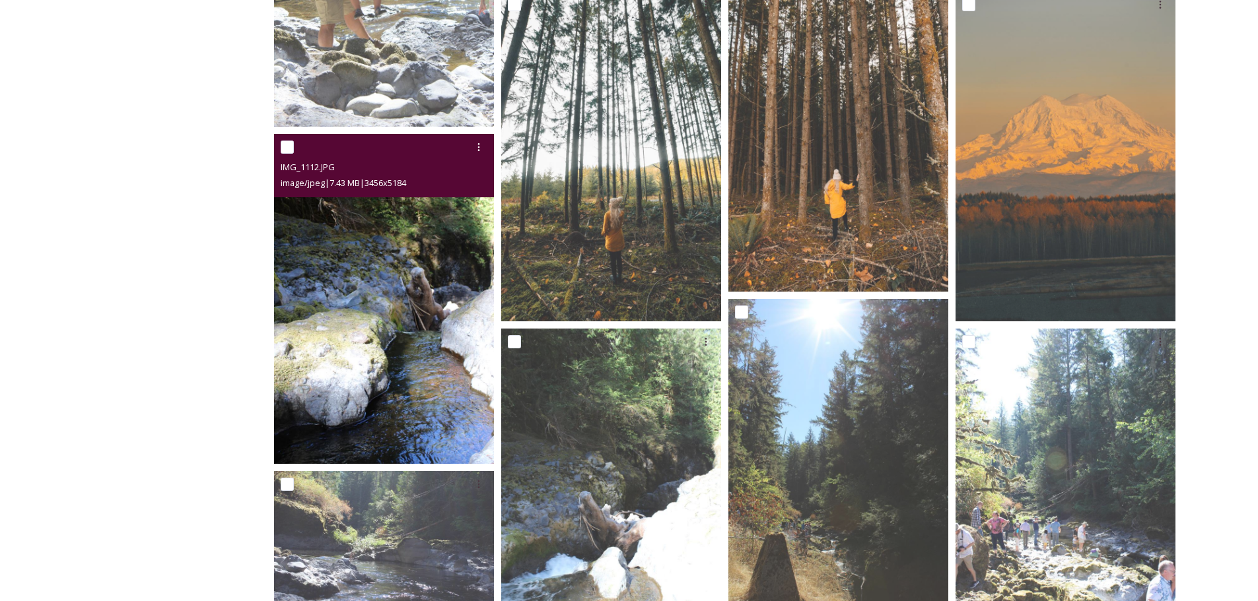
click at [353, 283] on img at bounding box center [384, 299] width 220 height 330
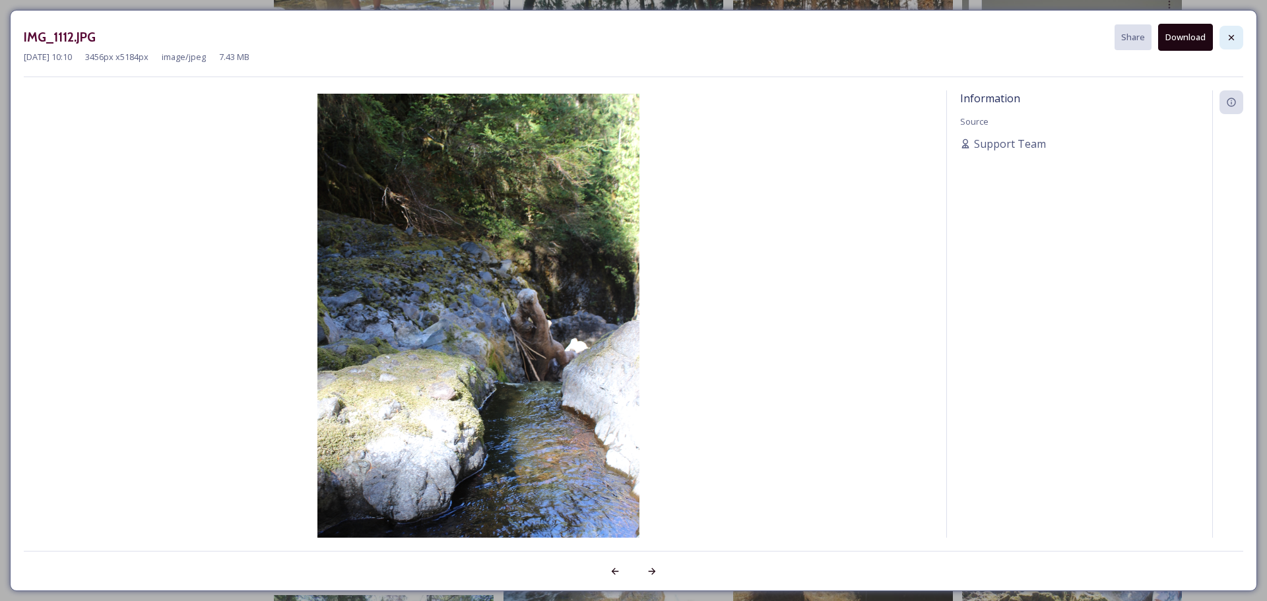
click at [1230, 40] on icon at bounding box center [1231, 36] width 5 height 5
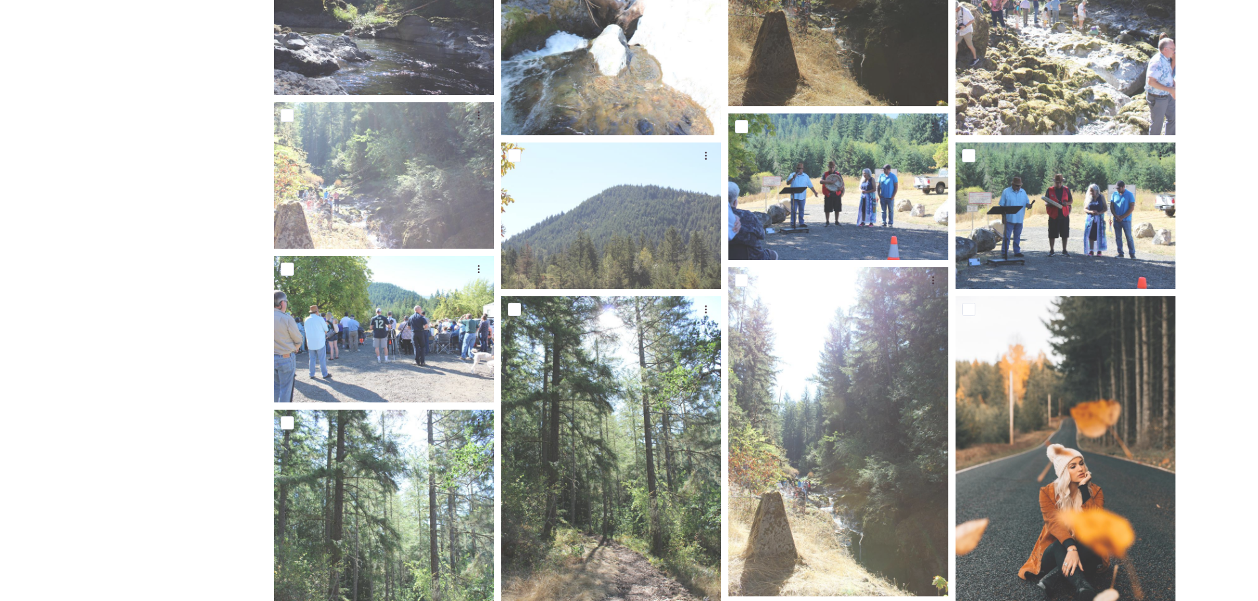
scroll to position [2379, 0]
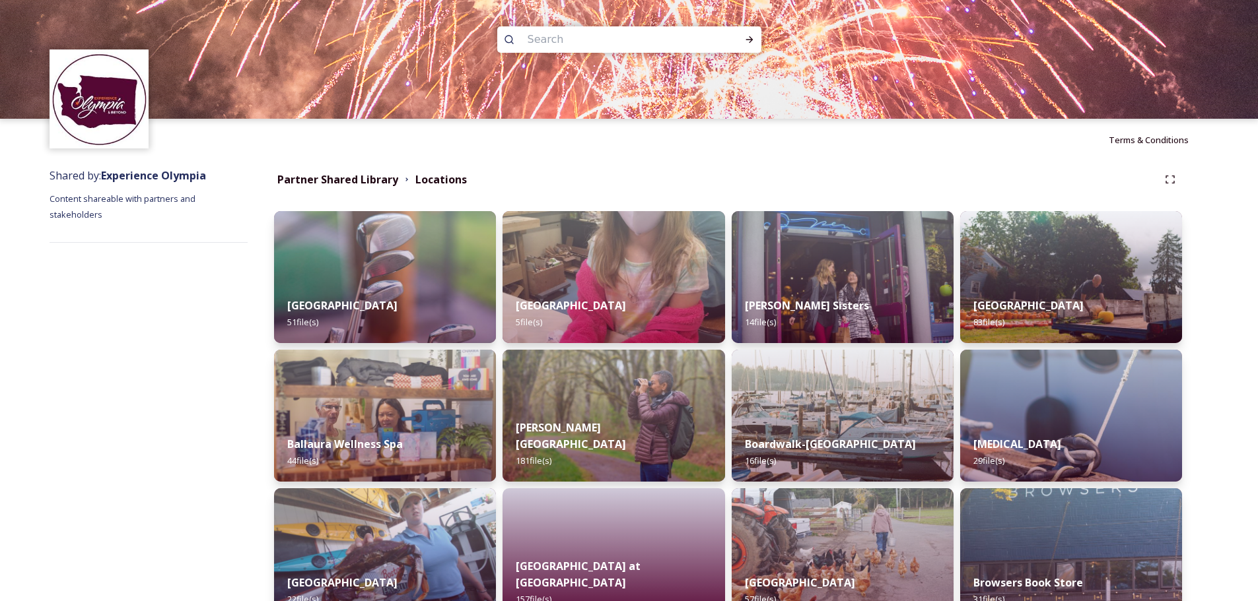
click at [553, 40] on input at bounding box center [611, 39] width 181 height 29
type input "dam"
click at [746, 35] on icon at bounding box center [749, 39] width 11 height 11
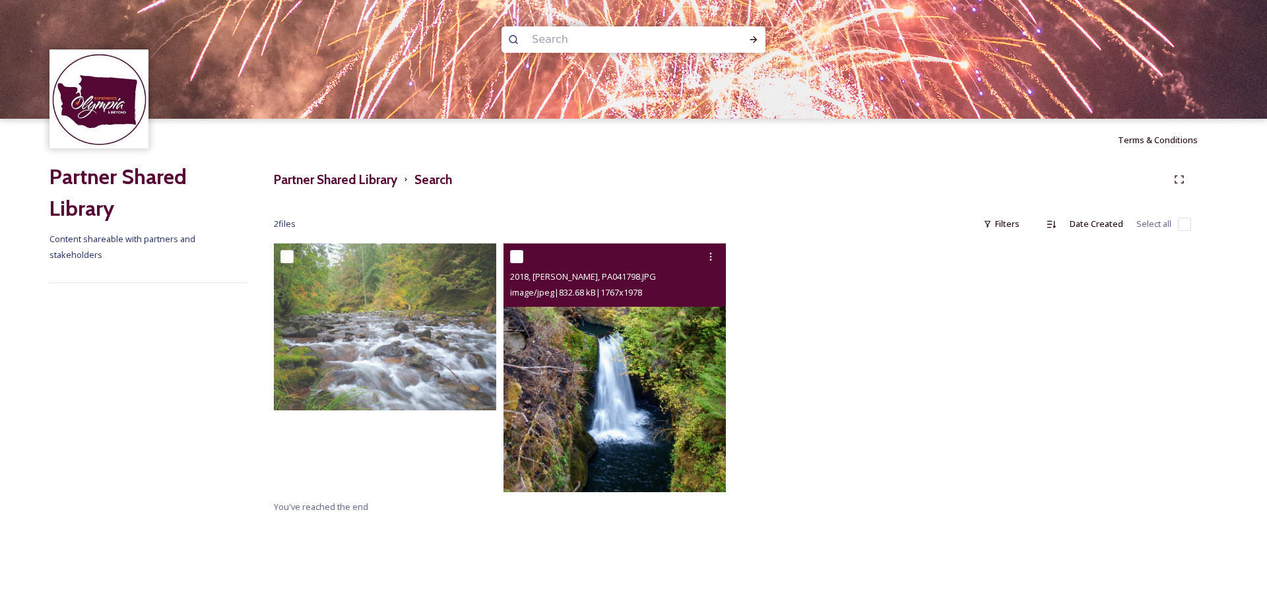
click at [659, 377] on img at bounding box center [615, 368] width 222 height 249
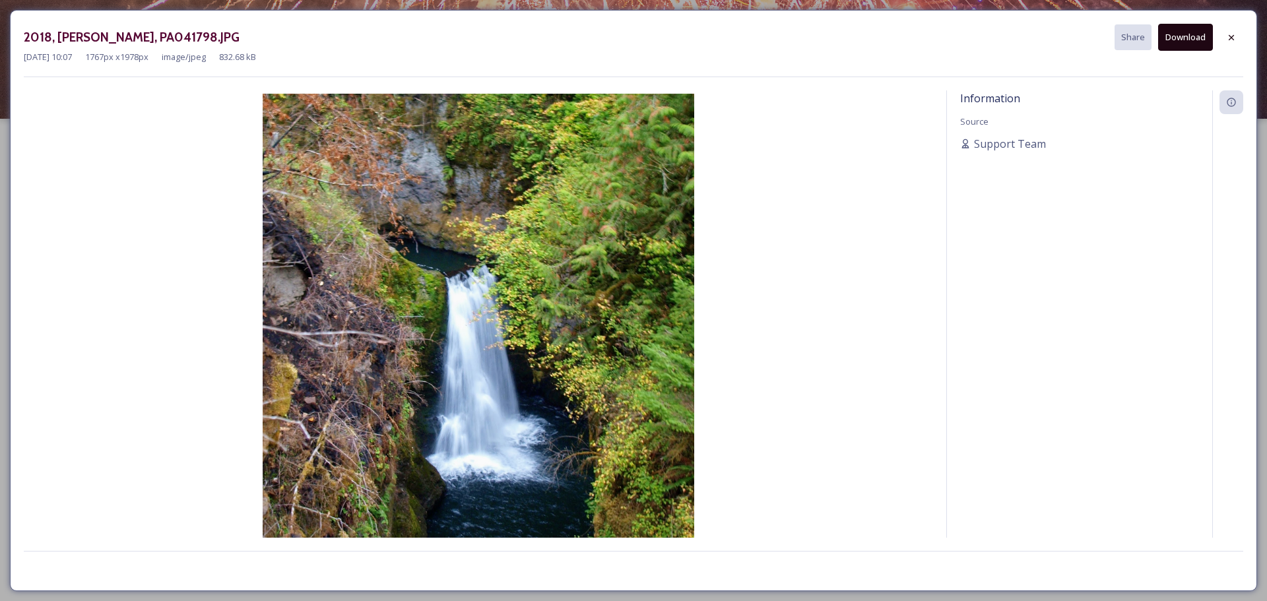
click at [1194, 31] on button "Download" at bounding box center [1186, 37] width 55 height 27
click at [1231, 33] on icon at bounding box center [1232, 37] width 11 height 11
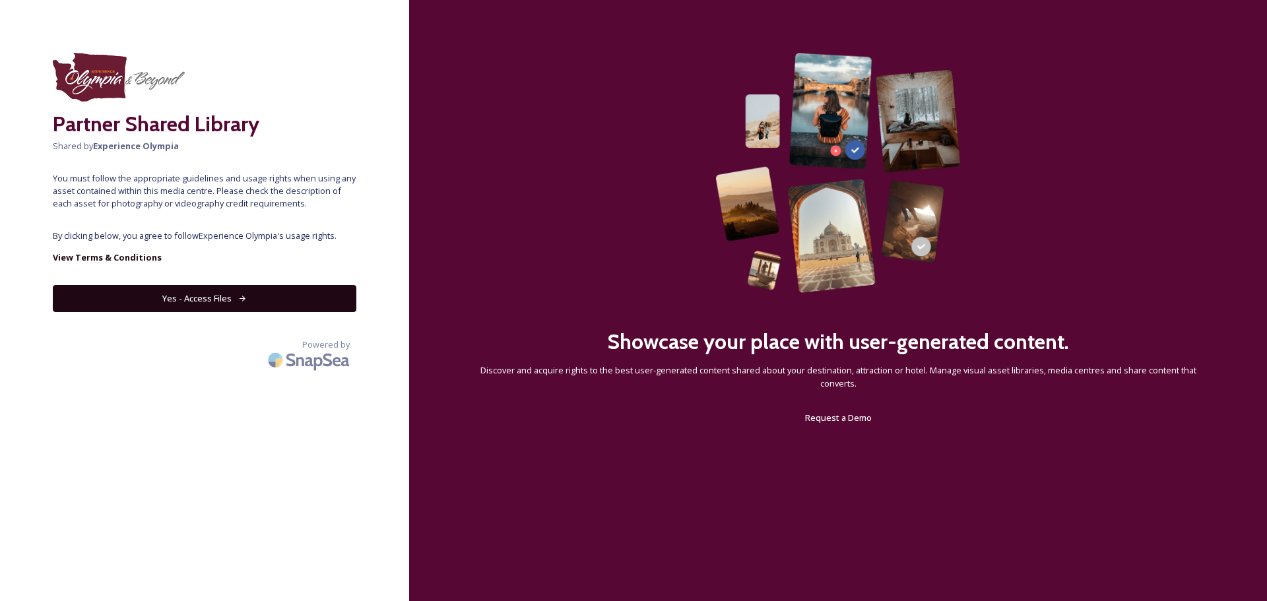
click at [255, 296] on button "Yes - Access Files" at bounding box center [205, 298] width 304 height 27
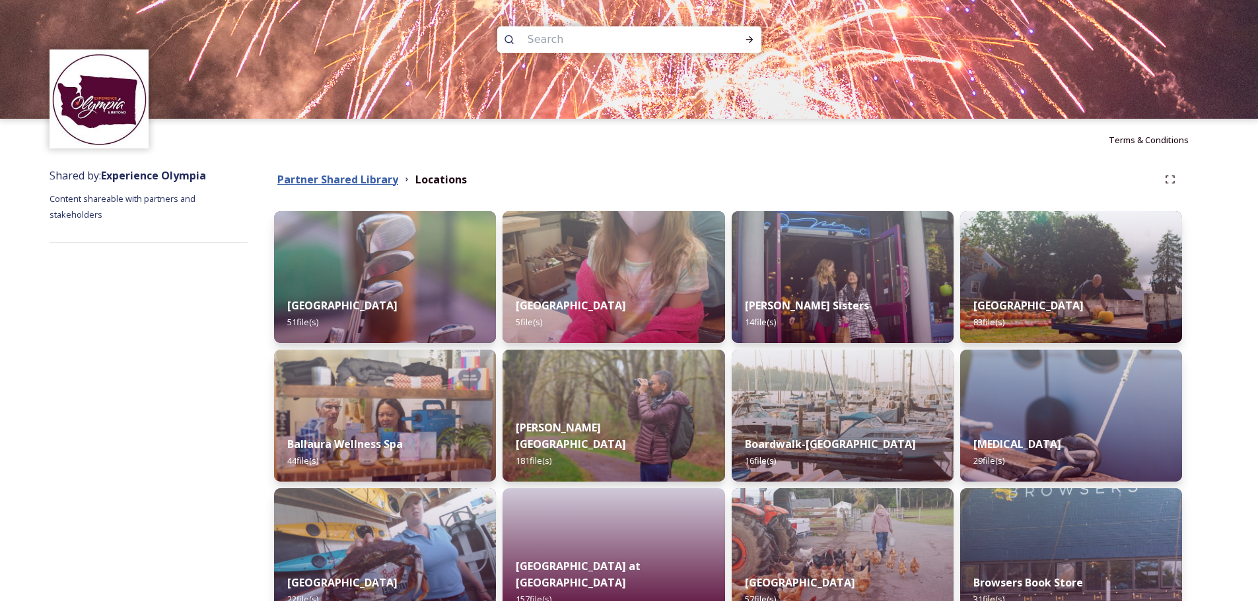
click at [372, 180] on strong "Partner Shared Library" at bounding box center [337, 179] width 121 height 15
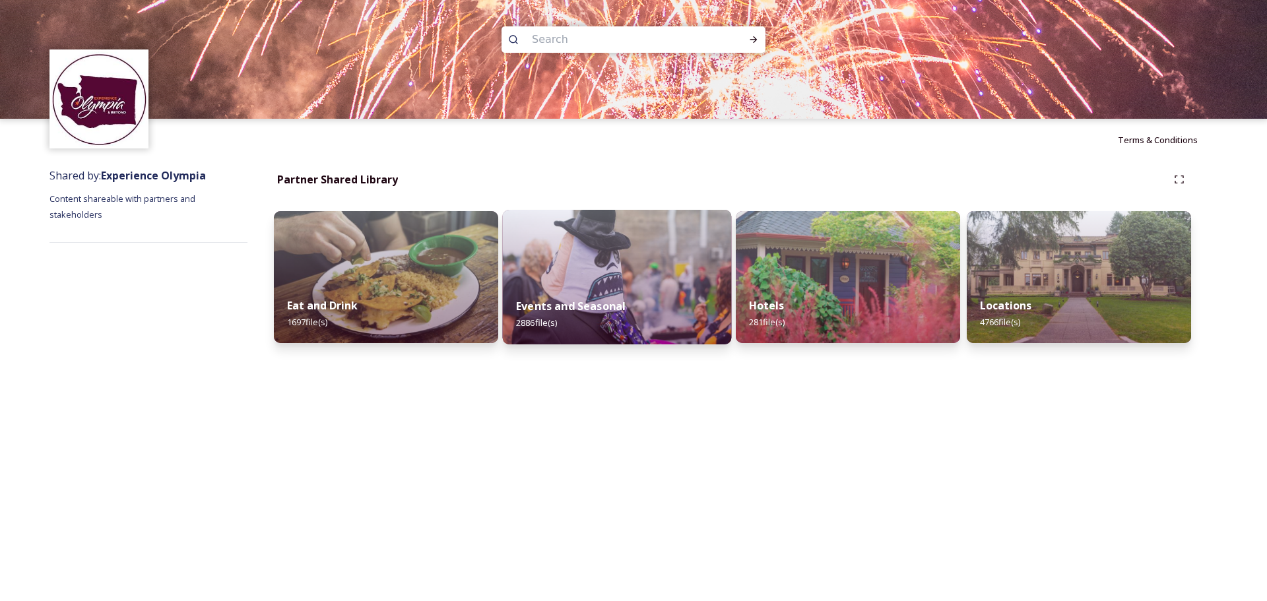
click at [639, 272] on img at bounding box center [617, 277] width 229 height 135
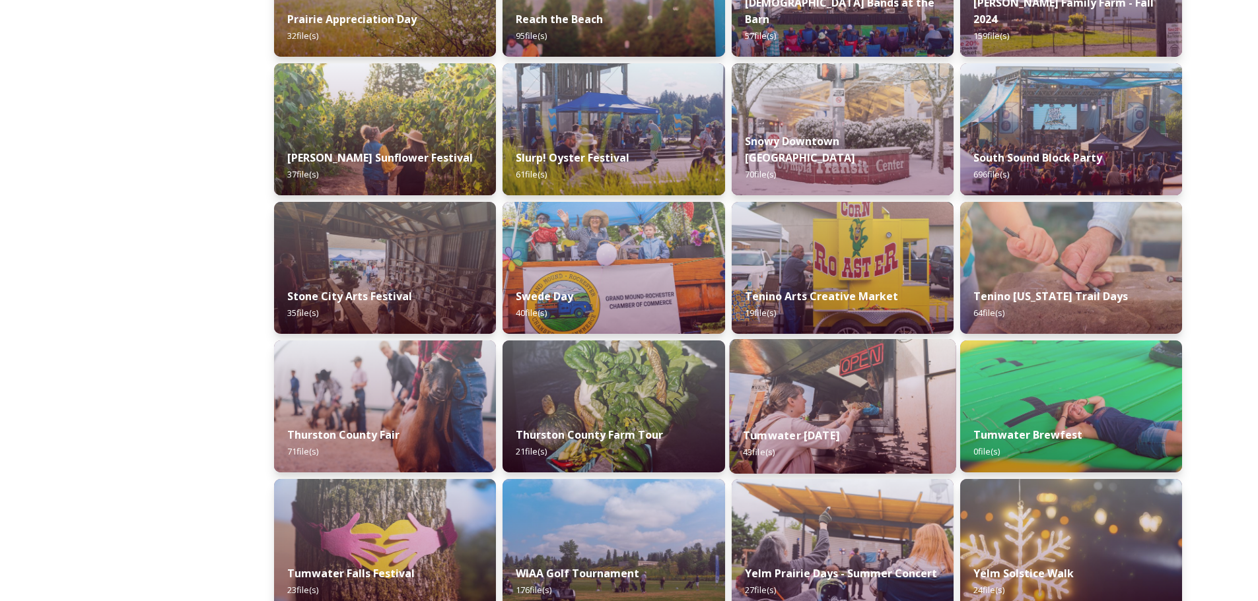
scroll to position [1051, 0]
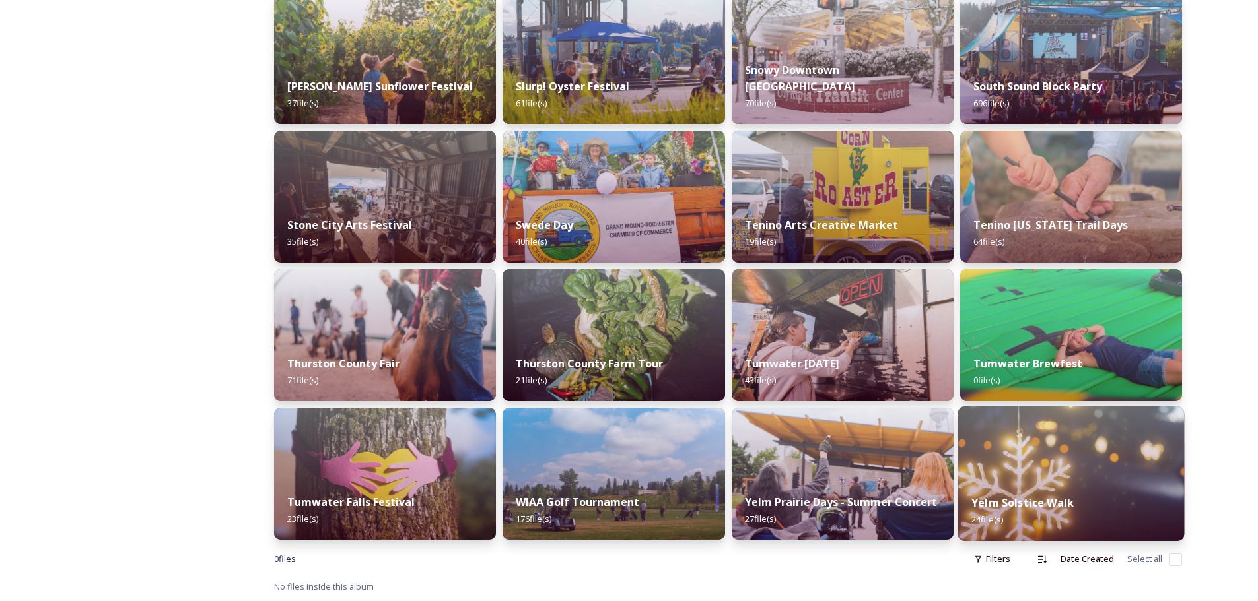
click at [1063, 466] on img at bounding box center [1070, 474] width 226 height 135
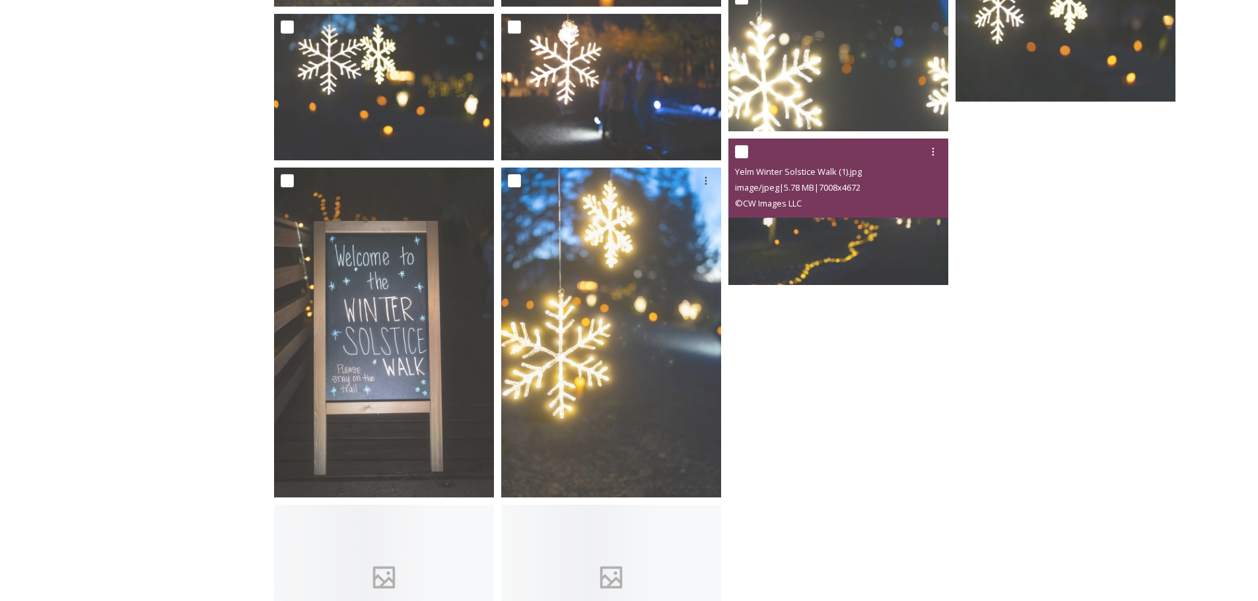
scroll to position [1143, 0]
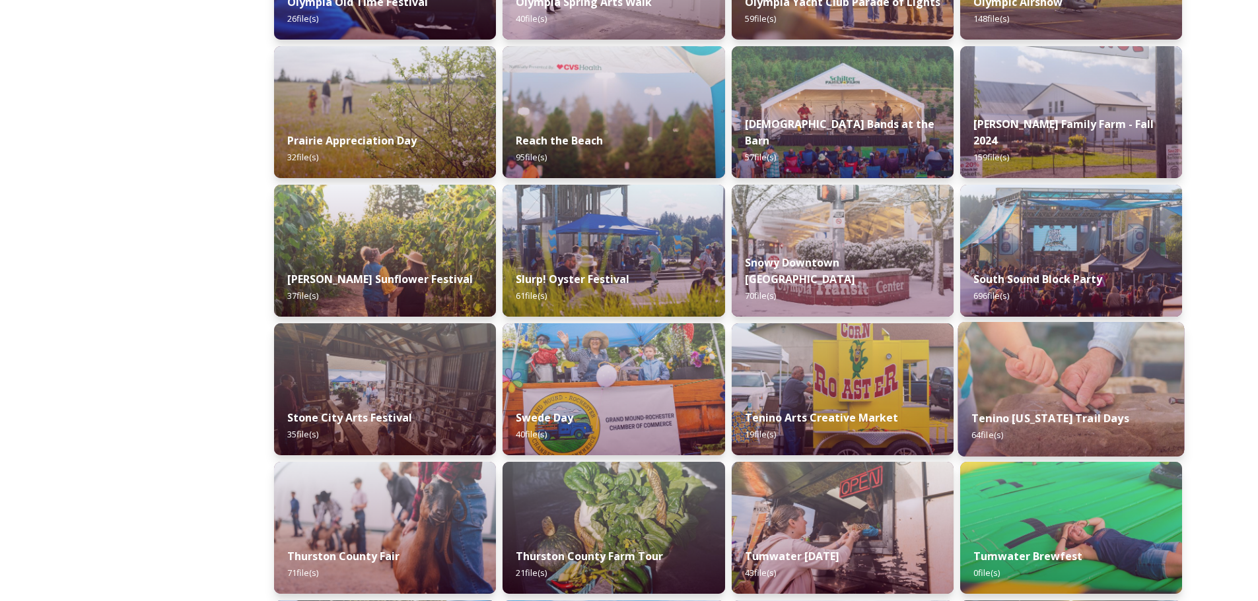
scroll to position [1051, 0]
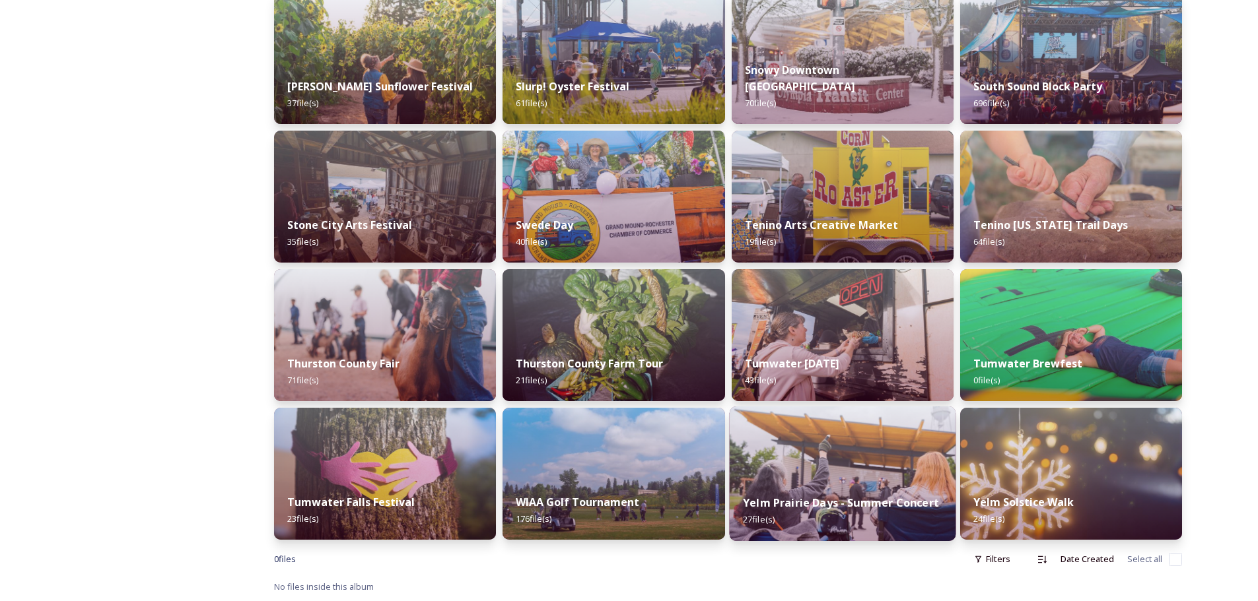
click at [876, 485] on div "Yelm Prairie Days - Summer Concert 27 file(s)" at bounding box center [842, 511] width 226 height 60
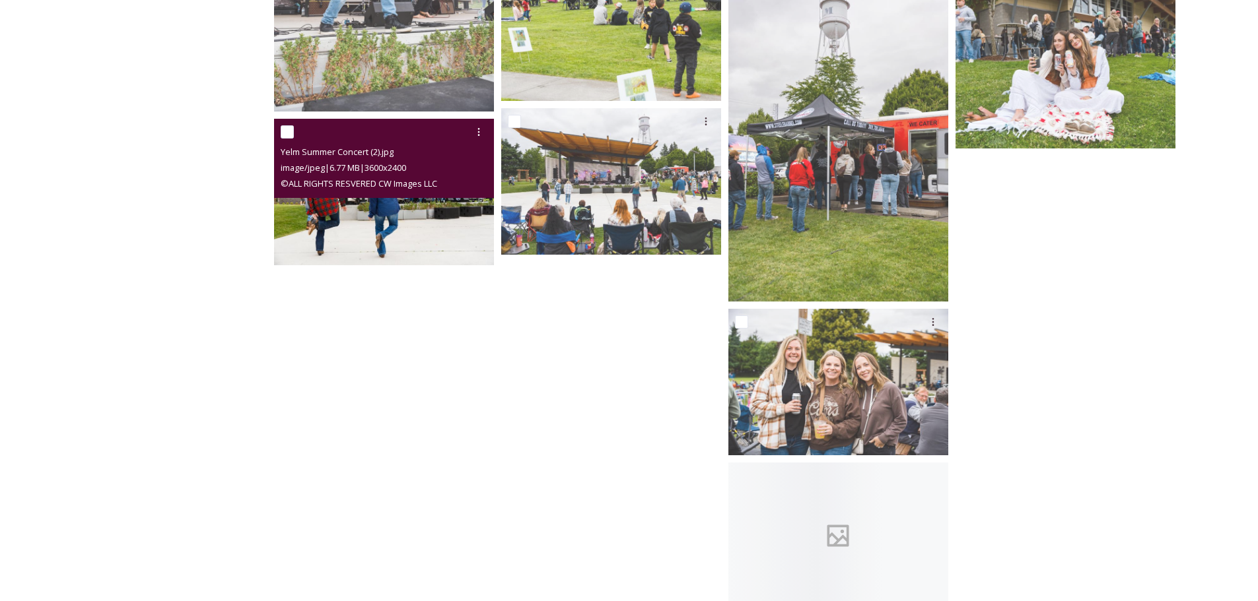
scroll to position [1285, 0]
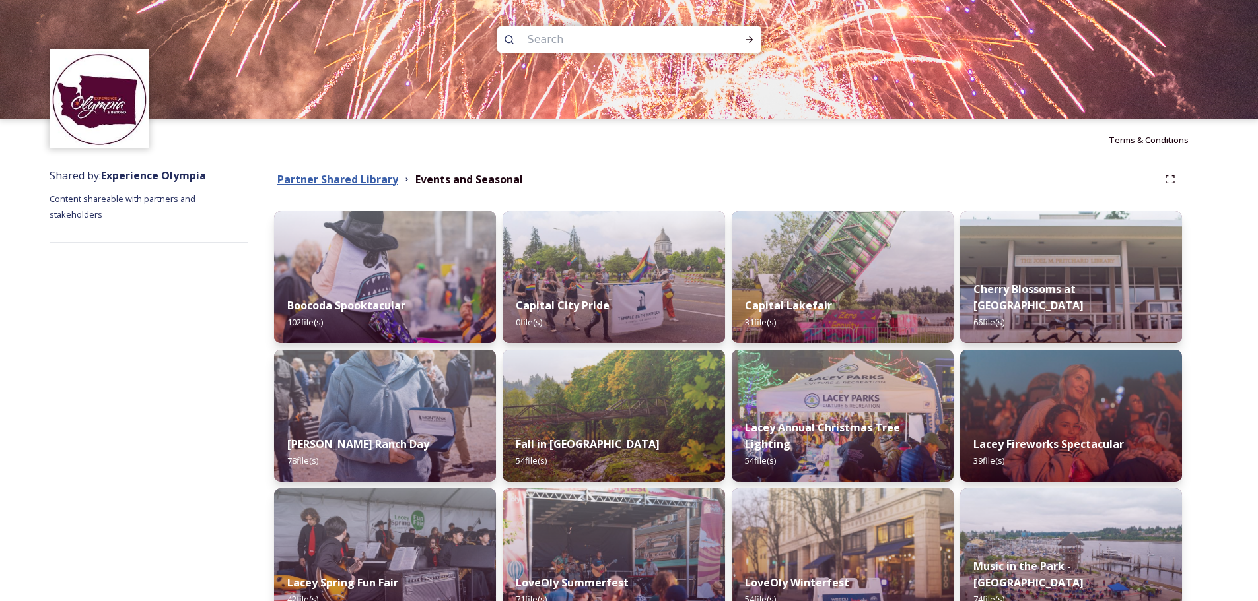
click at [343, 178] on strong "Partner Shared Library" at bounding box center [337, 179] width 121 height 15
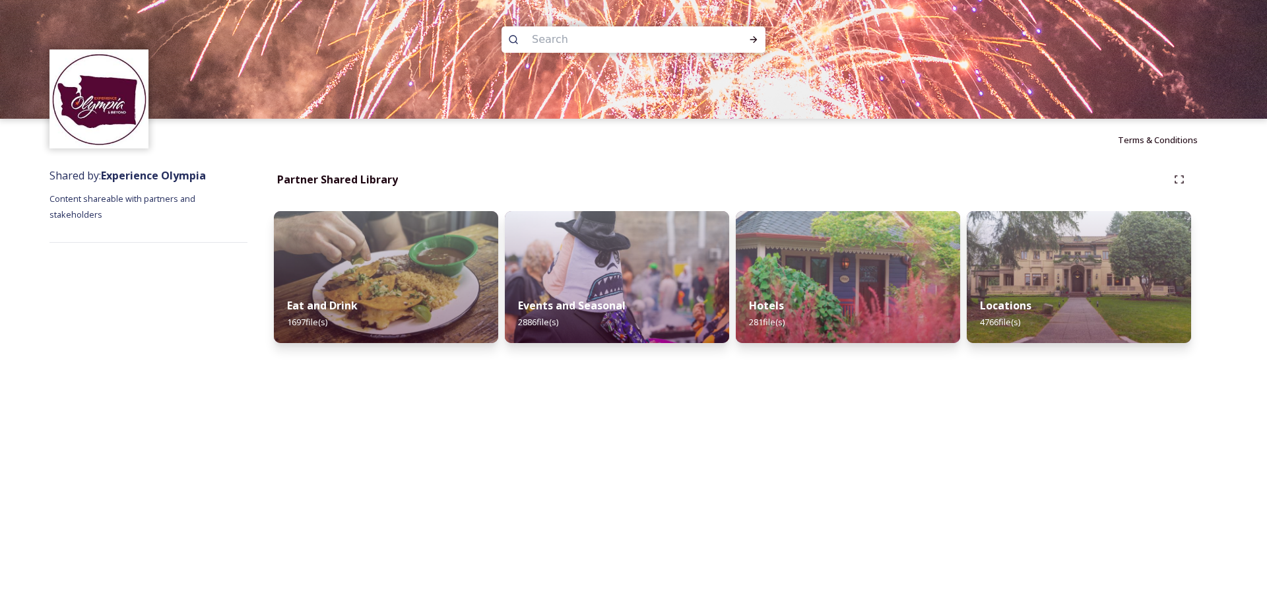
click at [609, 29] on input at bounding box center [615, 39] width 181 height 29
type input "hydropower"
click at [757, 35] on icon at bounding box center [754, 39] width 11 height 11
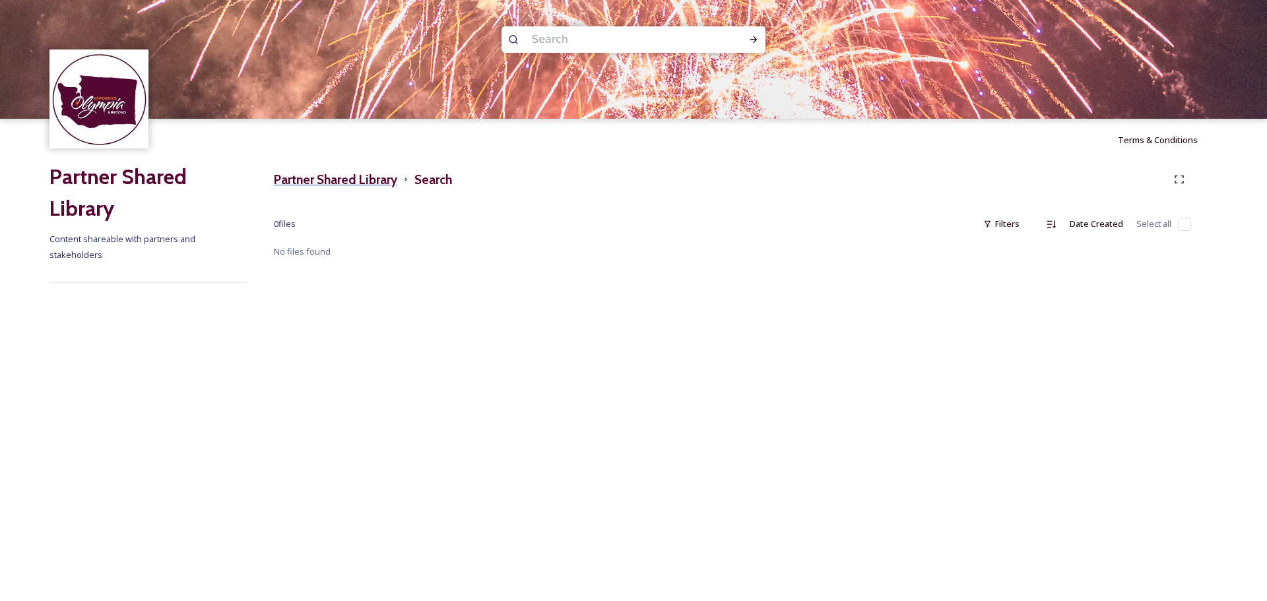
click at [350, 177] on h3 "Partner Shared Library" at bounding box center [335, 179] width 123 height 19
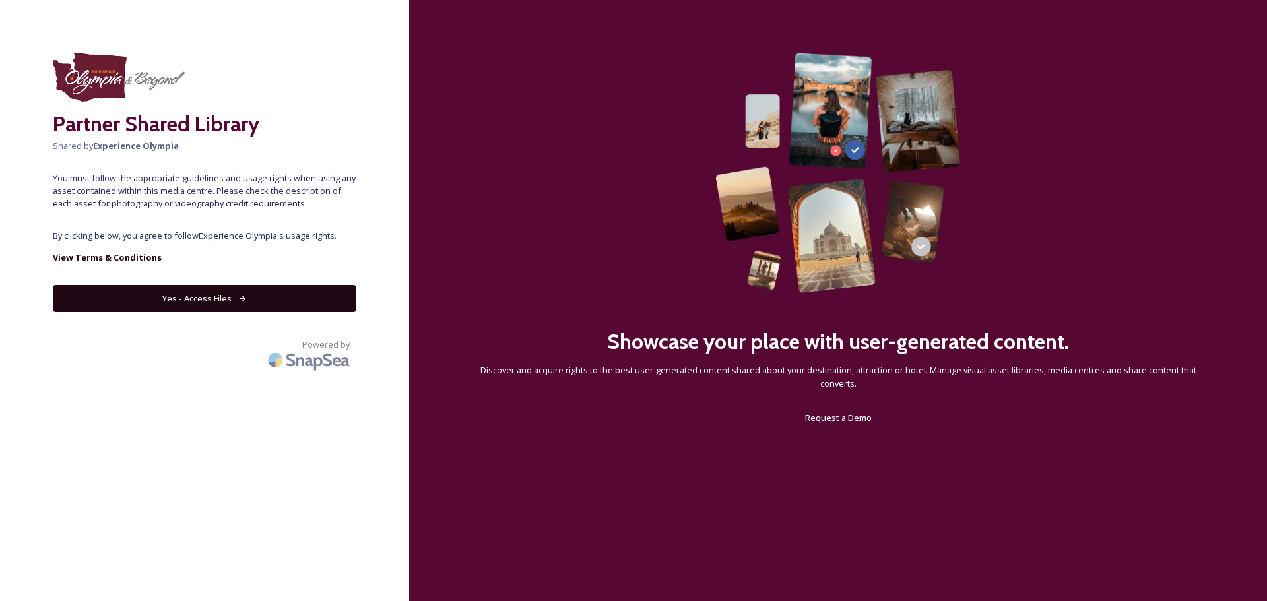
click at [253, 300] on button "Yes - Access Files" at bounding box center [205, 298] width 304 height 27
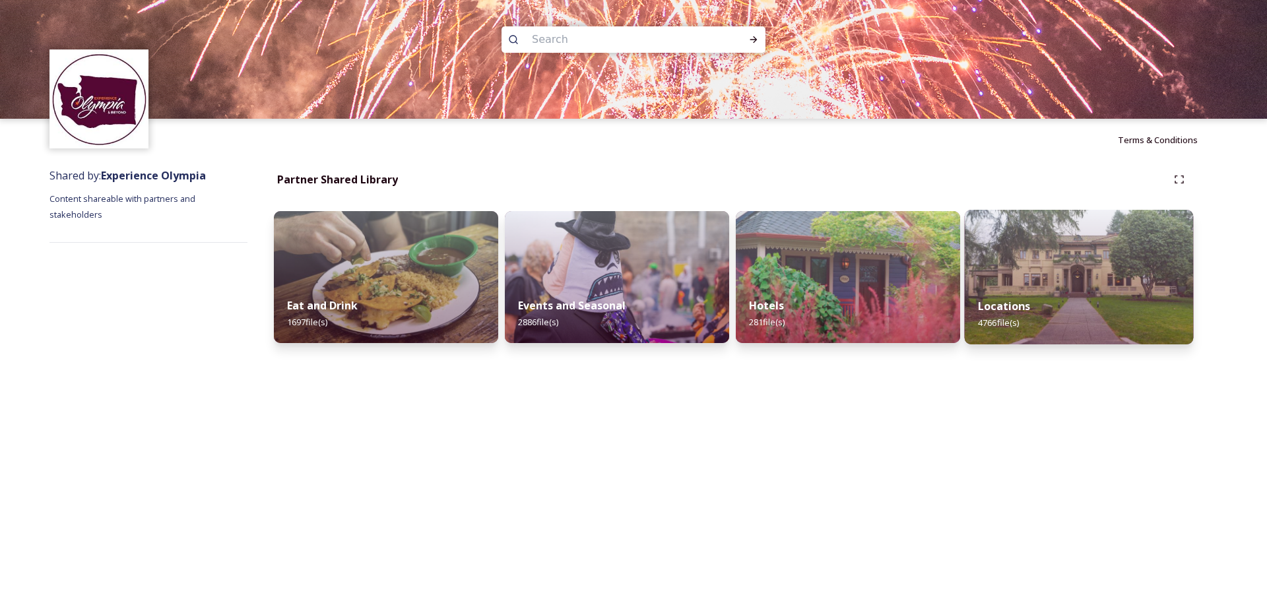
click at [1069, 269] on img at bounding box center [1079, 277] width 229 height 135
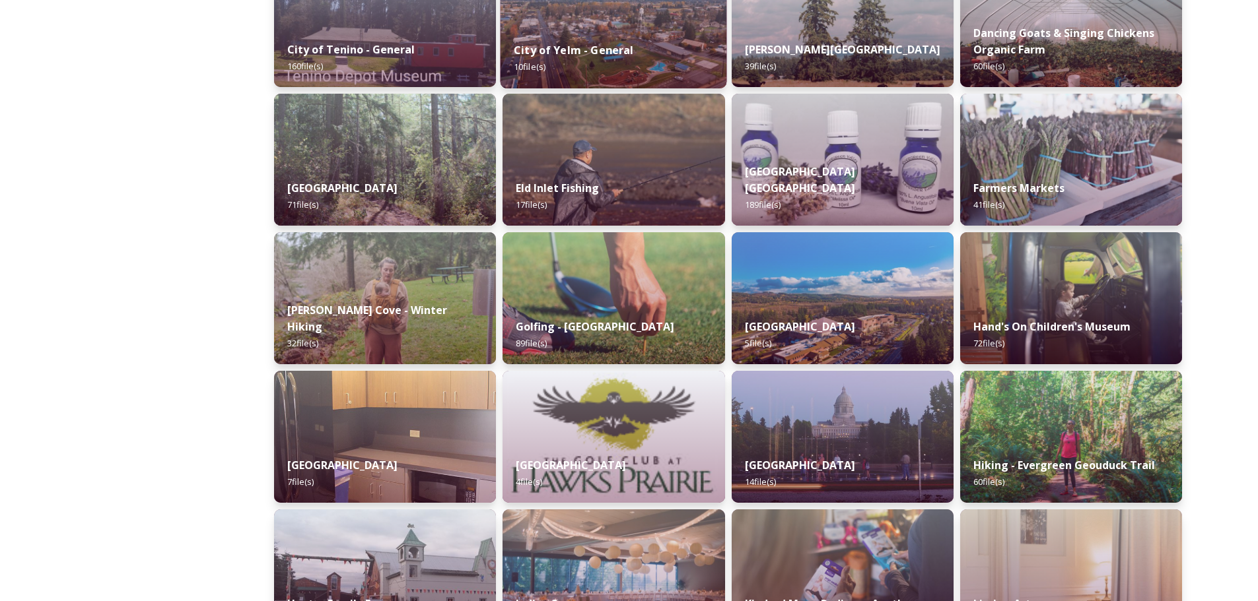
scroll to position [858, 0]
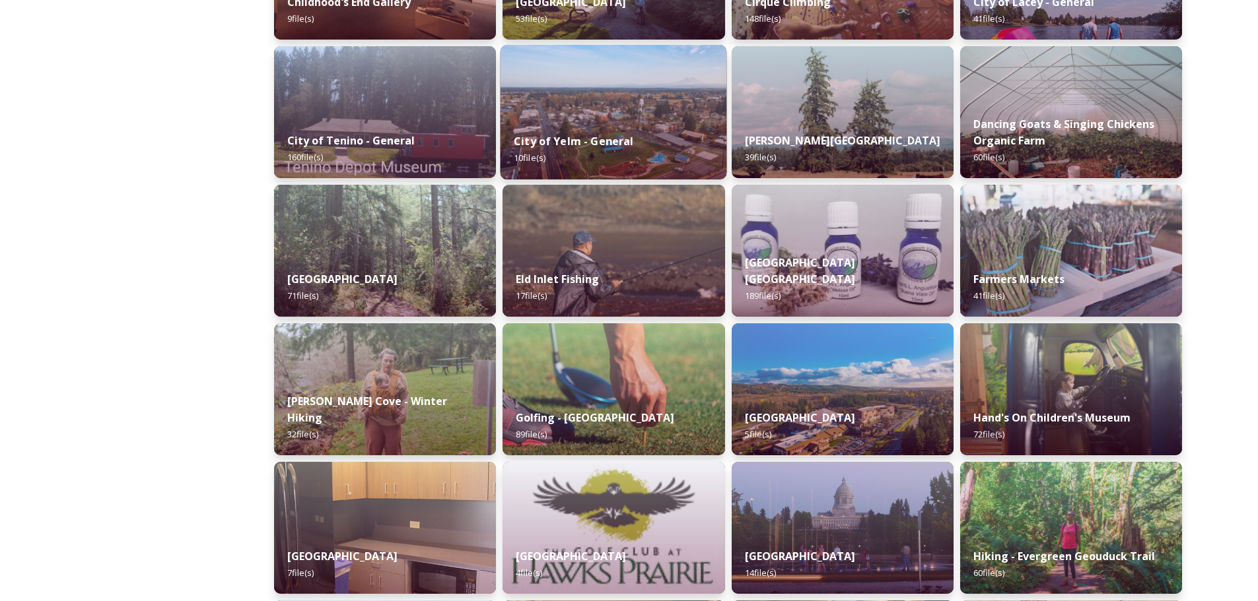
click at [655, 123] on div "City of Yelm - General 10 file(s)" at bounding box center [613, 149] width 226 height 60
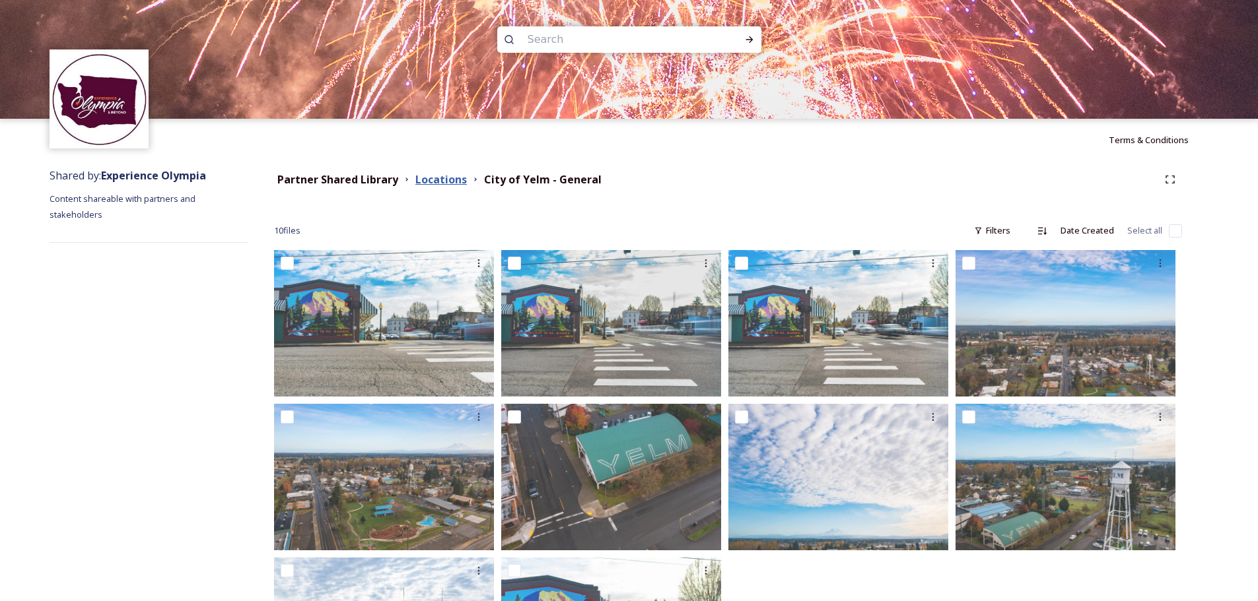
click at [457, 180] on strong "Locations" at bounding box center [440, 179] width 51 height 15
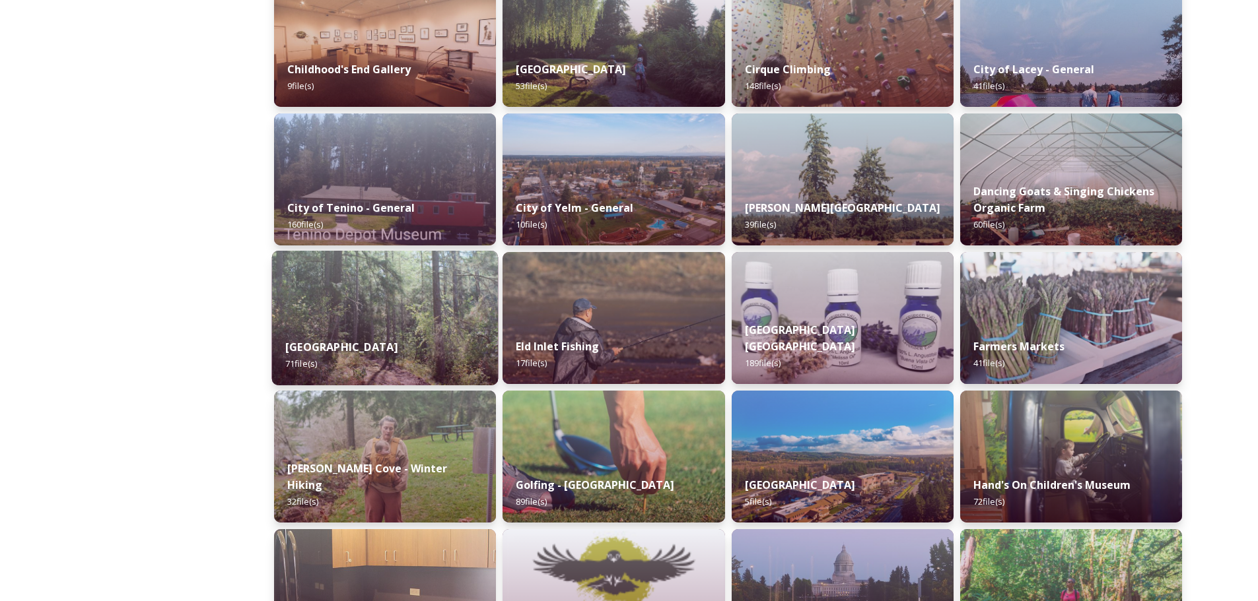
scroll to position [792, 0]
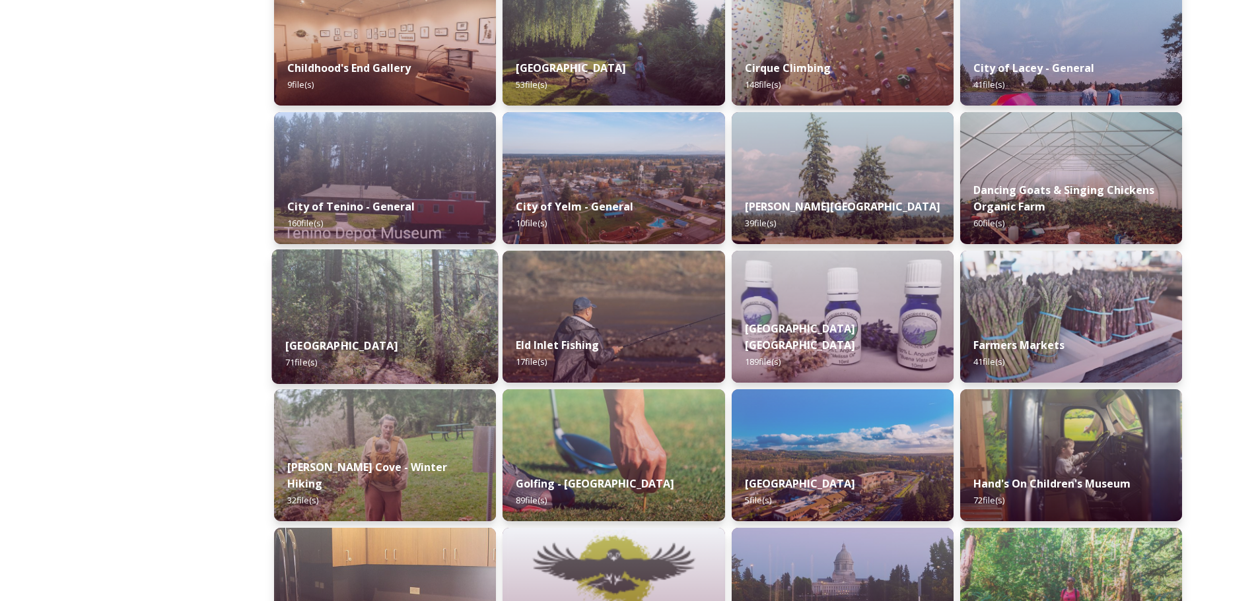
click at [370, 303] on img at bounding box center [385, 317] width 226 height 135
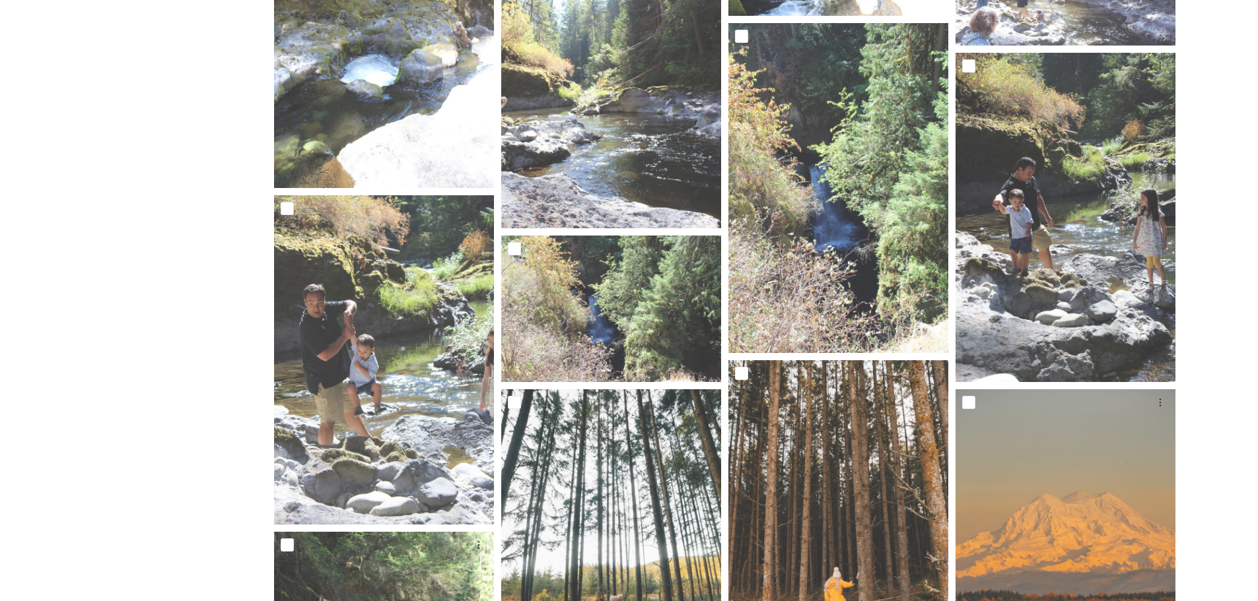
scroll to position [1518, 0]
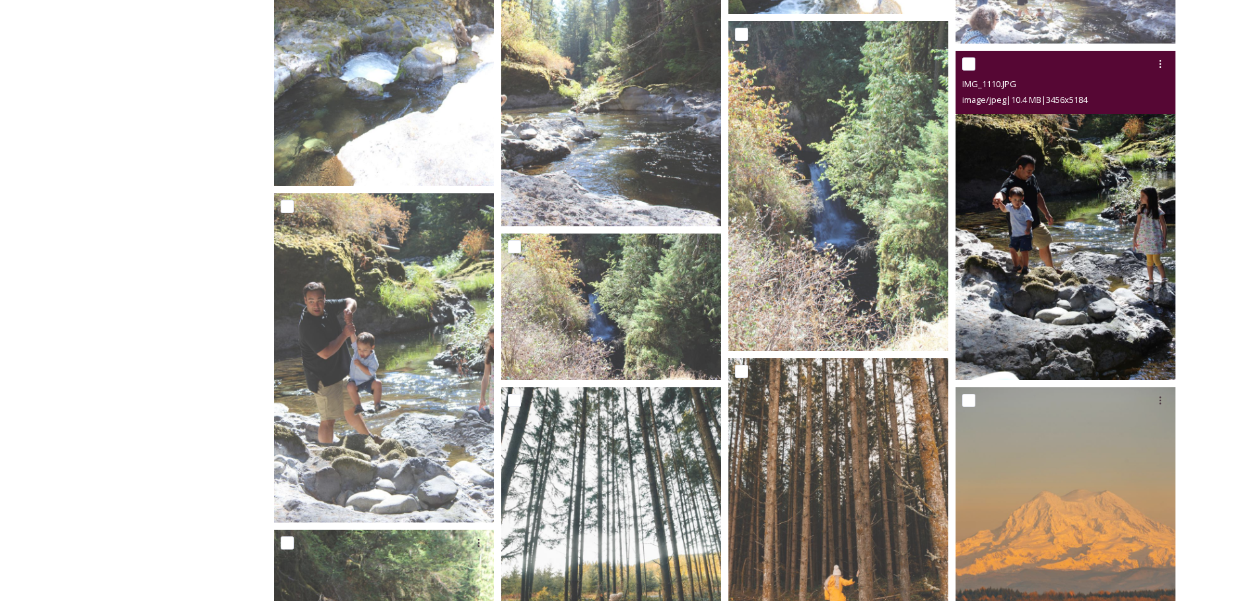
click at [1065, 187] on img at bounding box center [1065, 216] width 220 height 330
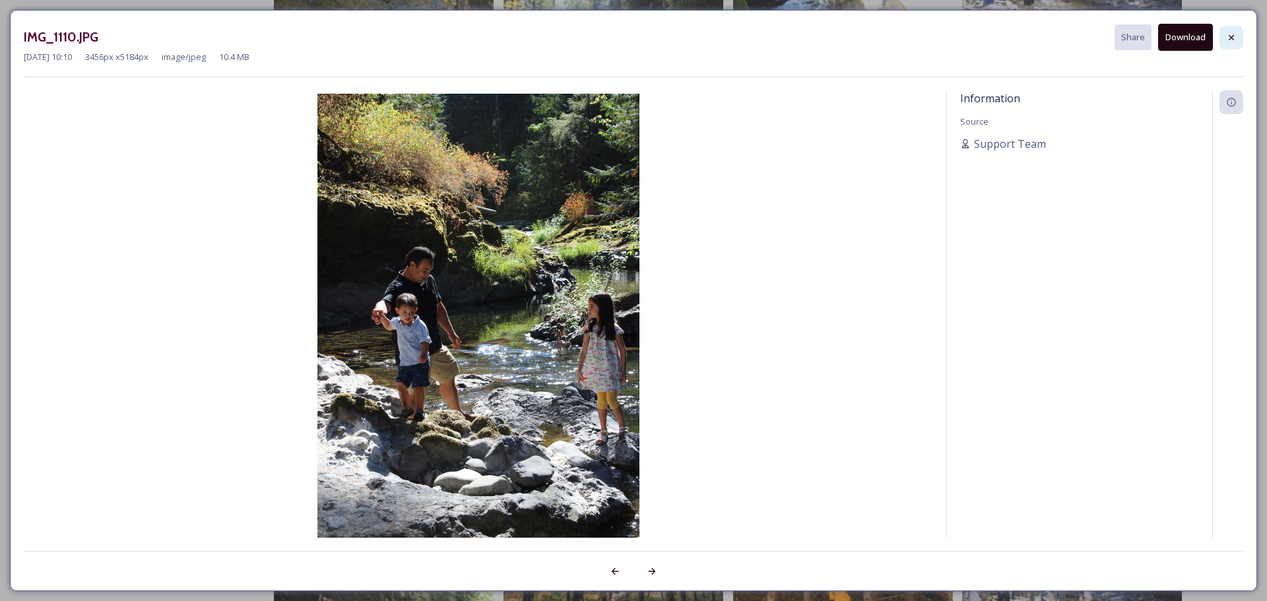
click at [1231, 38] on icon at bounding box center [1231, 36] width 5 height 5
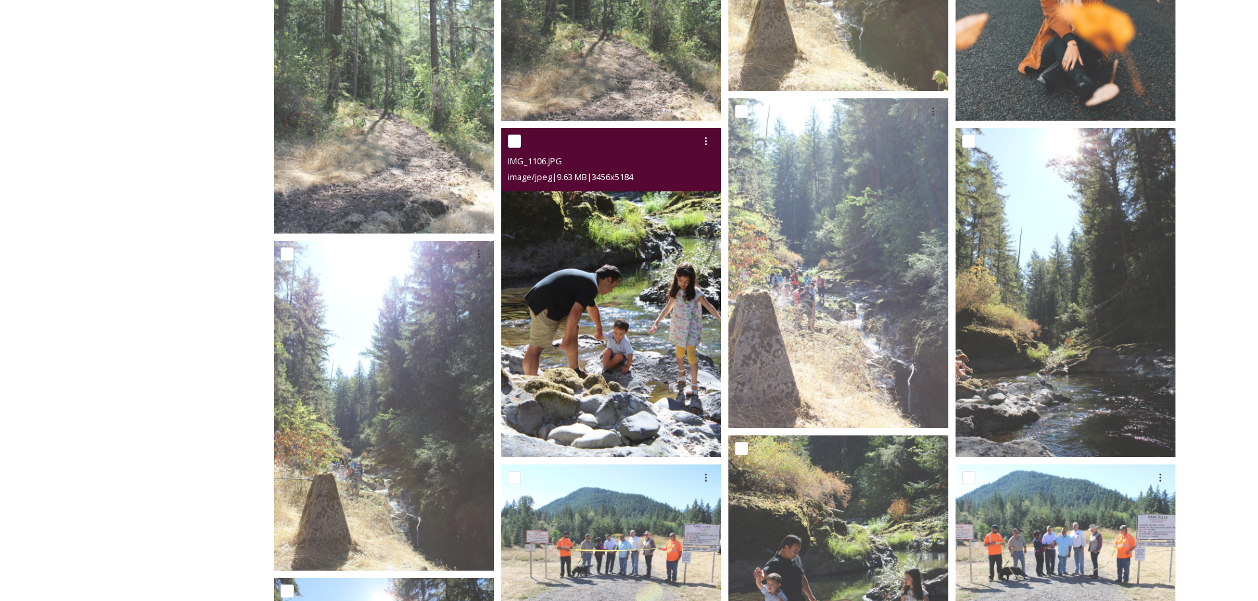
scroll to position [2905, 0]
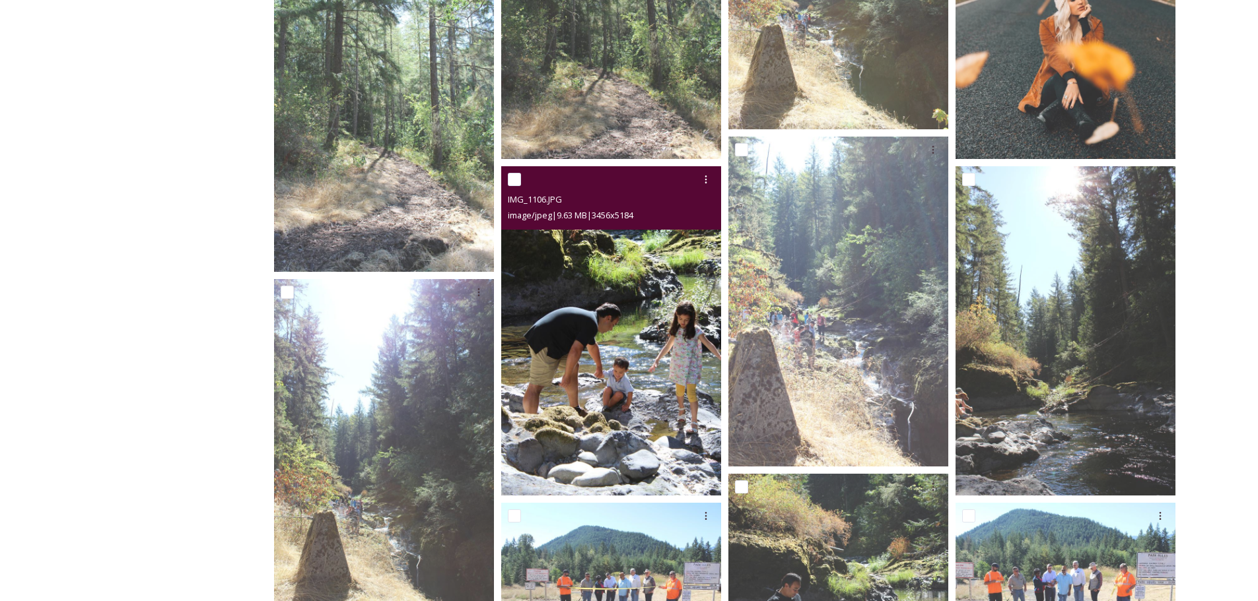
click at [639, 365] on img at bounding box center [611, 331] width 220 height 330
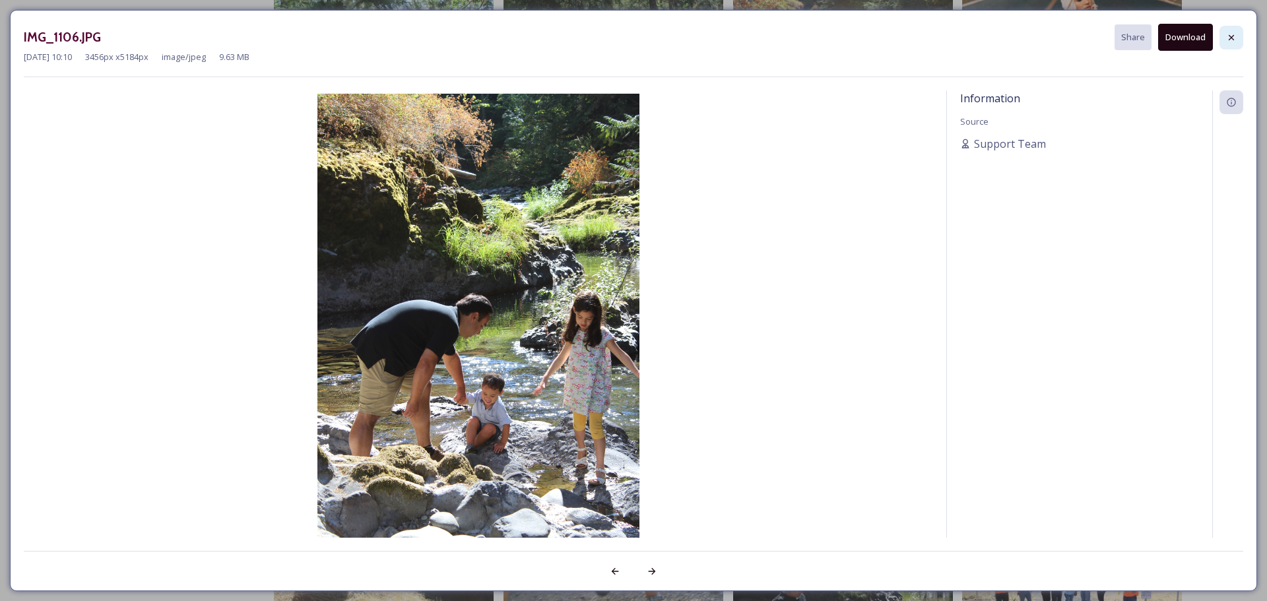
click at [1232, 36] on icon at bounding box center [1232, 37] width 11 height 11
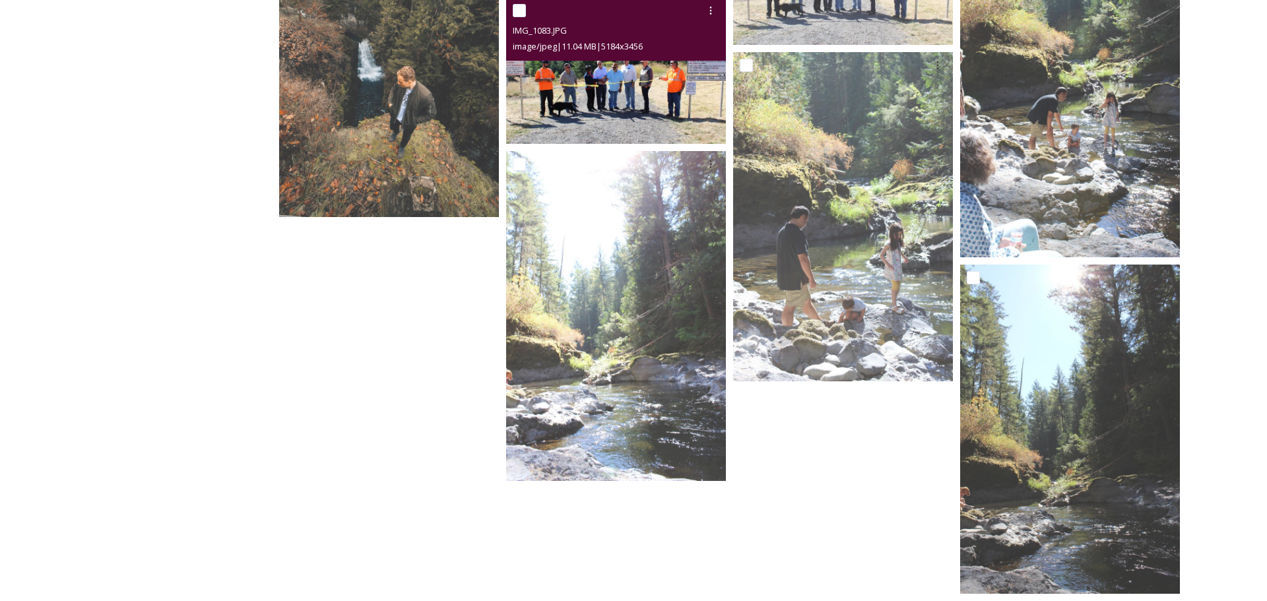
scroll to position [4484, 0]
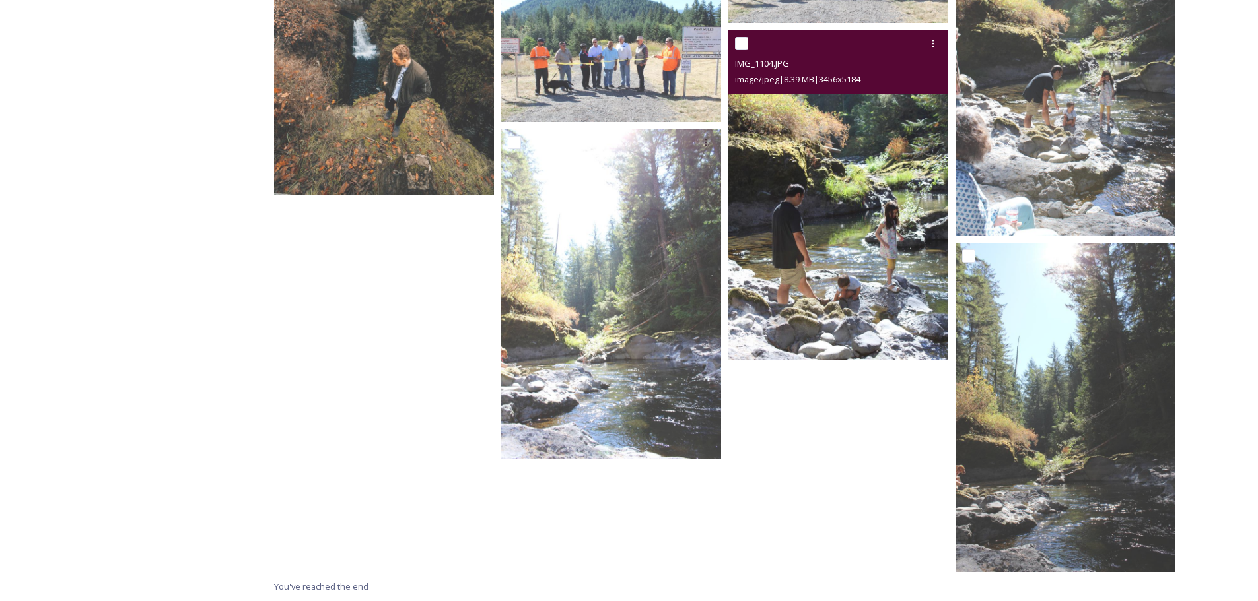
click at [855, 248] on img at bounding box center [838, 195] width 220 height 330
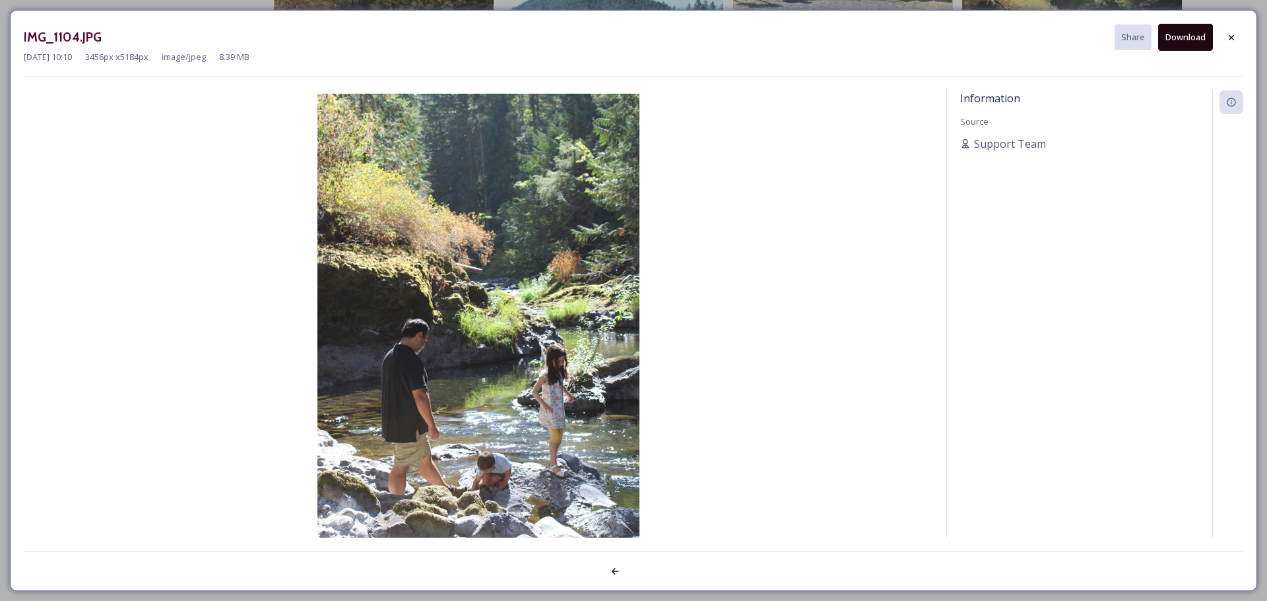
click at [1209, 36] on button "Download" at bounding box center [1186, 37] width 55 height 27
